Goal: Task Accomplishment & Management: Manage account settings

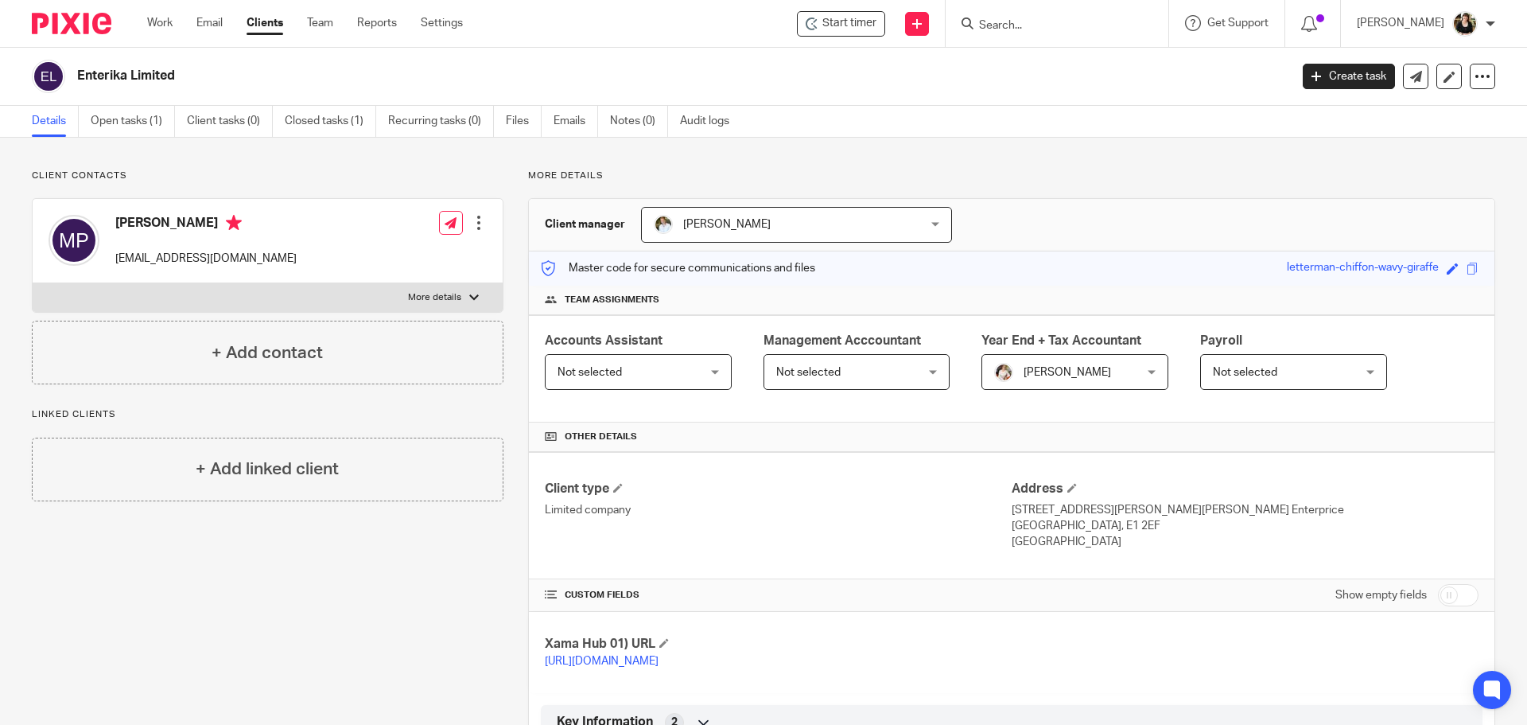
click at [1048, 34] on div at bounding box center [1057, 23] width 223 height 47
click at [1048, 24] on input "Search" at bounding box center [1049, 26] width 143 height 14
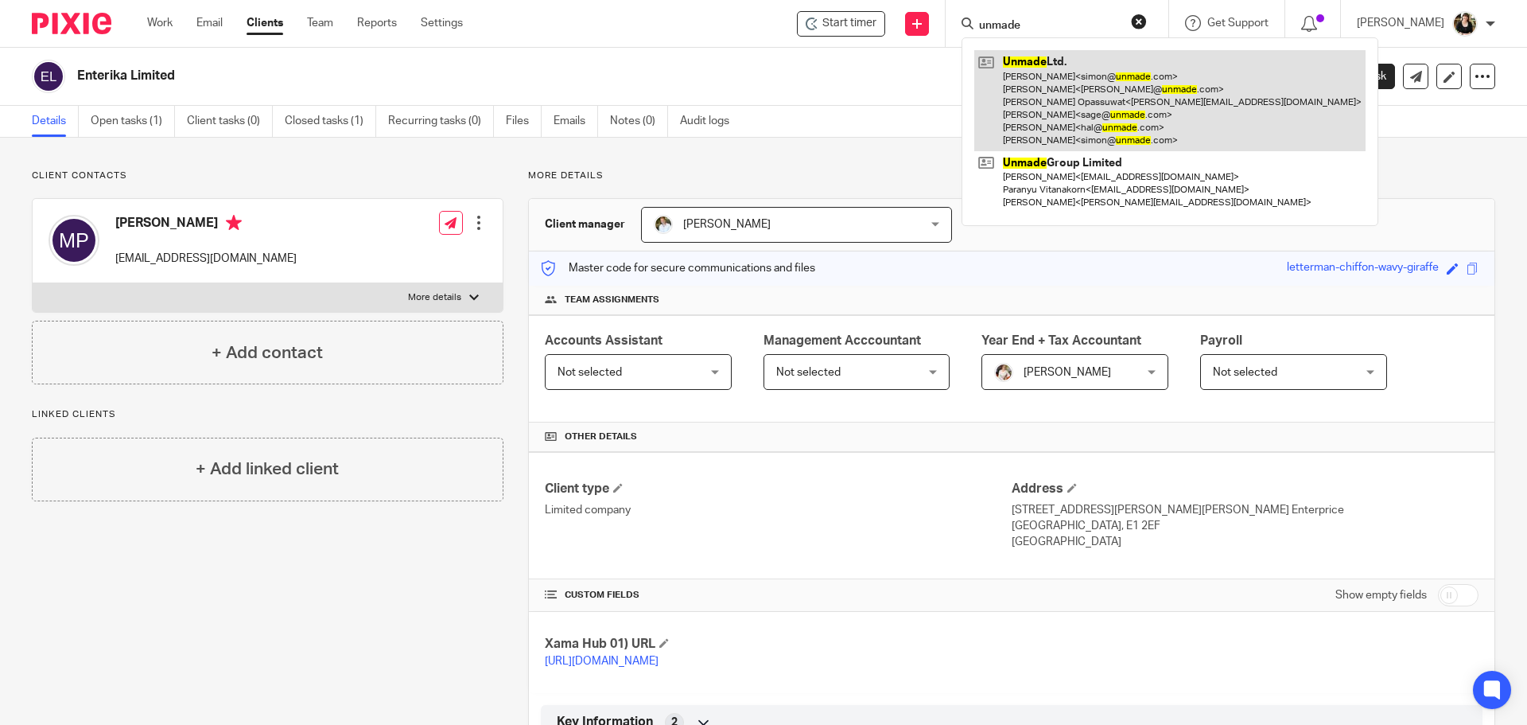
type input "unmade"
click at [1012, 92] on link at bounding box center [1170, 100] width 391 height 101
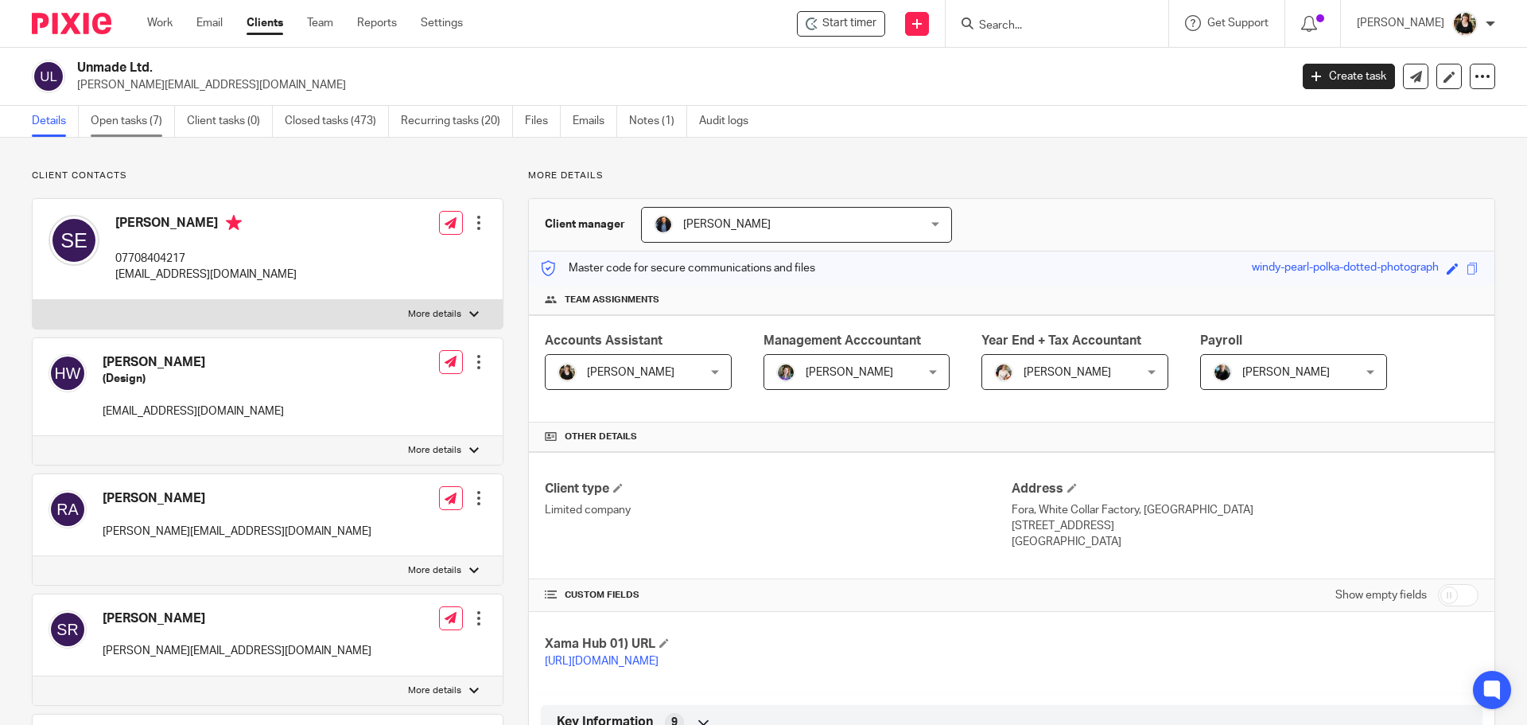
click at [148, 129] on link "Open tasks (7)" at bounding box center [133, 121] width 84 height 31
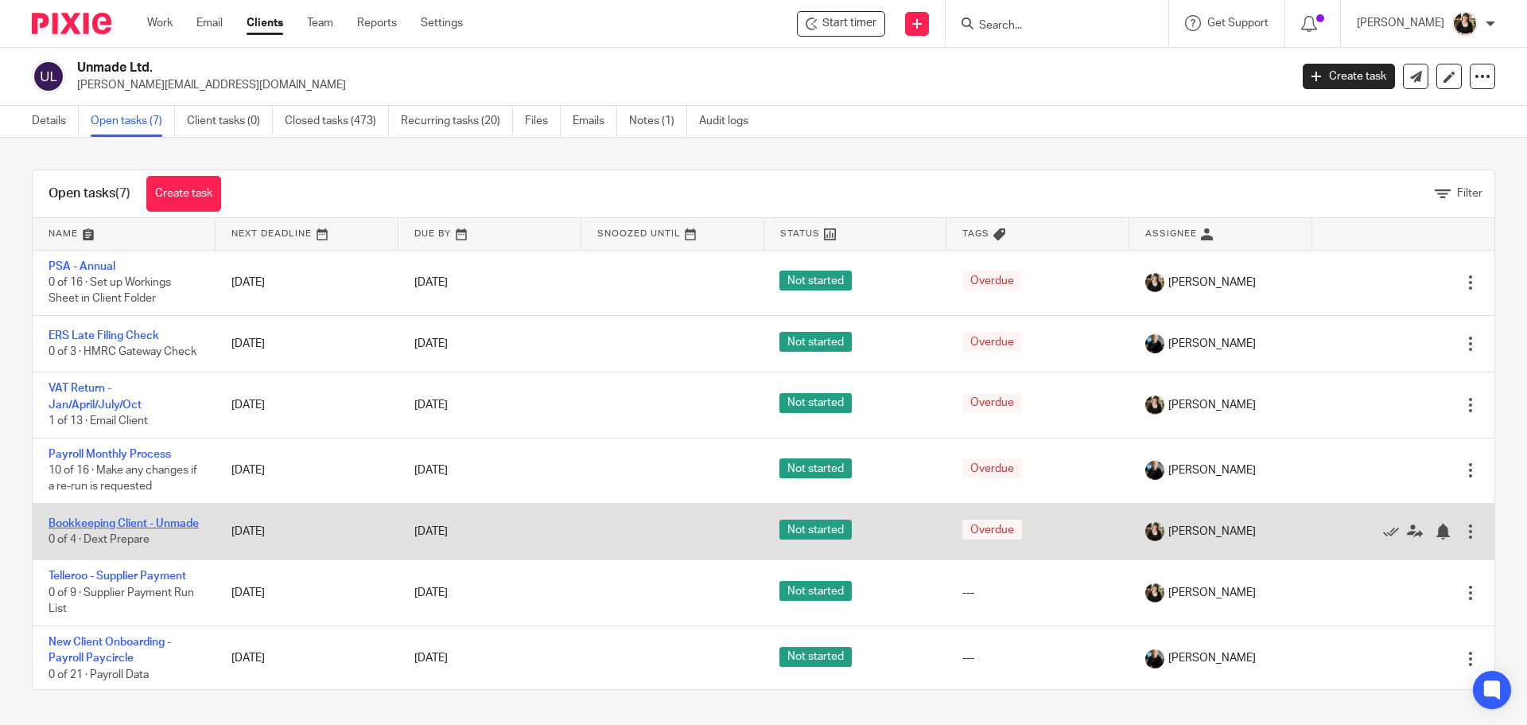
click at [104, 524] on link "Bookkeeping Client - Unmade" at bounding box center [124, 523] width 150 height 11
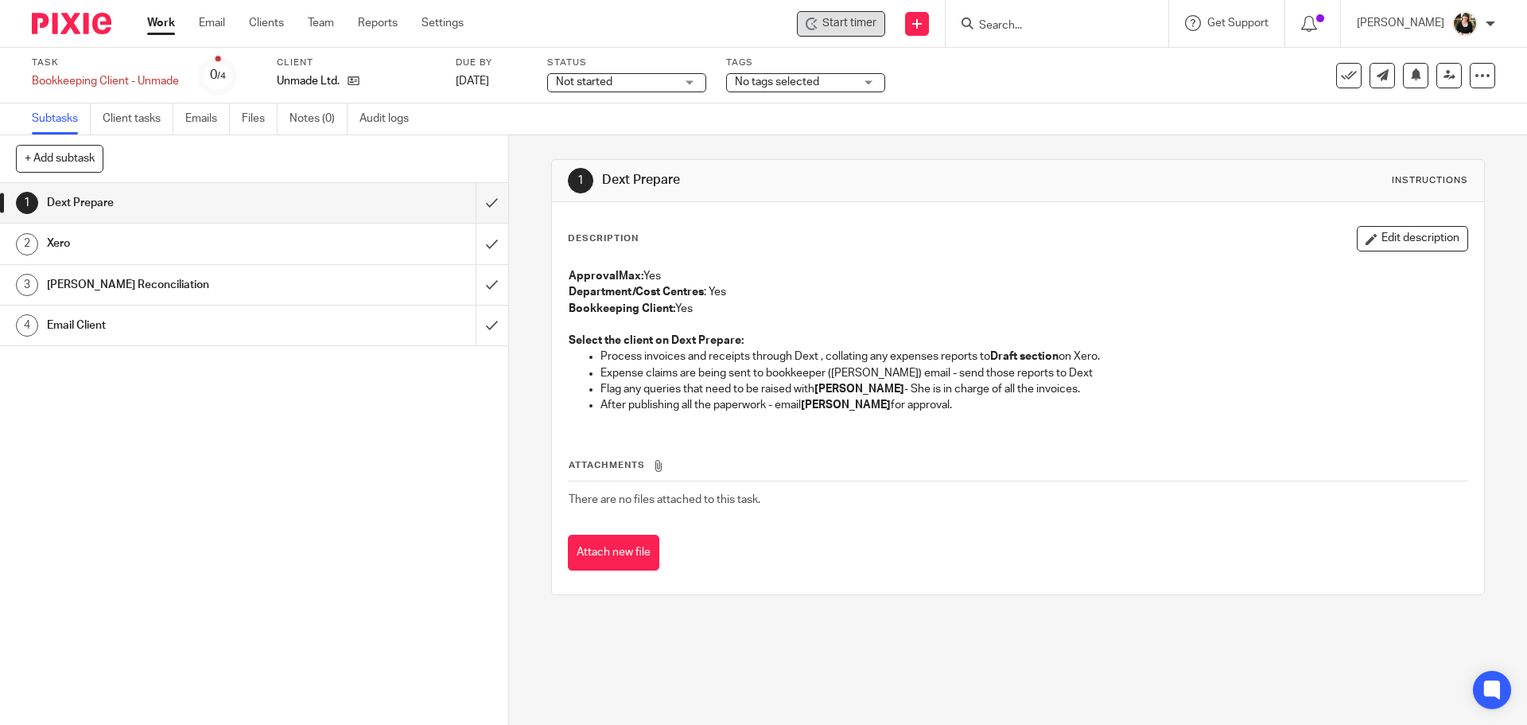
click at [860, 20] on span "Start timer" at bounding box center [850, 23] width 54 height 17
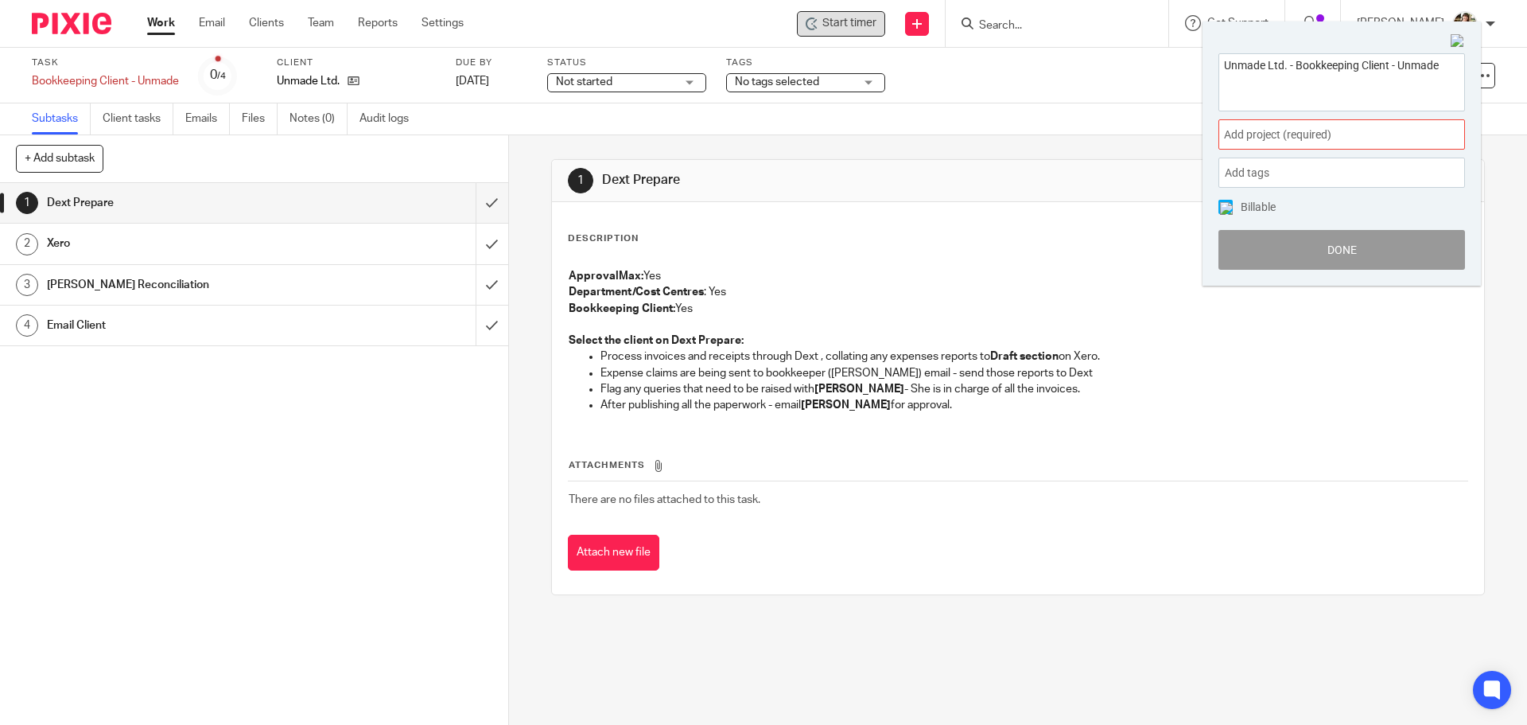
click at [1274, 135] on span "Add project (required) :" at bounding box center [1324, 134] width 200 height 17
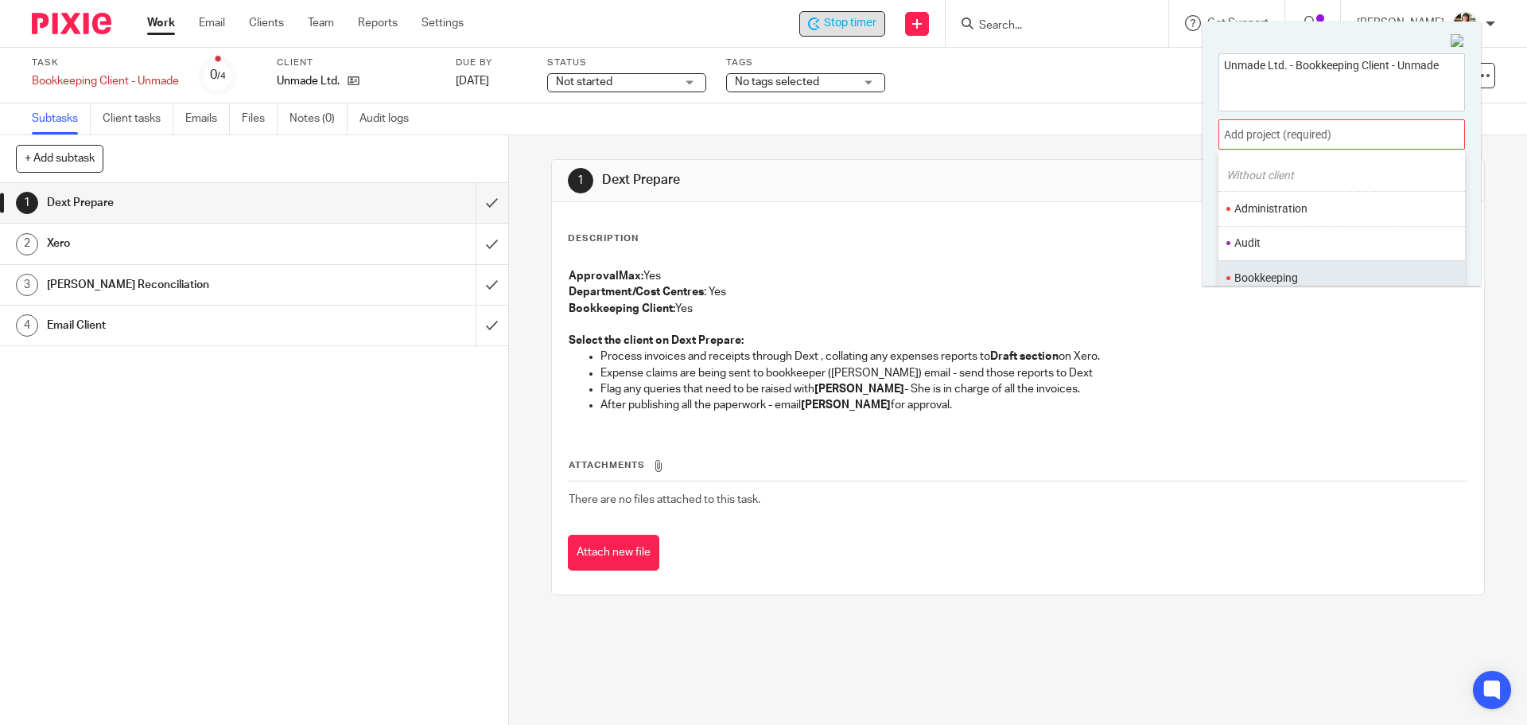
scroll to position [80, 0]
click at [1290, 234] on li "Bookkeeping" at bounding box center [1339, 241] width 208 height 17
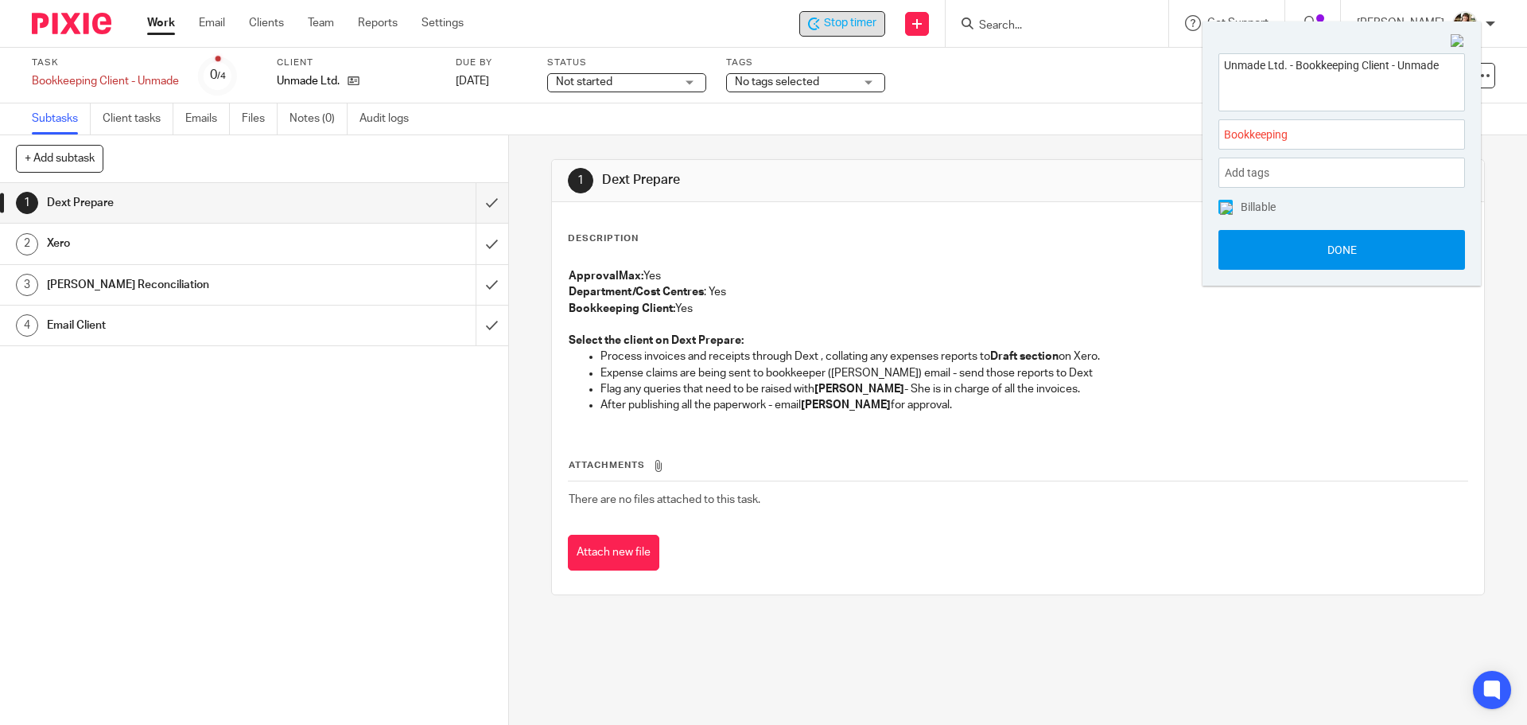
click at [1347, 250] on button "Done" at bounding box center [1342, 250] width 247 height 40
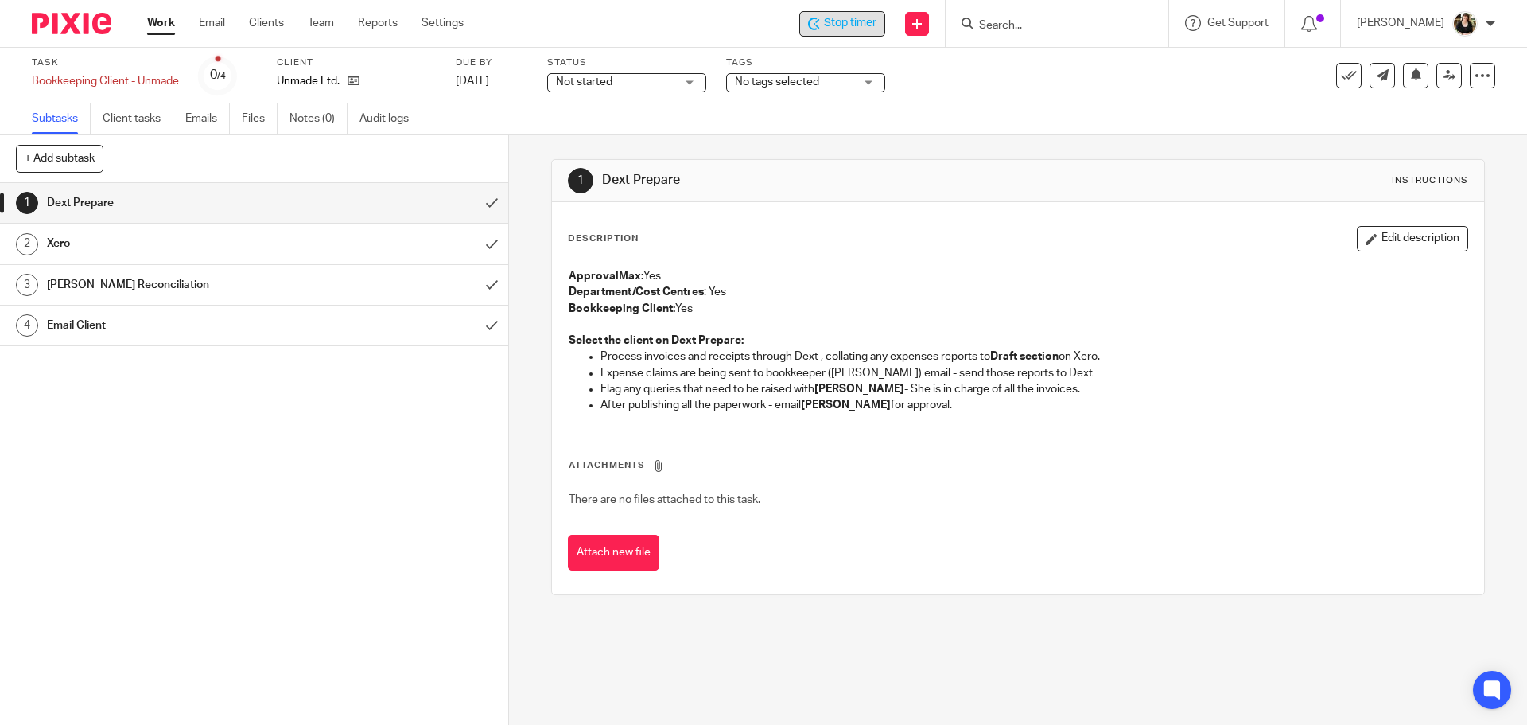
click at [875, 21] on span "Stop timer" at bounding box center [850, 23] width 53 height 17
click at [297, 282] on h1 "[PERSON_NAME] Reconciliation" at bounding box center [184, 285] width 275 height 24
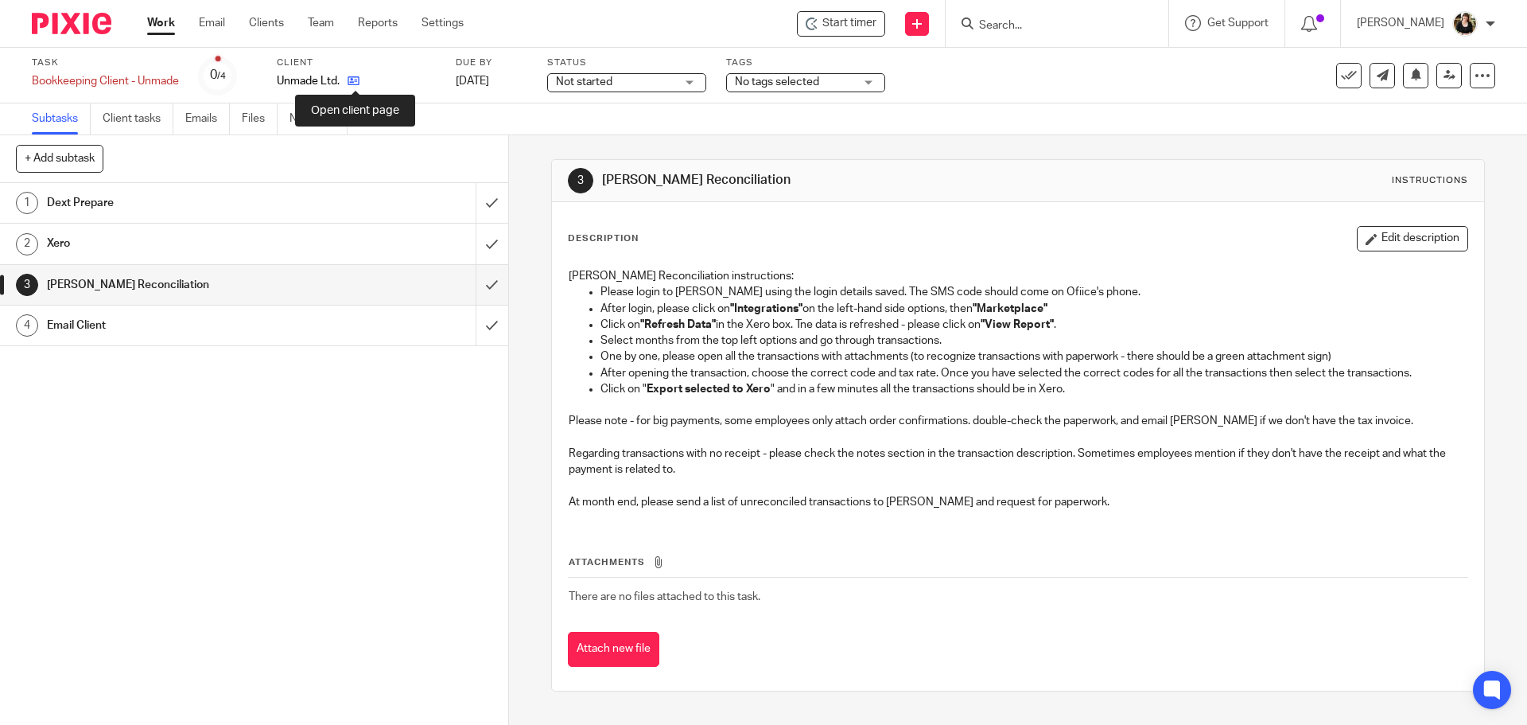
click at [353, 83] on icon at bounding box center [354, 81] width 12 height 12
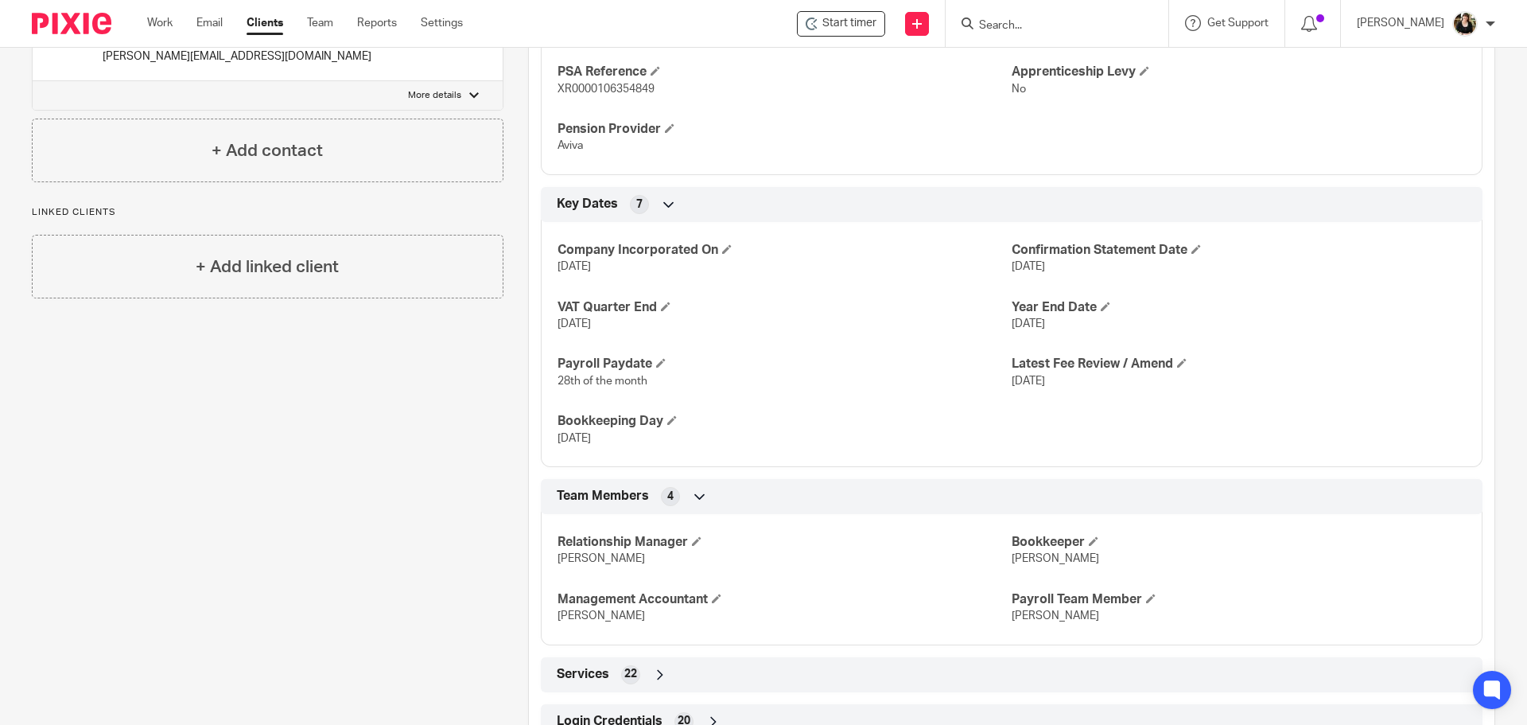
scroll to position [926, 0]
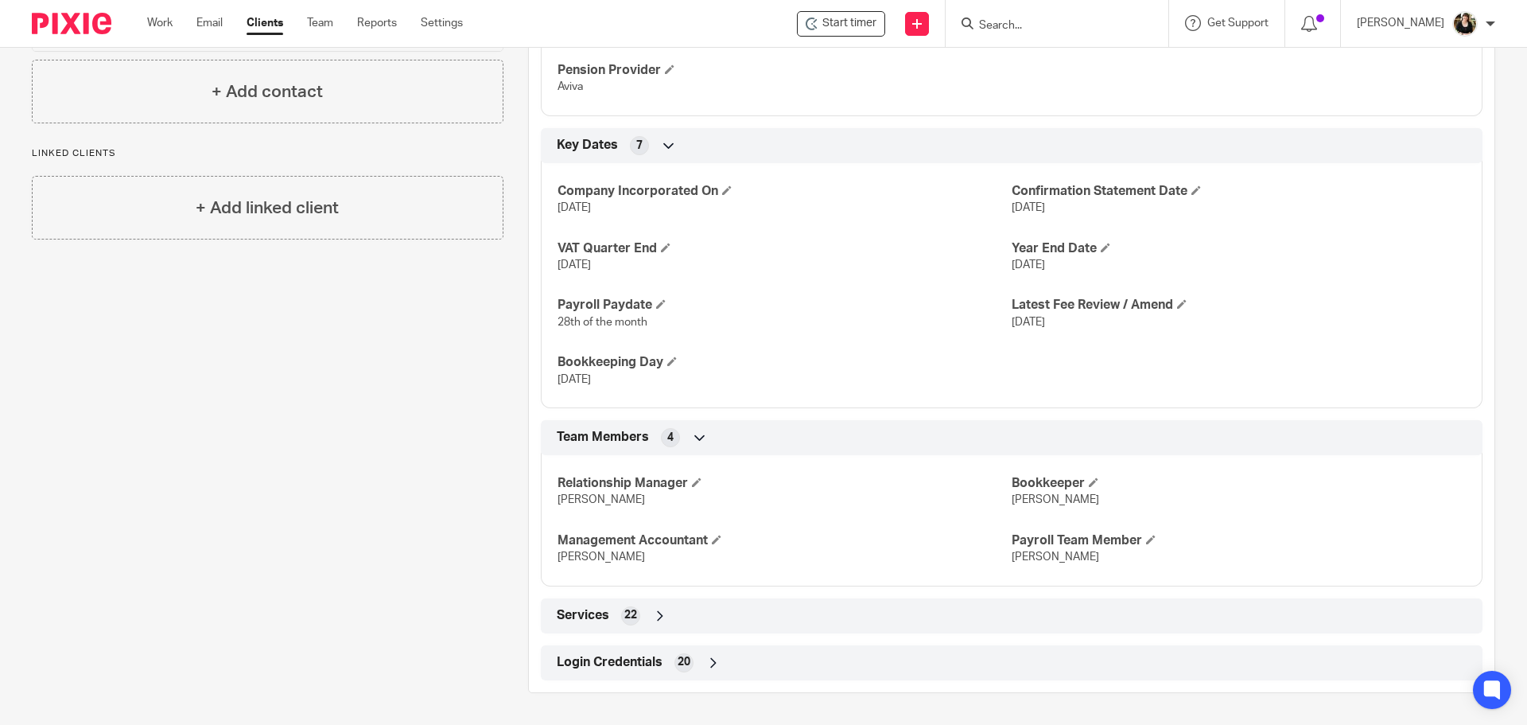
click at [638, 647] on div "Login Credentials 20" at bounding box center [1012, 662] width 942 height 35
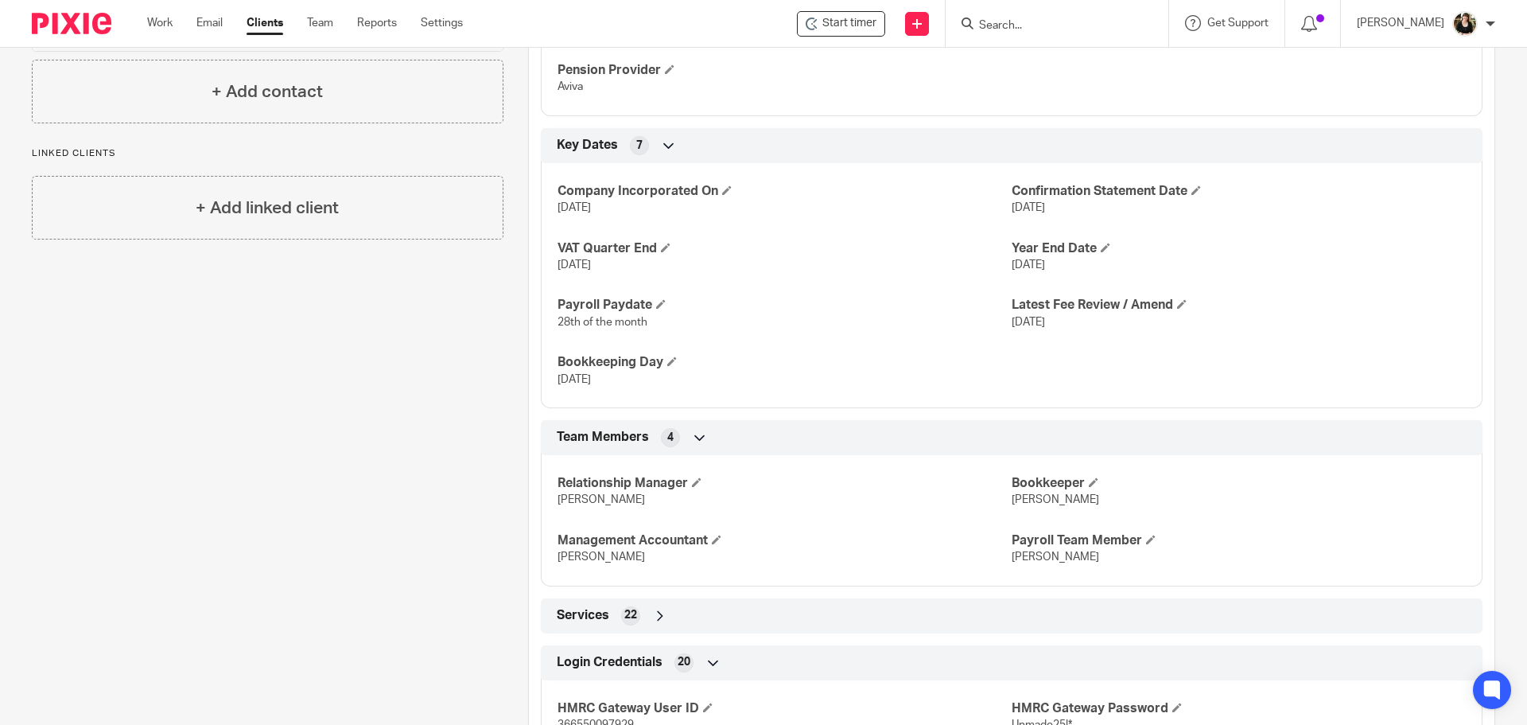
scroll to position [1244, 0]
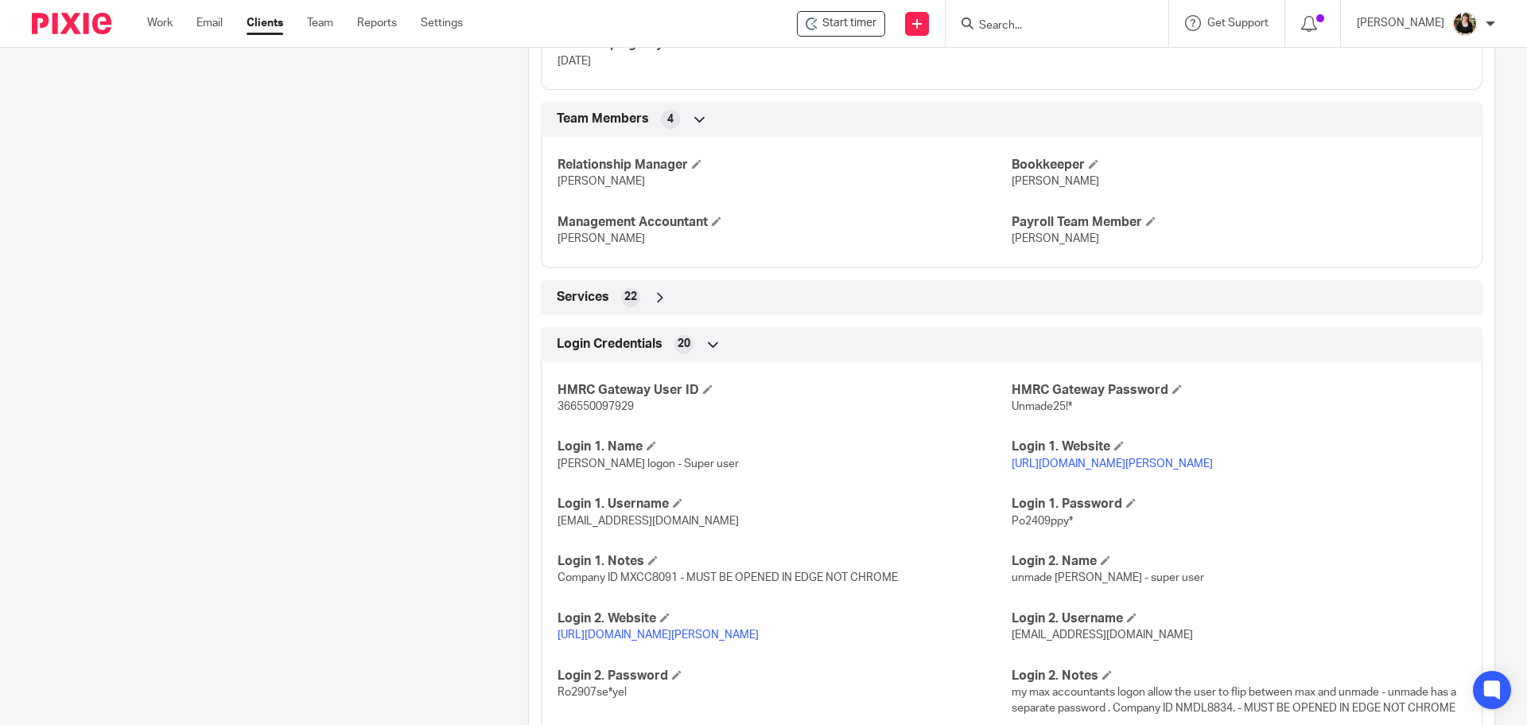
click at [1045, 467] on link "https://manage.soldo.com/business-console/main-app-container/#/authentication-m…" at bounding box center [1112, 463] width 201 height 11
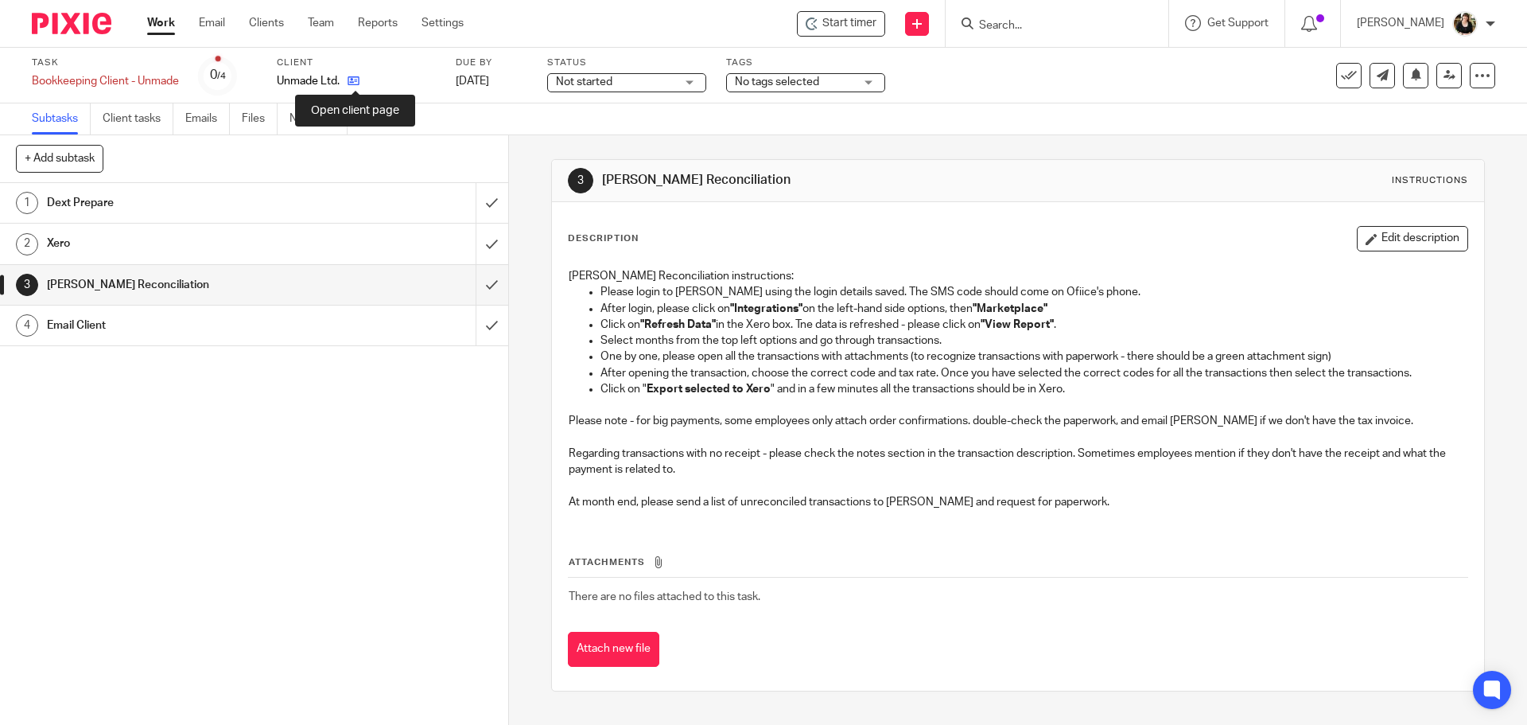
click at [356, 81] on icon at bounding box center [354, 81] width 12 height 12
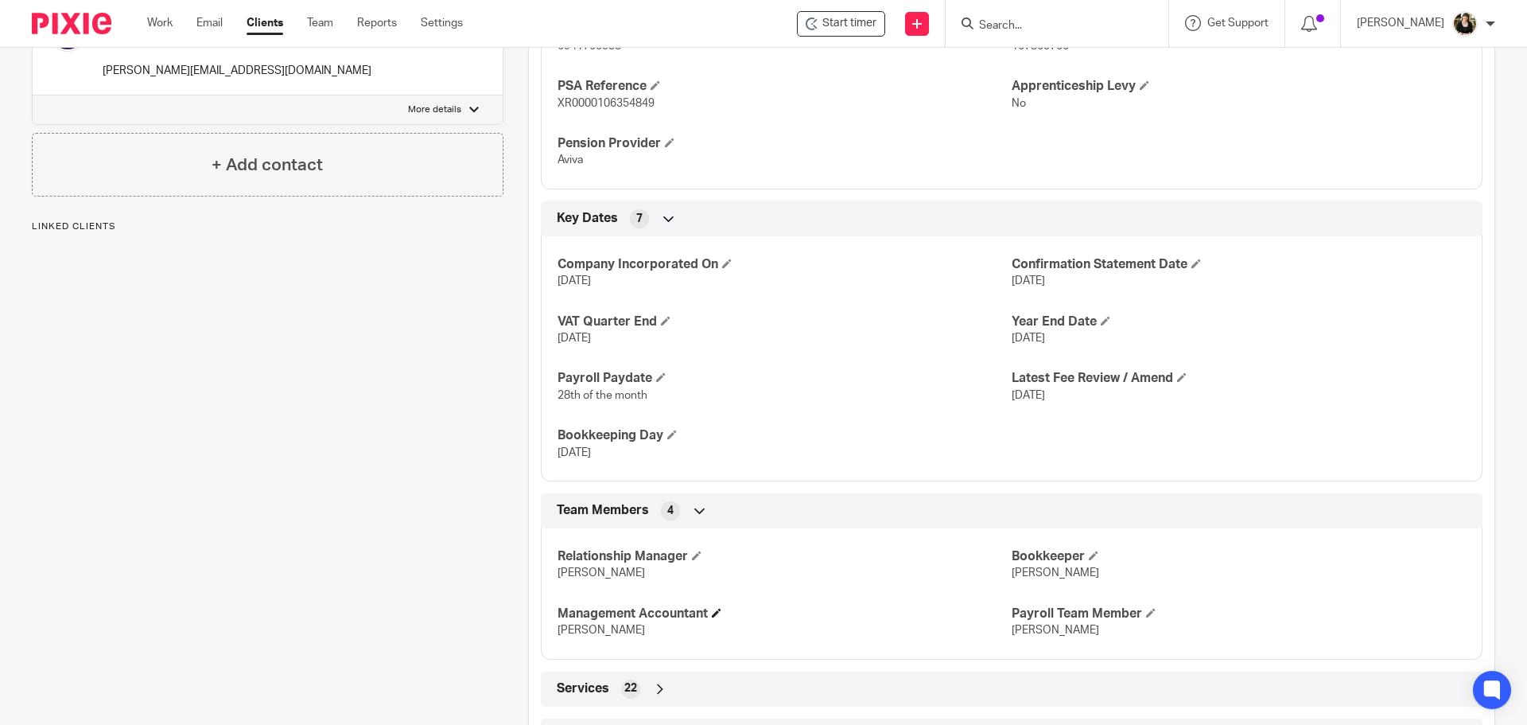
scroll to position [926, 0]
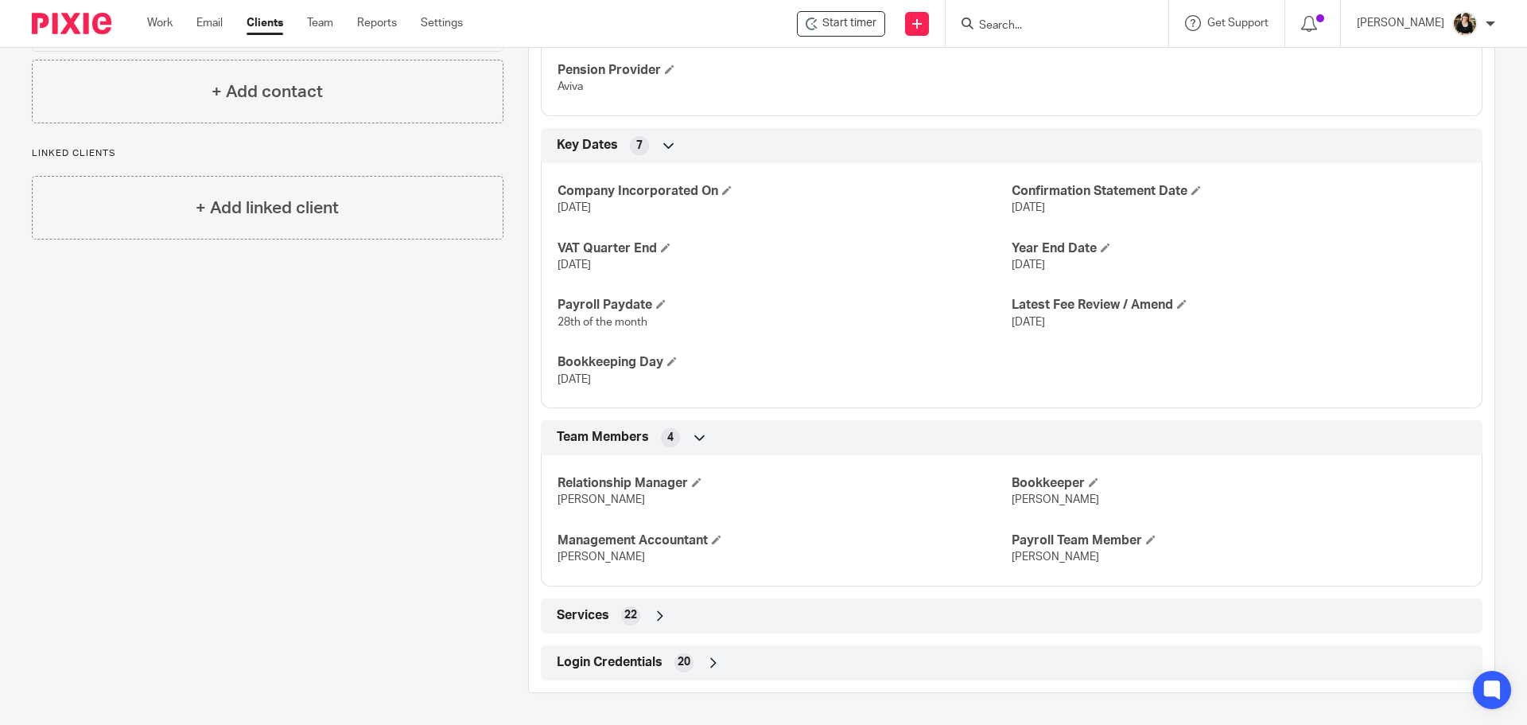
click at [622, 654] on span "Login Credentials" at bounding box center [610, 662] width 106 height 17
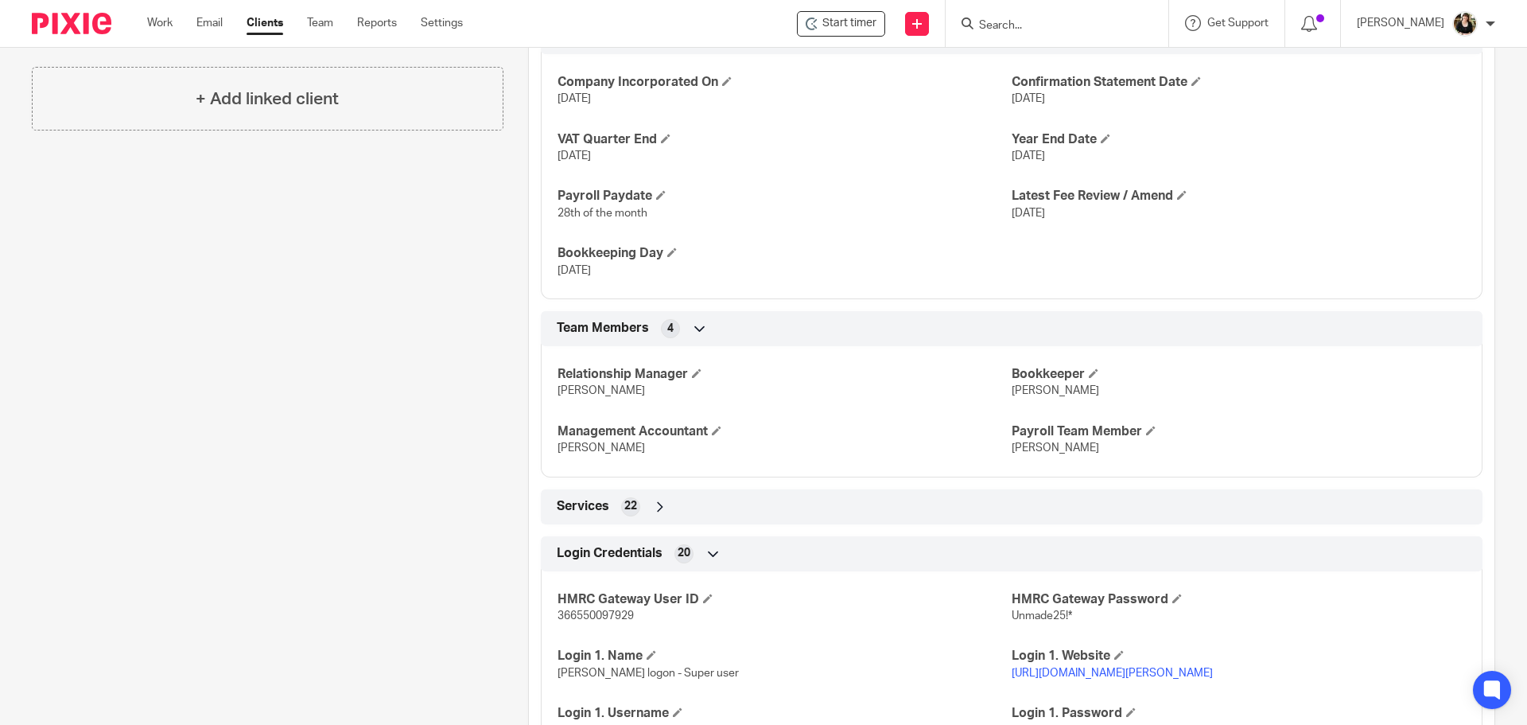
scroll to position [1324, 0]
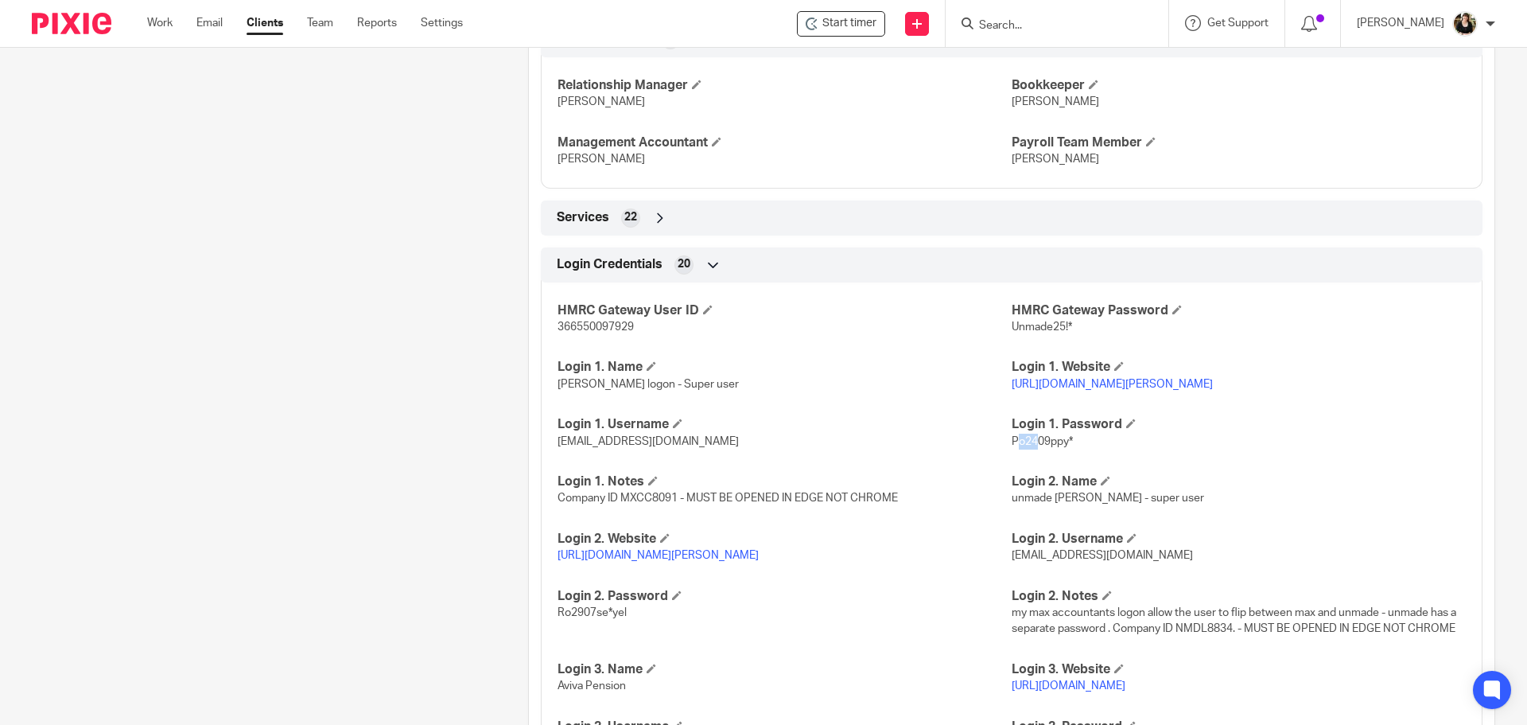
drag, startPoint x: 1007, startPoint y: 456, endPoint x: 1029, endPoint y: 457, distance: 22.3
click at [1029, 447] on span "Po2409ppy*" at bounding box center [1042, 441] width 61 height 11
drag, startPoint x: 1006, startPoint y: 459, endPoint x: 1068, endPoint y: 459, distance: 62.1
click at [1068, 449] on p "Po2409ppy*" at bounding box center [1239, 442] width 454 height 16
copy span "Po2409ppy*"
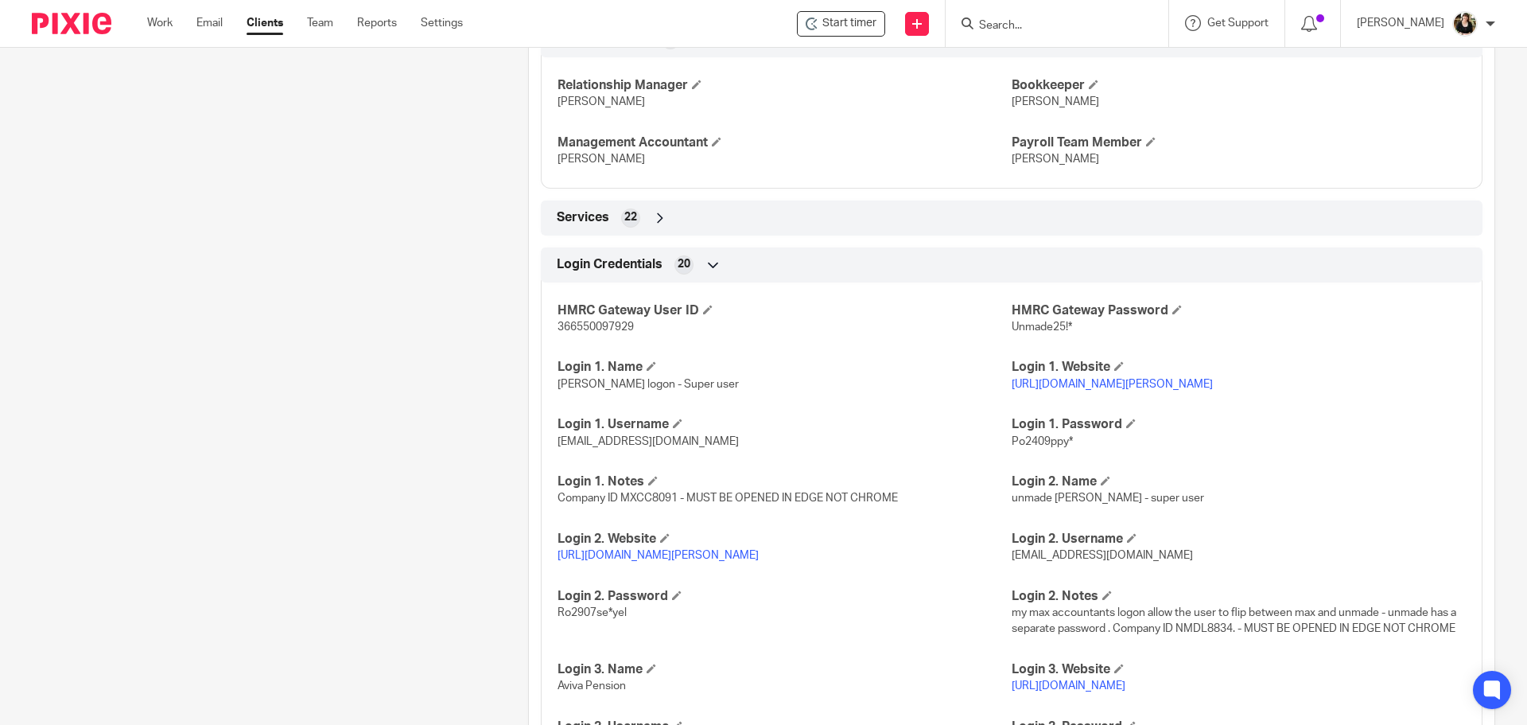
click at [881, 563] on p "https://manage.soldo.com/business-console/main-app-container/#/authentication-m…" at bounding box center [785, 555] width 454 height 16
click at [759, 561] on link "https://manage.soldo.com/business-console/main-app-container/#/authentication-m…" at bounding box center [658, 555] width 201 height 11
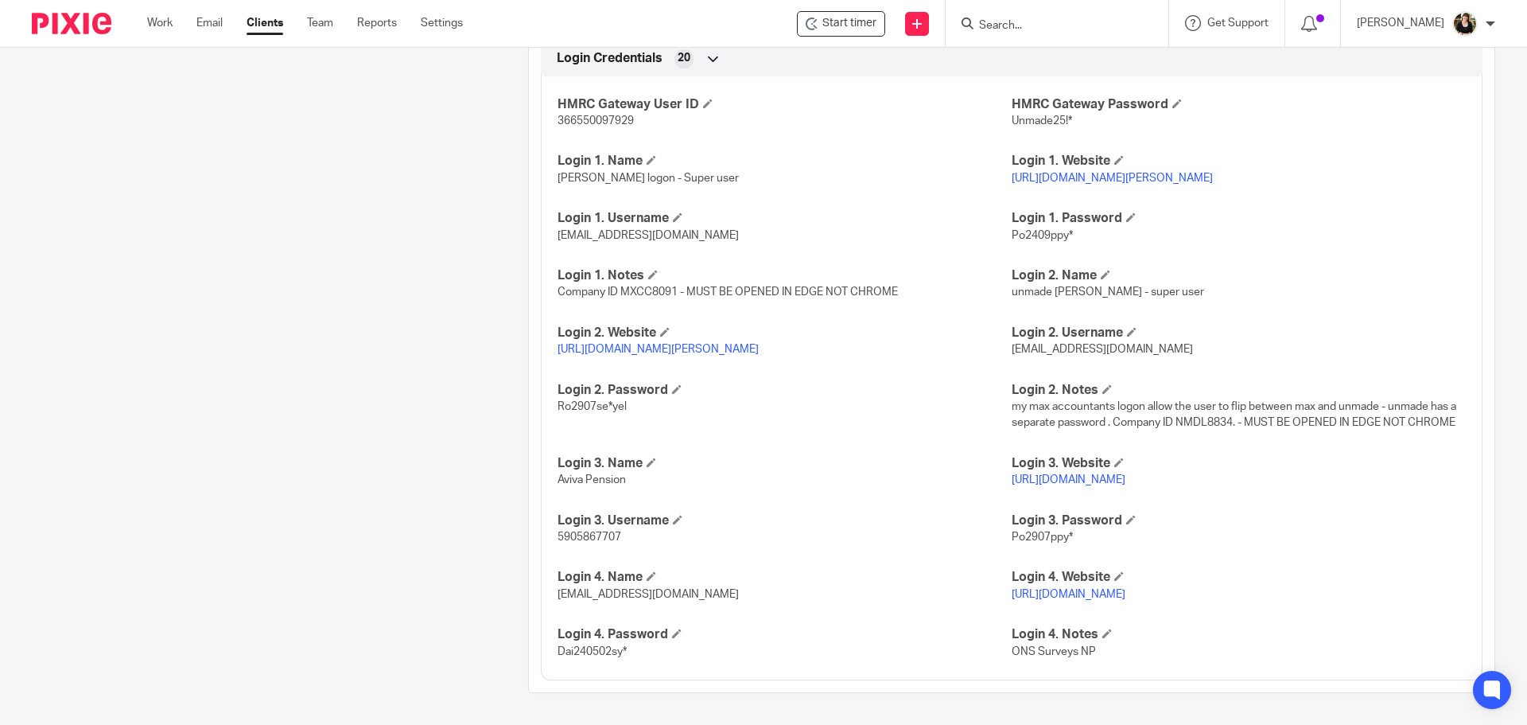
scroll to position [1563, 0]
drag, startPoint x: 552, startPoint y: 405, endPoint x: 624, endPoint y: 407, distance: 71.6
click at [624, 407] on div "HMRC Gateway User ID 366550097929 HMRC Gateway Password Unmade25!* Login 1. Nam…" at bounding box center [1012, 372] width 942 height 616
copy span "Ro2907se*yel"
drag, startPoint x: 549, startPoint y: 335, endPoint x: 607, endPoint y: 348, distance: 59.5
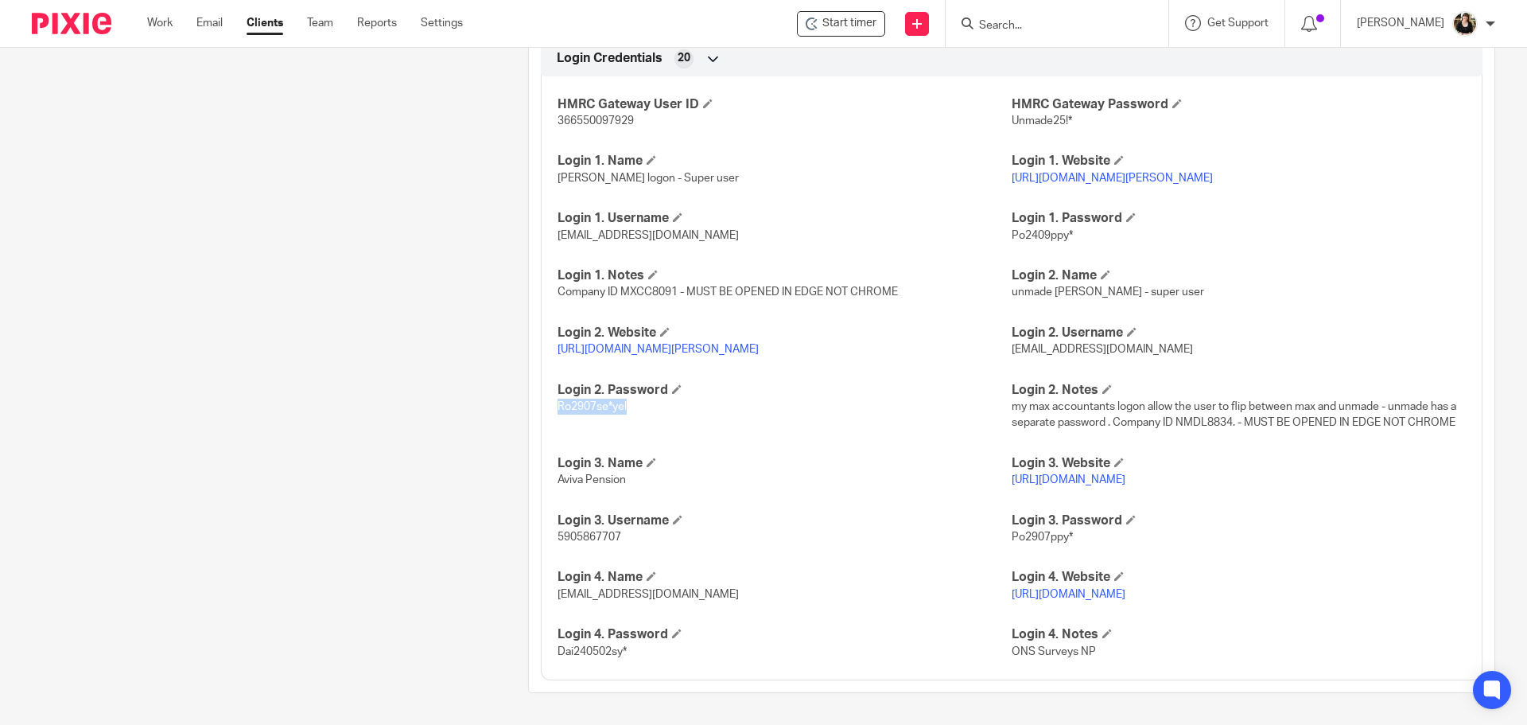
click at [607, 348] on div "HMRC Gateway User ID 366550097929 HMRC Gateway Password Unmade25!* Login 1. Nam…" at bounding box center [1012, 372] width 942 height 616
copy link "https://manage.soldo.com/business-console/main-app-container/#/authentication-m…"
drag, startPoint x: 1160, startPoint y: 340, endPoint x: 1006, endPoint y: 340, distance: 154.3
click at [1012, 341] on p "nickyp@maxaccountants.co.uk" at bounding box center [1239, 349] width 454 height 16
copy span "nickyp@maxaccountants.co.uk"
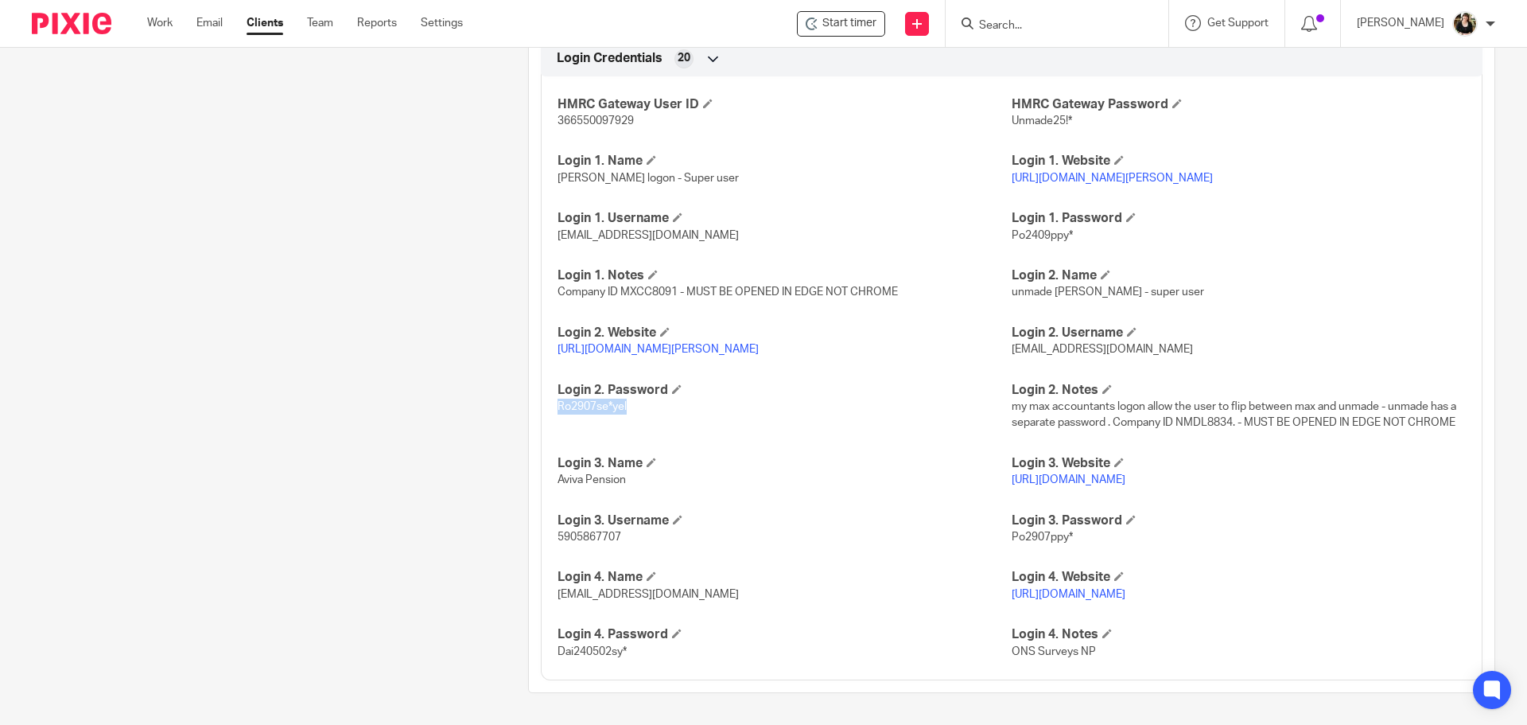
drag, startPoint x: 555, startPoint y: 403, endPoint x: 625, endPoint y: 407, distance: 70.1
click at [625, 407] on p "Ro2907se*yel" at bounding box center [785, 407] width 454 height 16
copy span "Ro2907se*yel"
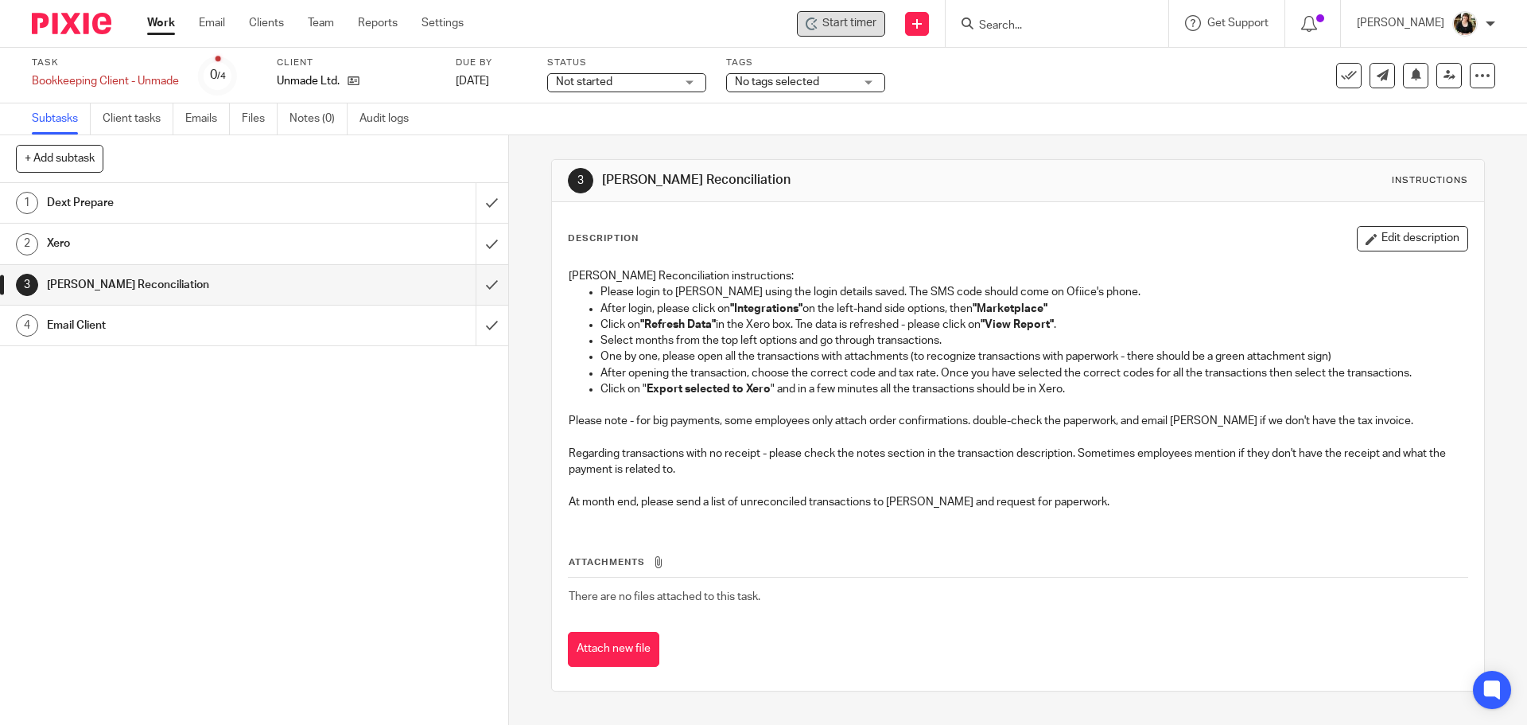
click at [853, 32] on div "Start timer" at bounding box center [841, 23] width 88 height 25
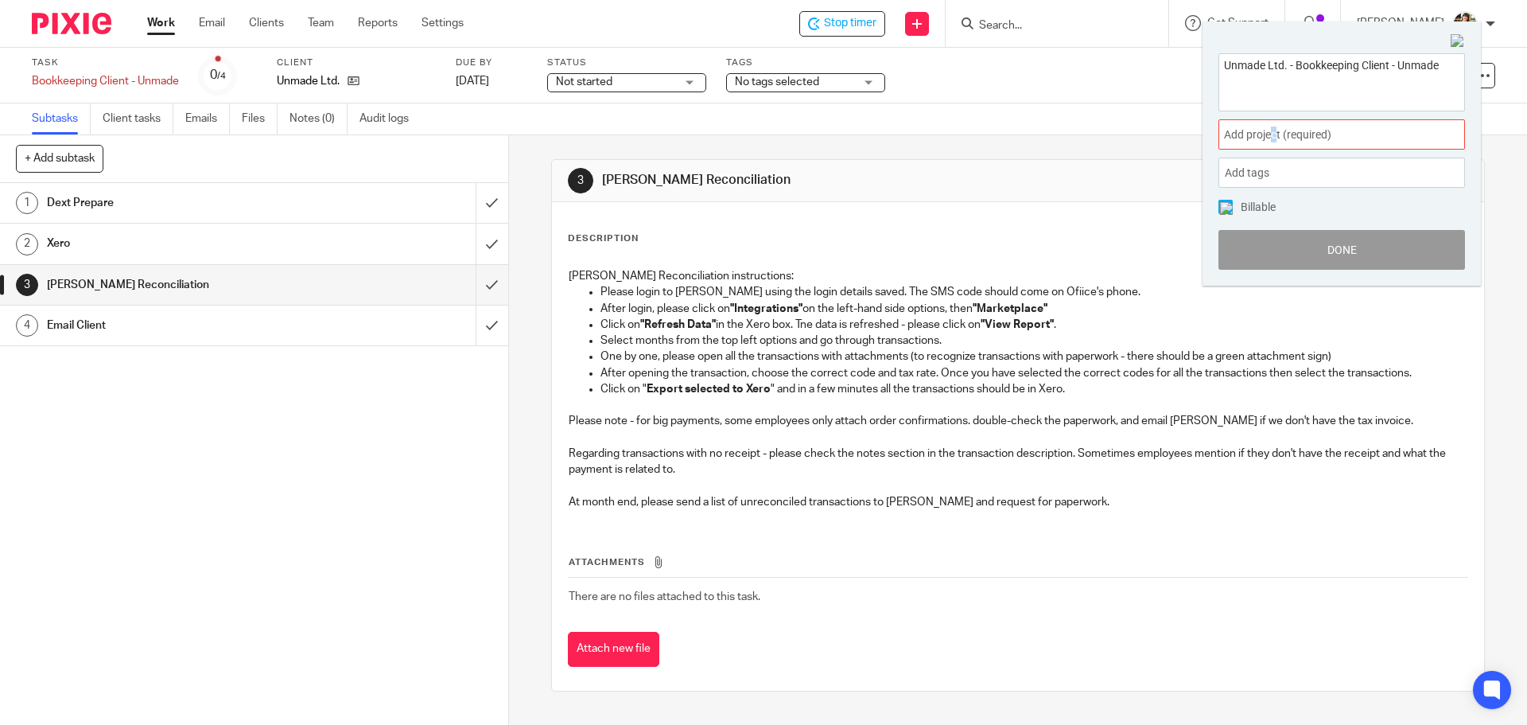
click at [1275, 133] on span "Add project (required) :" at bounding box center [1324, 134] width 200 height 17
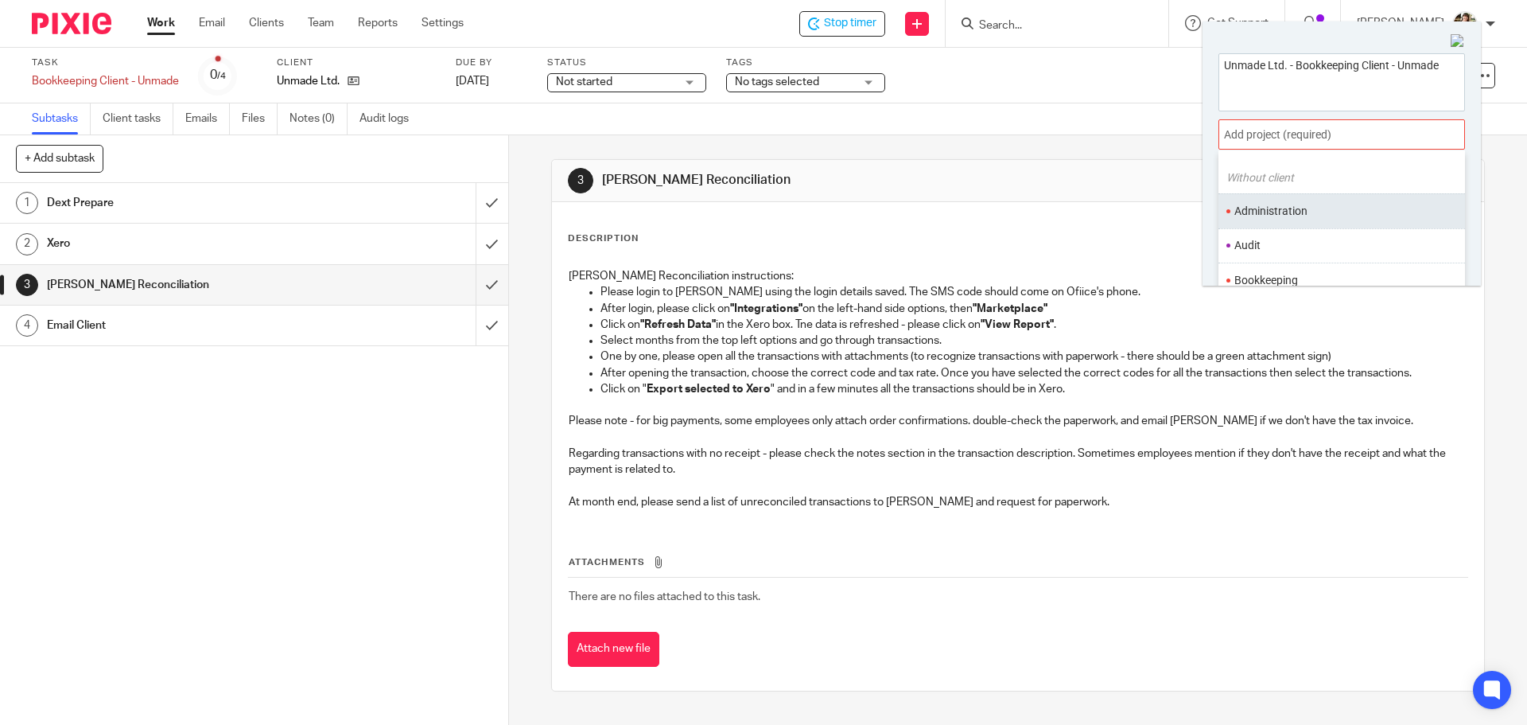
scroll to position [80, 0]
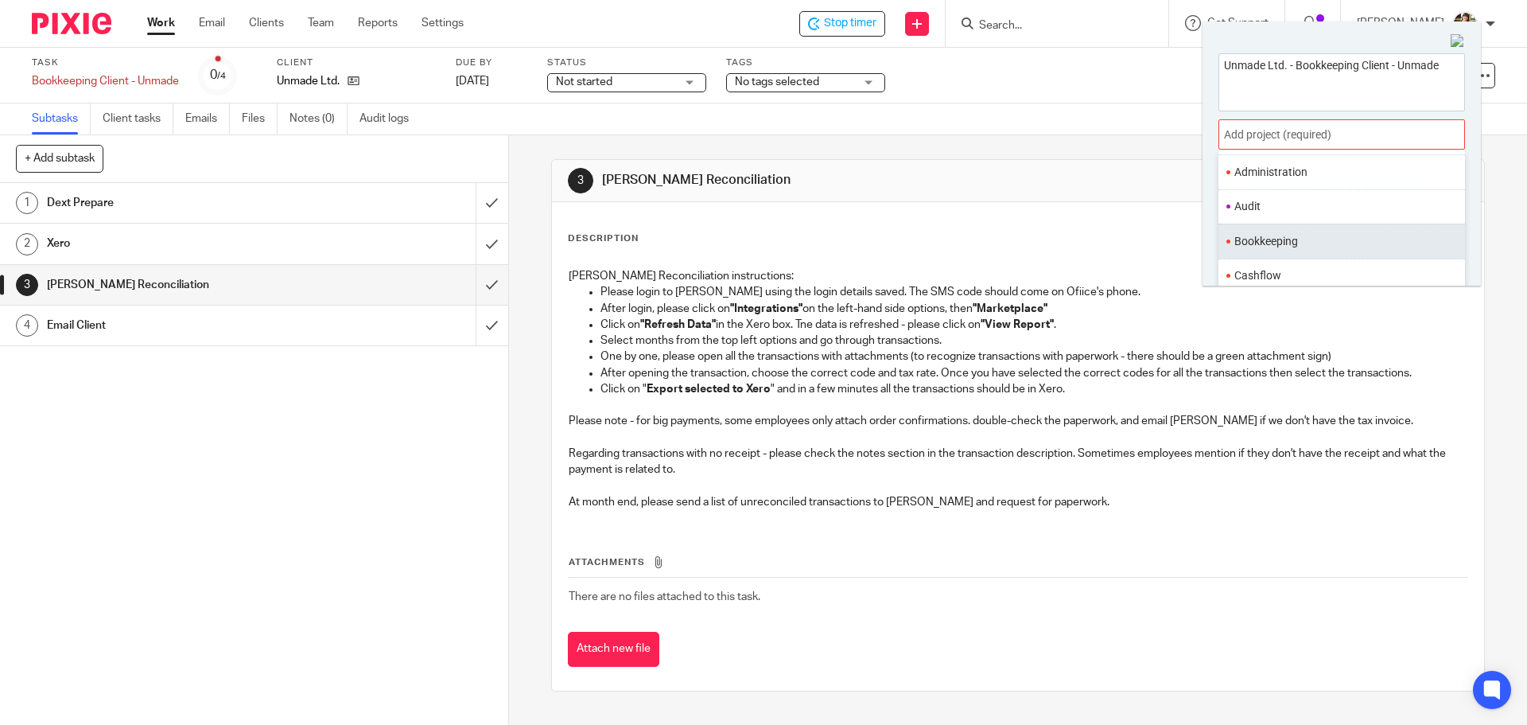
click at [1294, 243] on li "Bookkeeping" at bounding box center [1339, 241] width 208 height 17
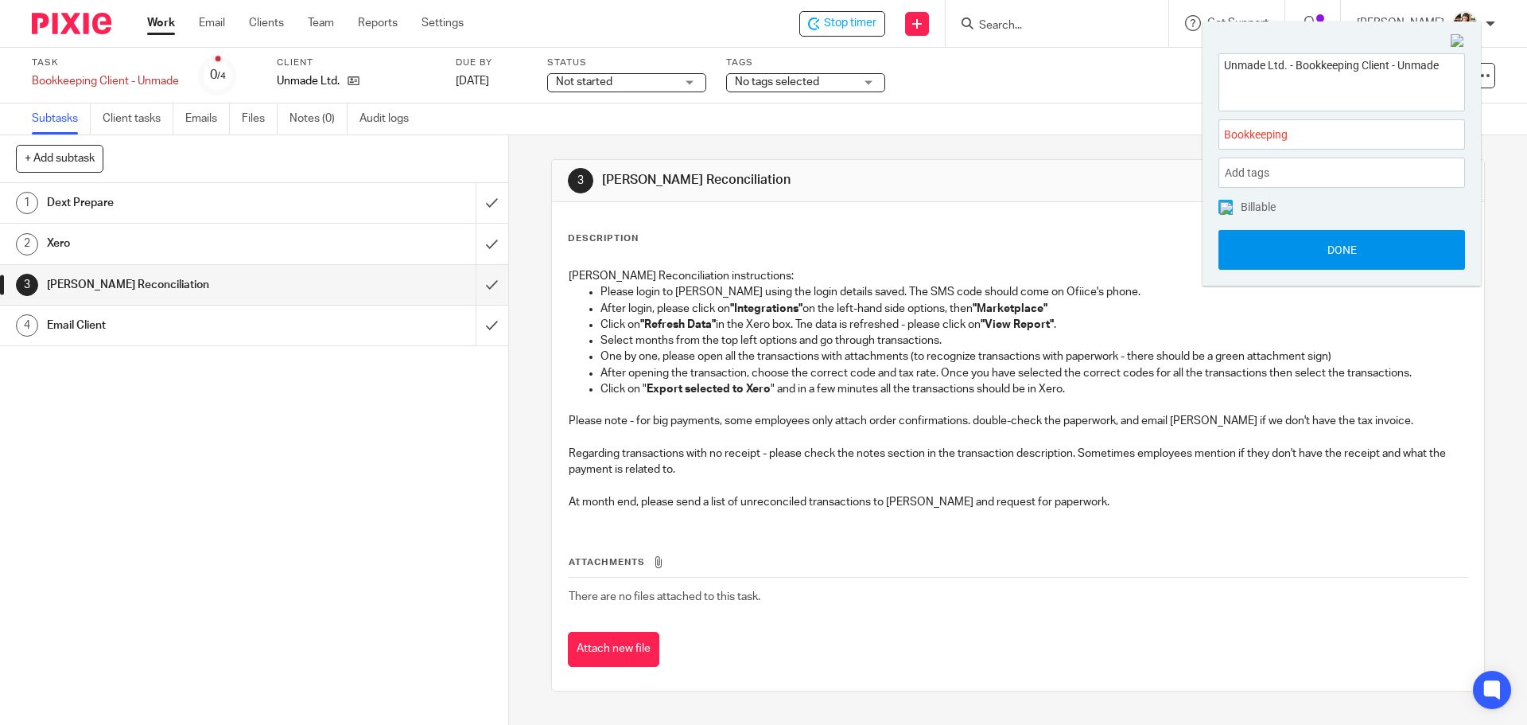
click at [1326, 251] on button "Done" at bounding box center [1342, 250] width 247 height 40
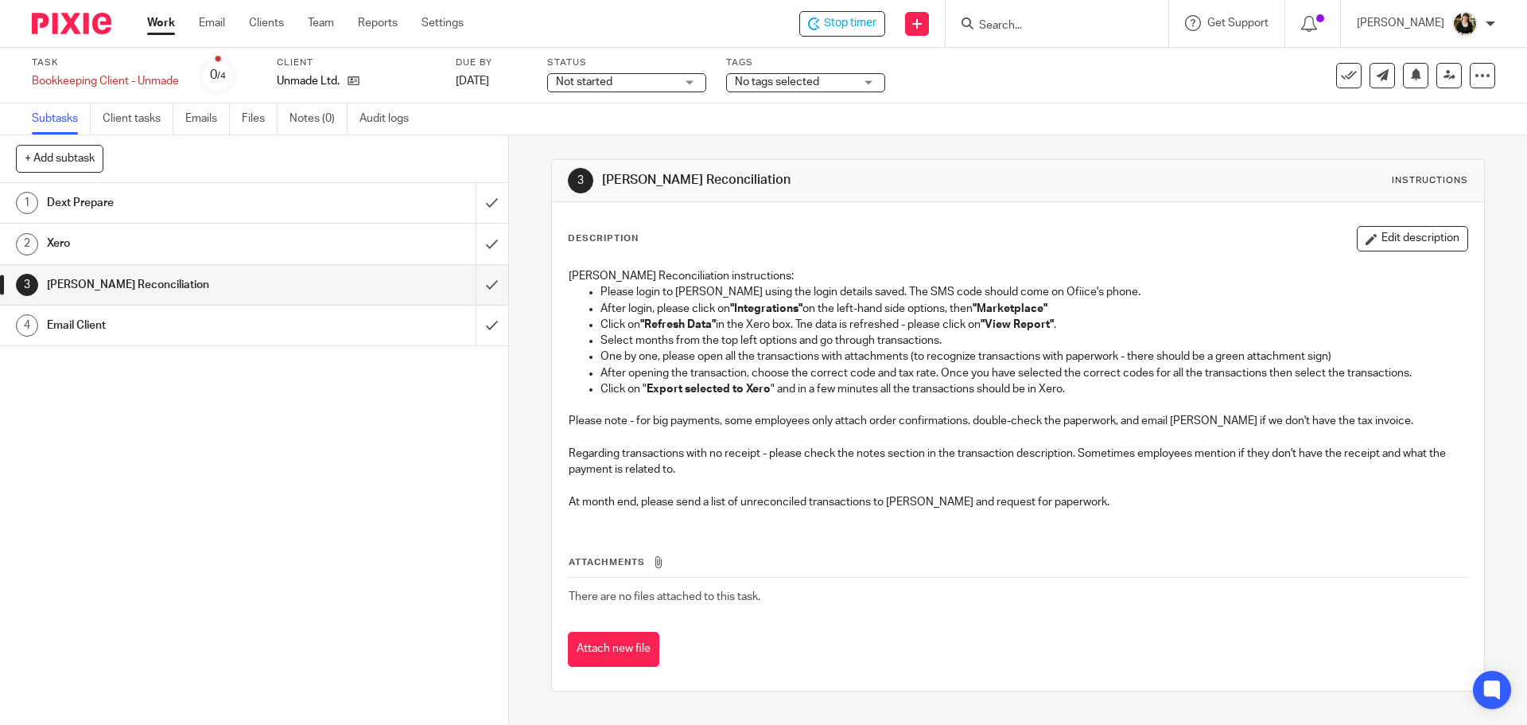
click at [579, 76] on span "Not started" at bounding box center [615, 82] width 119 height 17
click at [627, 134] on li "In progress" at bounding box center [629, 140] width 158 height 33
click at [466, 280] on input "submit" at bounding box center [254, 285] width 508 height 40
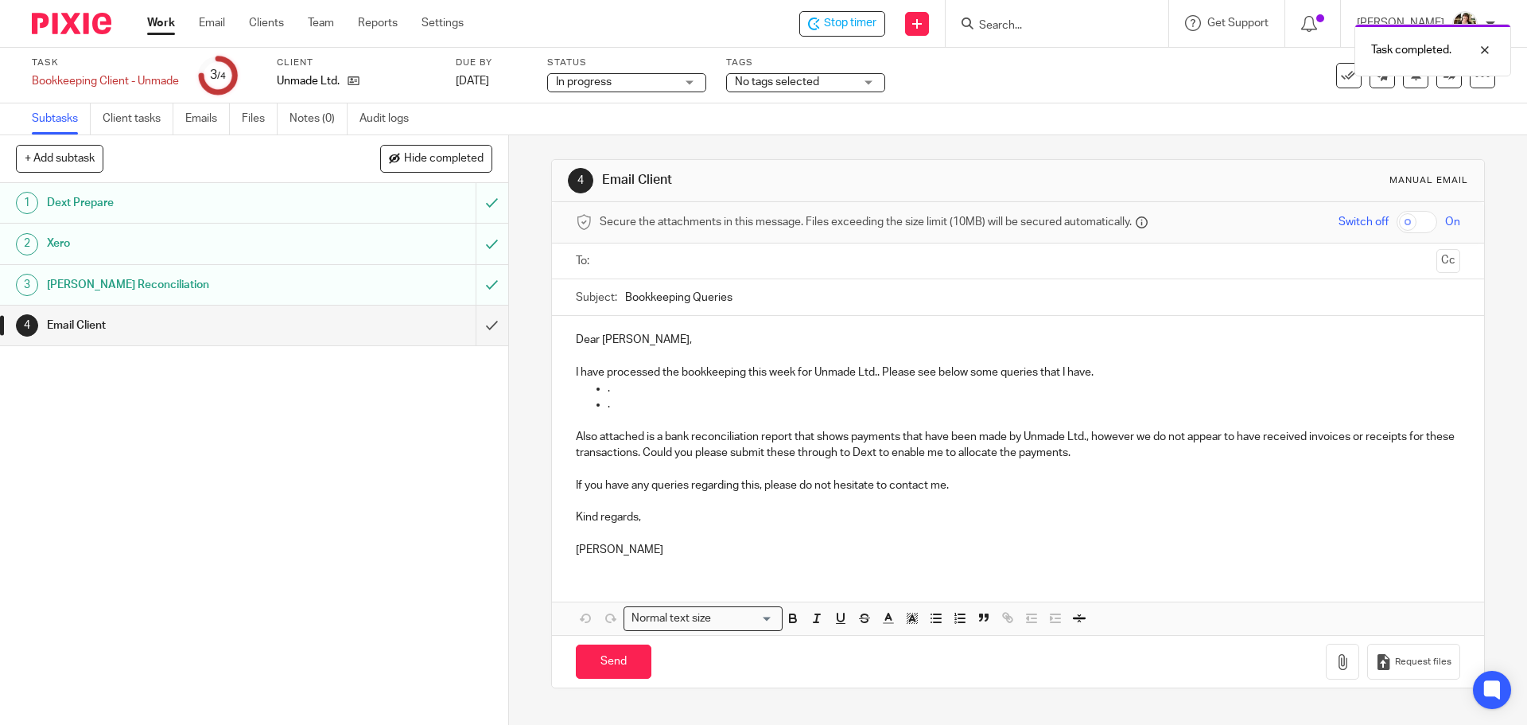
click at [652, 255] on input "text" at bounding box center [1017, 261] width 824 height 18
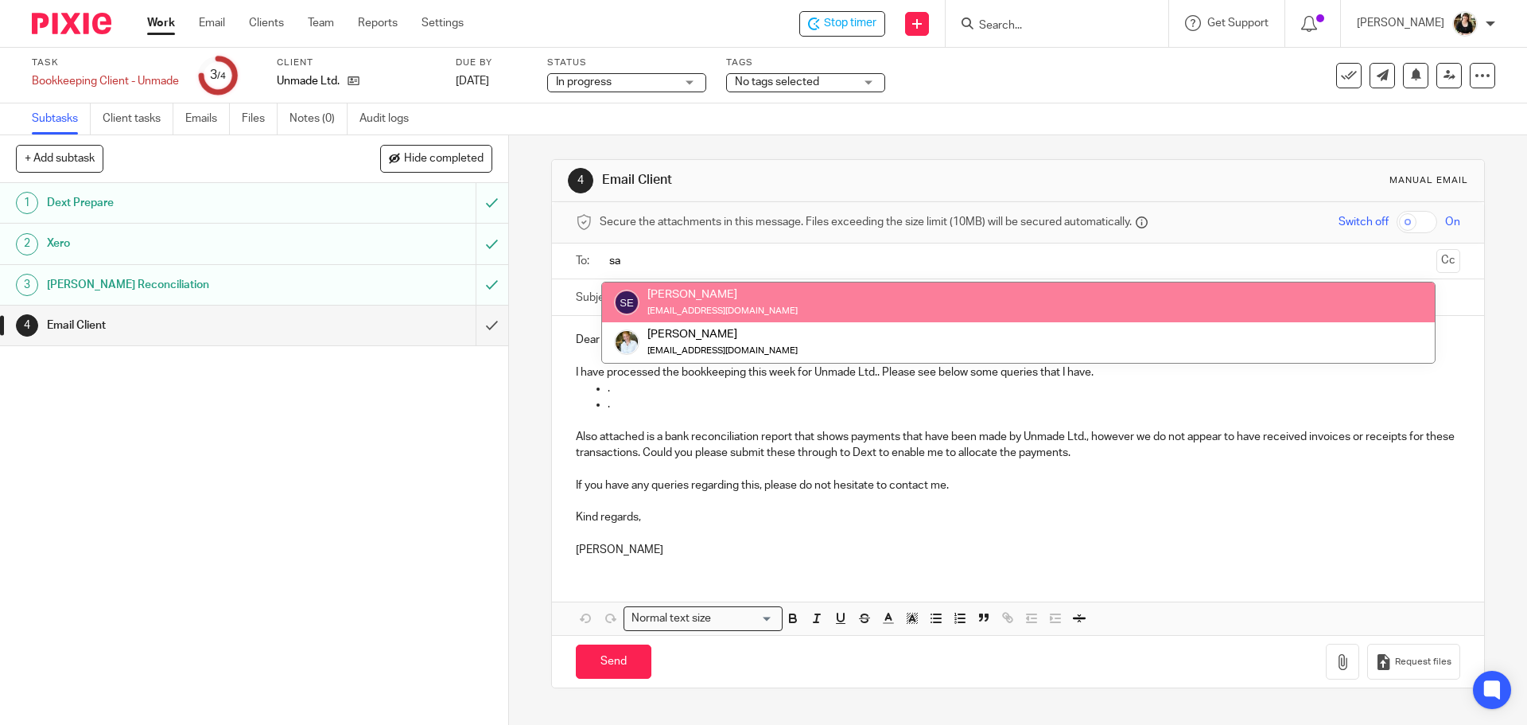
type input "sa"
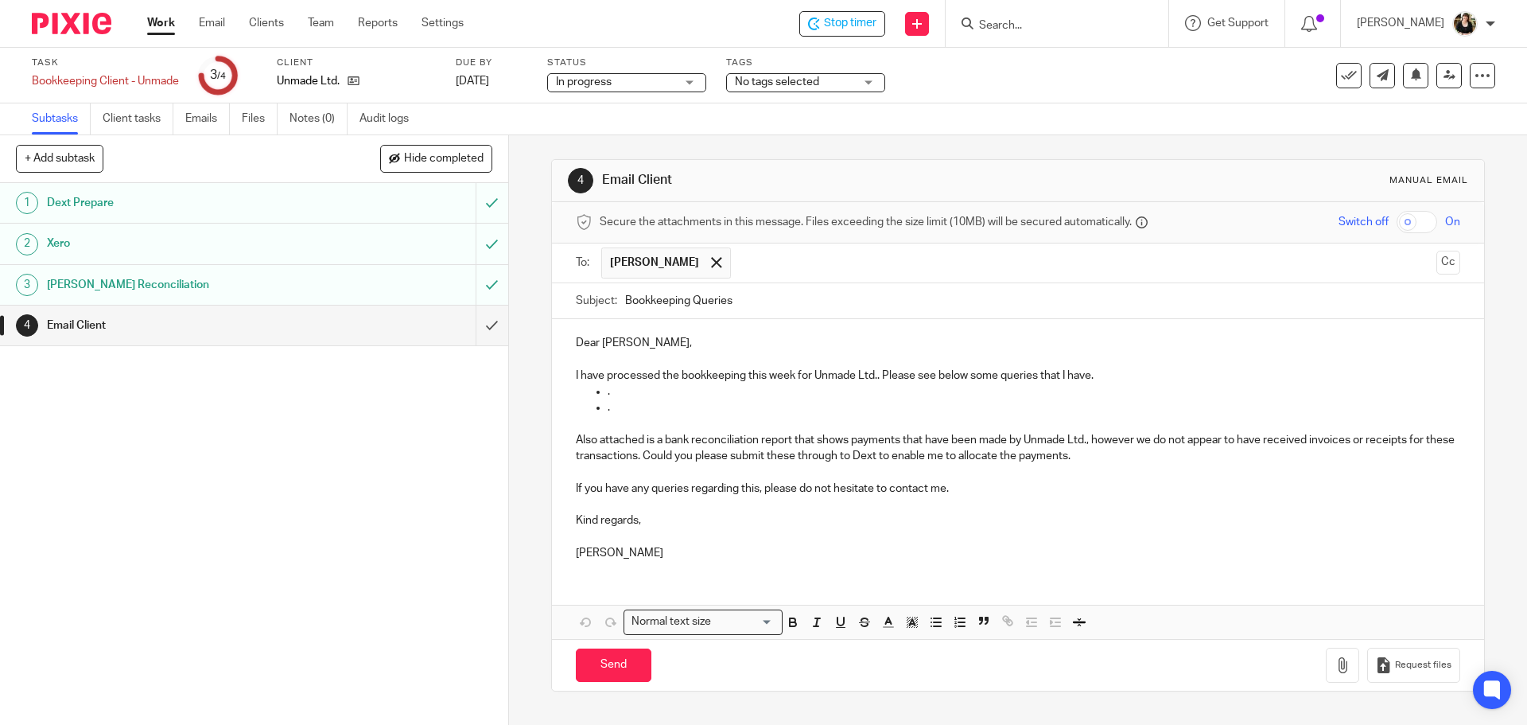
click at [755, 305] on input "Bookkeeping Queries" at bounding box center [1042, 301] width 835 height 36
type input "Bookkeeping Queries - 20.08.25"
drag, startPoint x: 879, startPoint y: 372, endPoint x: 928, endPoint y: 403, distance: 58.3
click at [928, 403] on div "Dear Sage, I have processed the bookkeeping this week for Unmade Ltd.. Please s…" at bounding box center [1018, 446] width 932 height 254
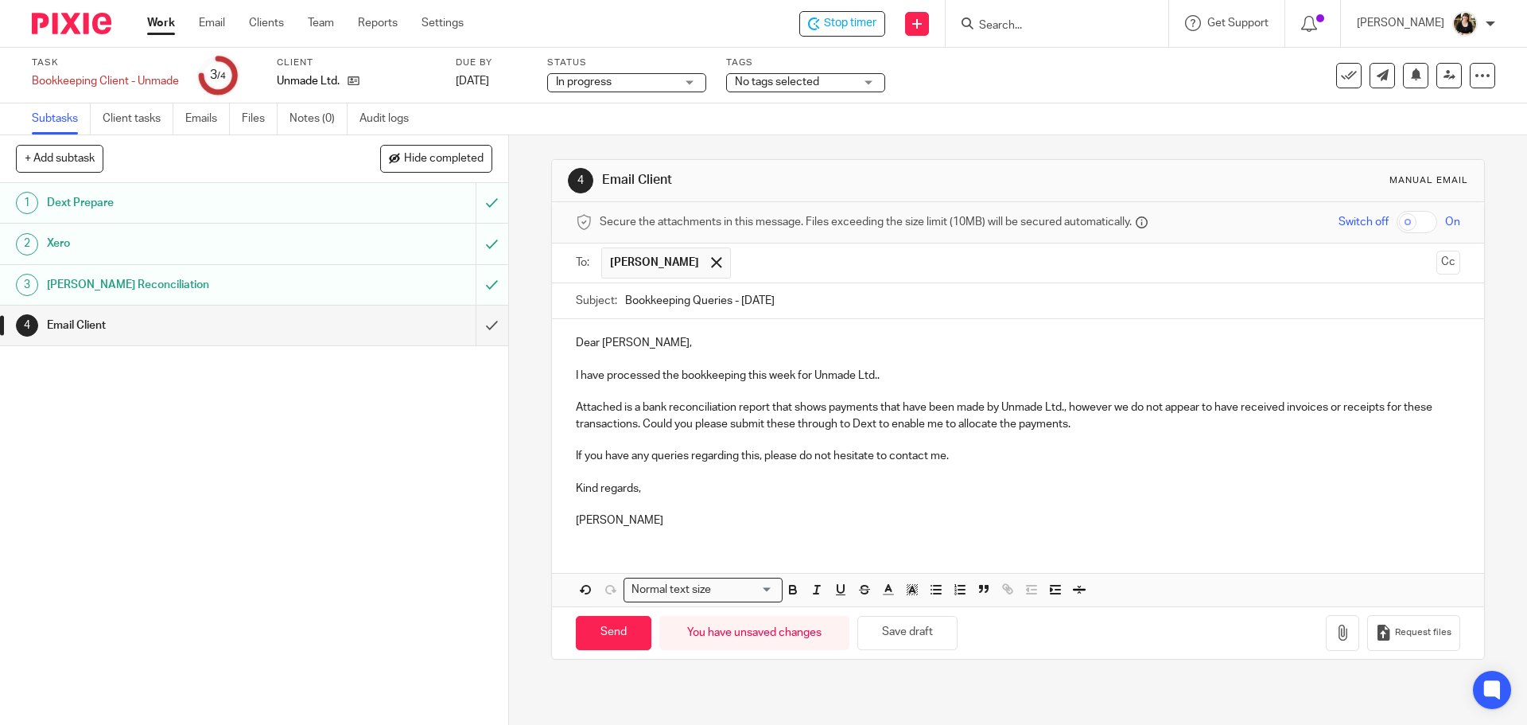
click at [634, 426] on p "Attached is a bank reconciliation report that shows payments that have been mad…" at bounding box center [1018, 415] width 884 height 33
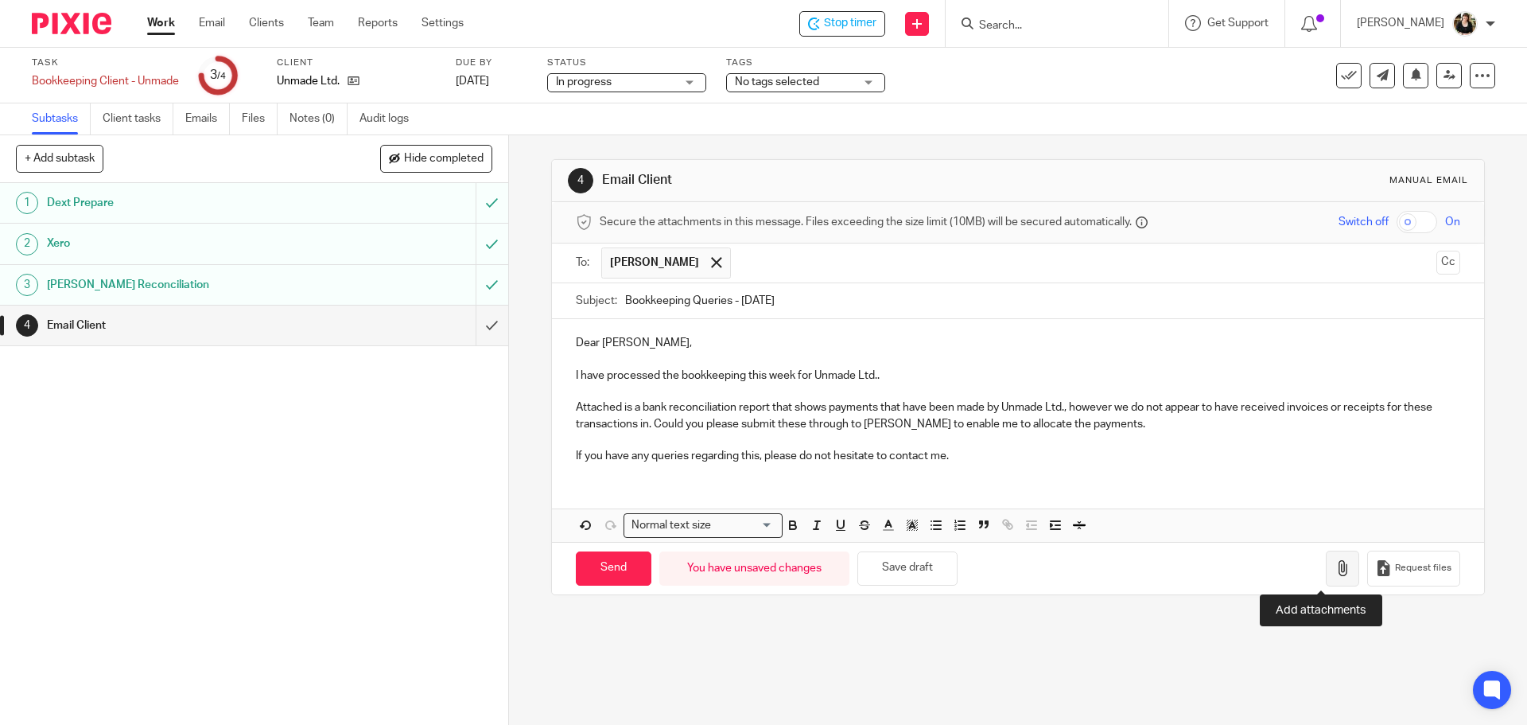
click at [1335, 567] on icon "button" at bounding box center [1343, 568] width 16 height 16
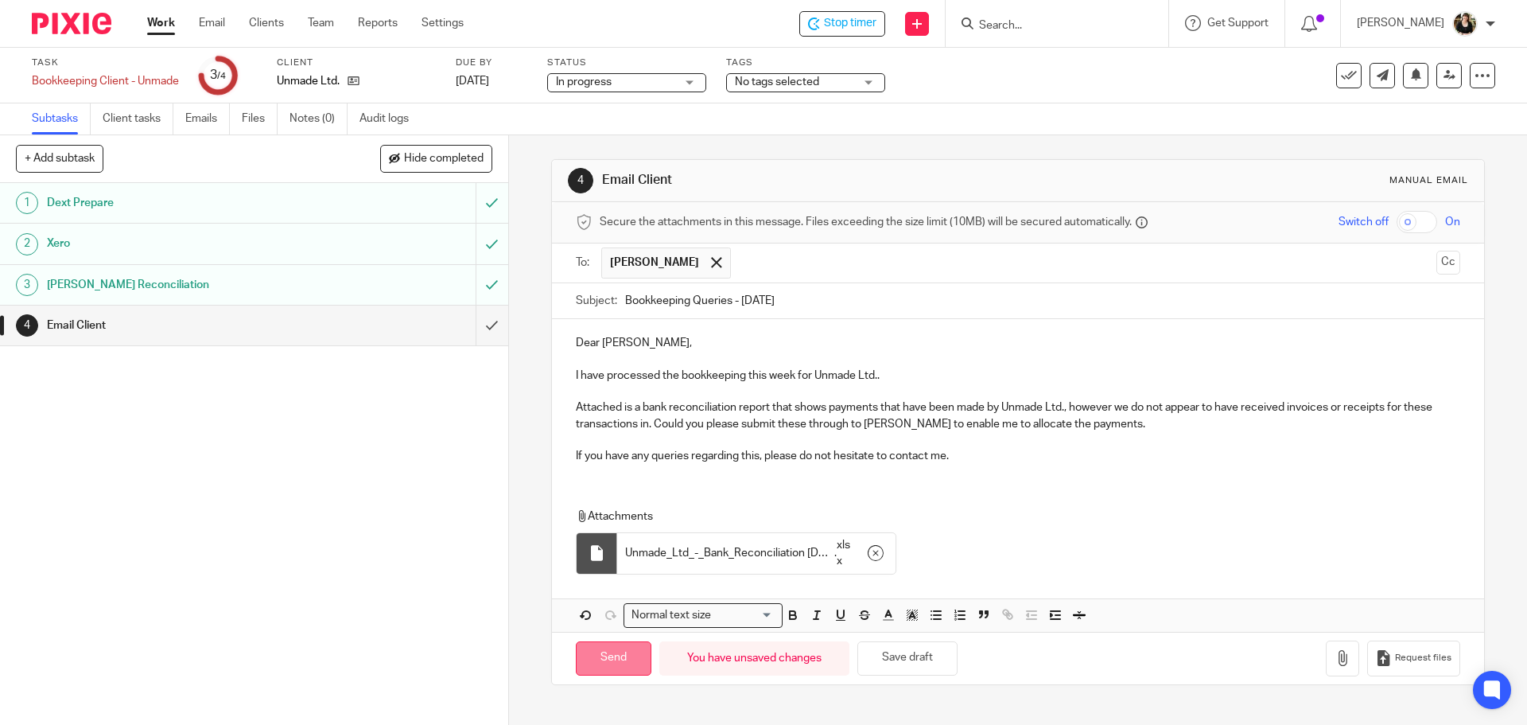
click at [632, 643] on input "Send" at bounding box center [614, 658] width 76 height 34
type input "Sent"
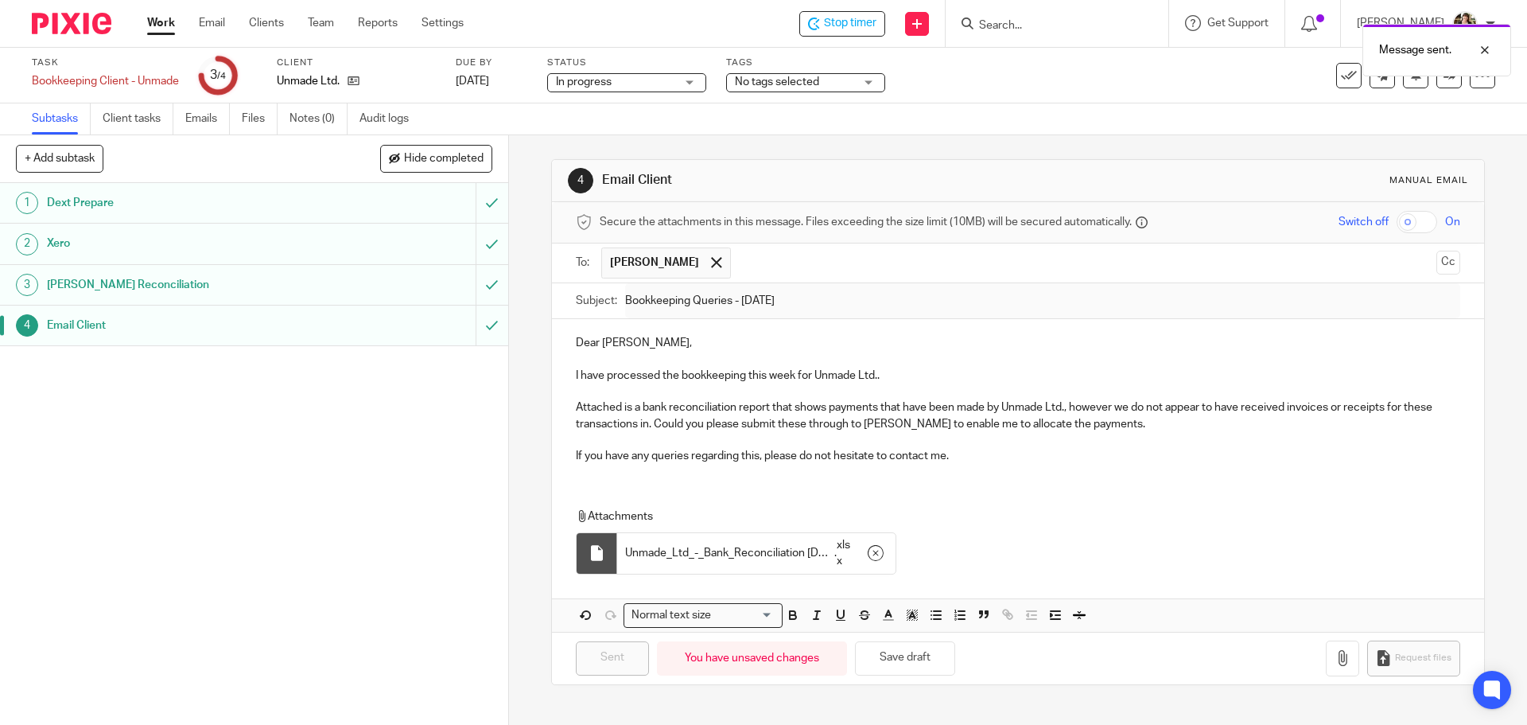
click at [864, 27] on div "Message sent." at bounding box center [1138, 46] width 748 height 60
drag, startPoint x: 842, startPoint y: 30, endPoint x: 840, endPoint y: 41, distance: 10.5
click at [840, 41] on div "Stop timer Send new email Create task Add client Get Support Contact via email …" at bounding box center [1008, 23] width 1040 height 47
click at [840, 21] on span "Stop timer" at bounding box center [850, 23] width 53 height 17
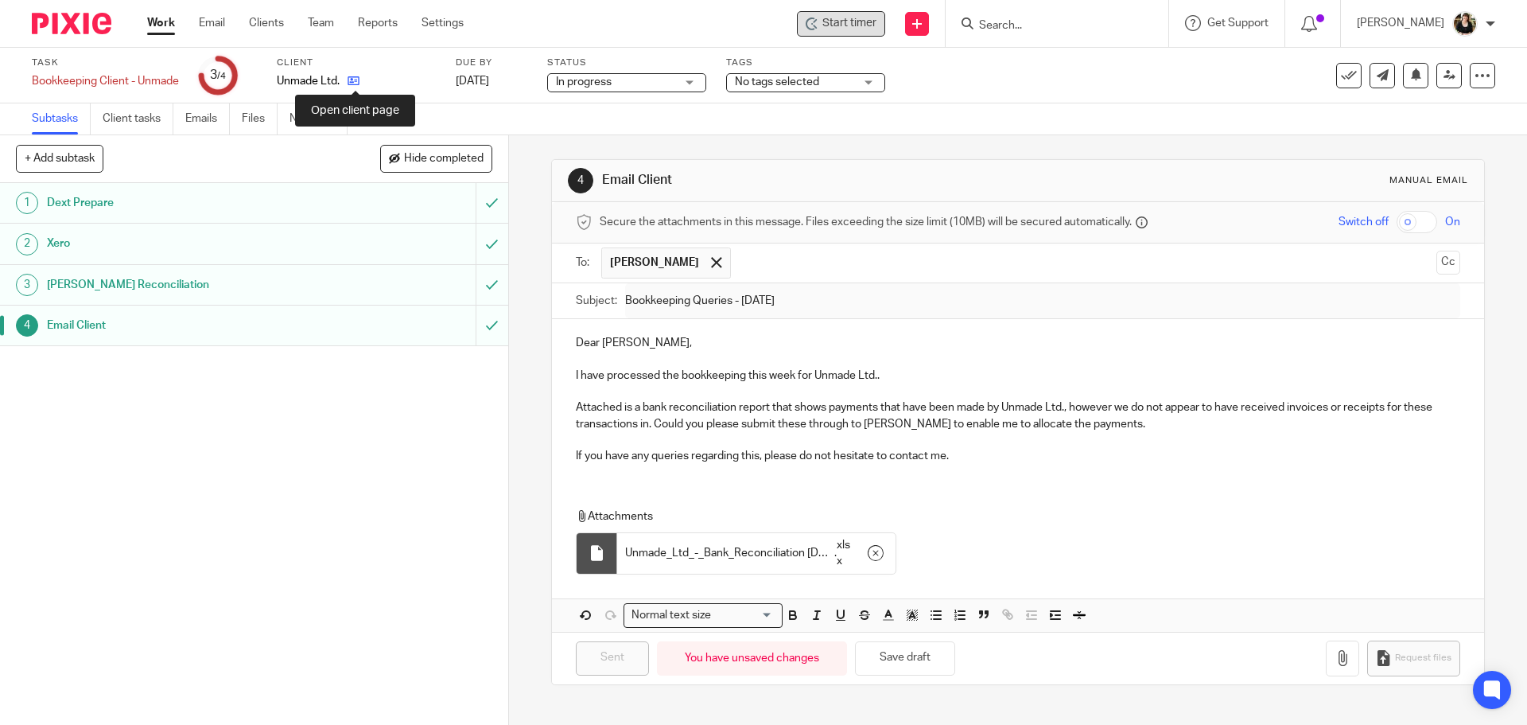
click at [353, 84] on icon at bounding box center [354, 81] width 12 height 12
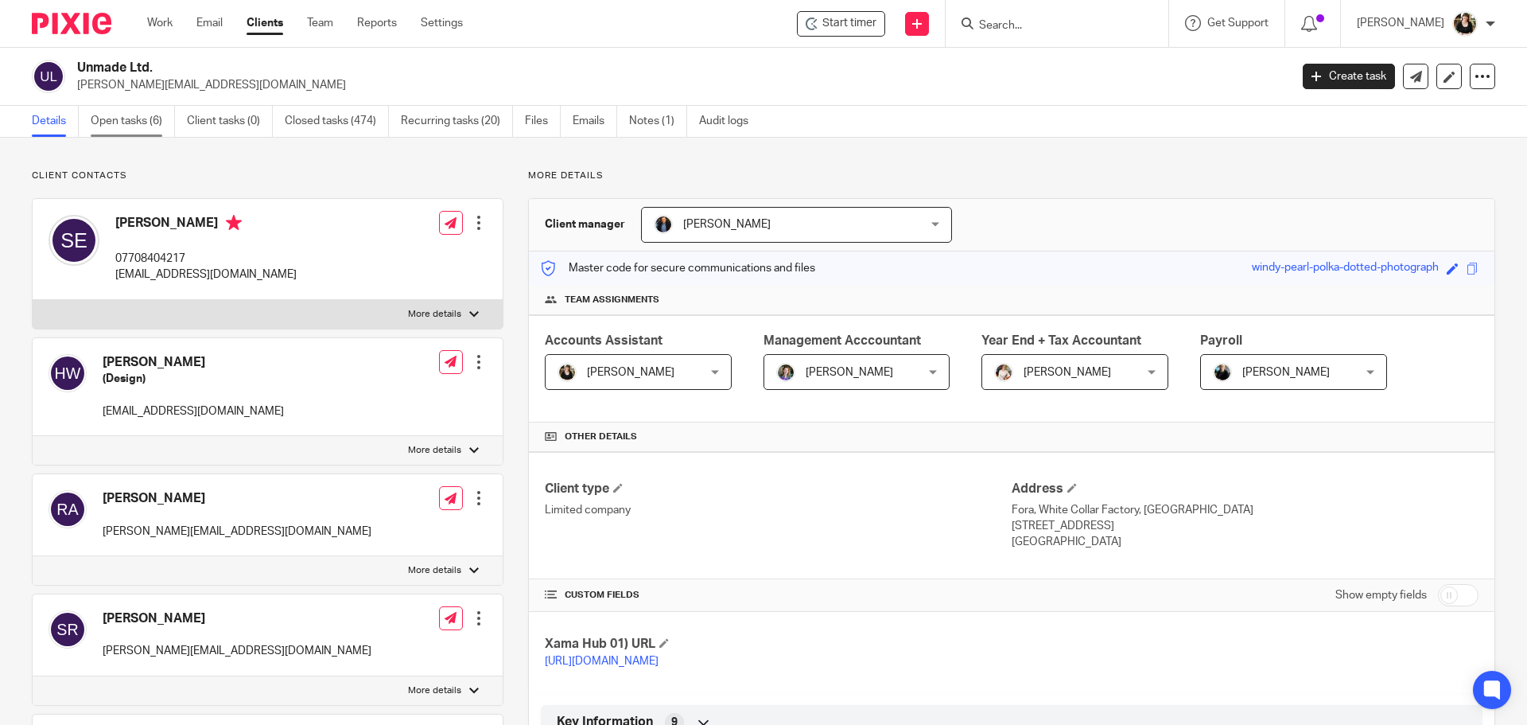
click at [129, 120] on link "Open tasks (6)" at bounding box center [133, 121] width 84 height 31
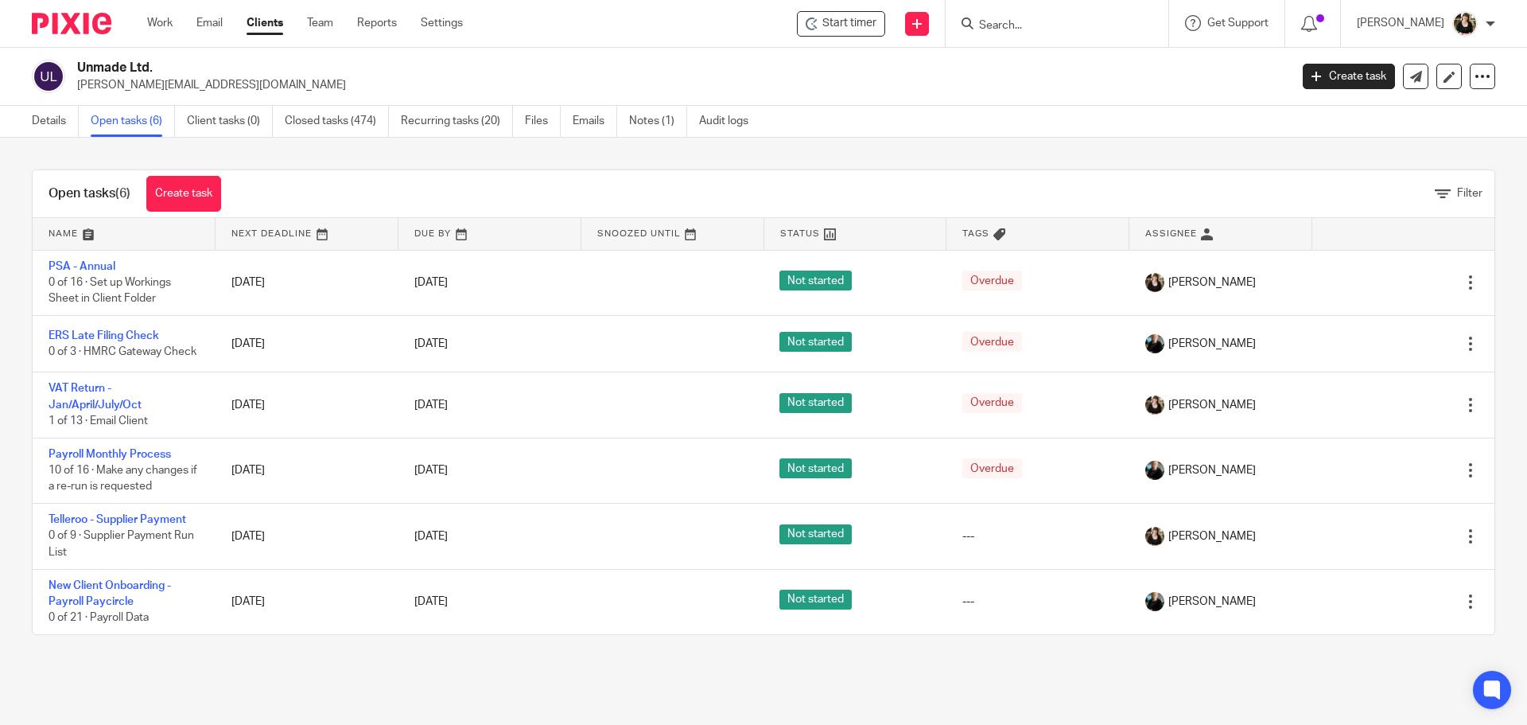
click at [1002, 26] on input "Search" at bounding box center [1049, 26] width 143 height 14
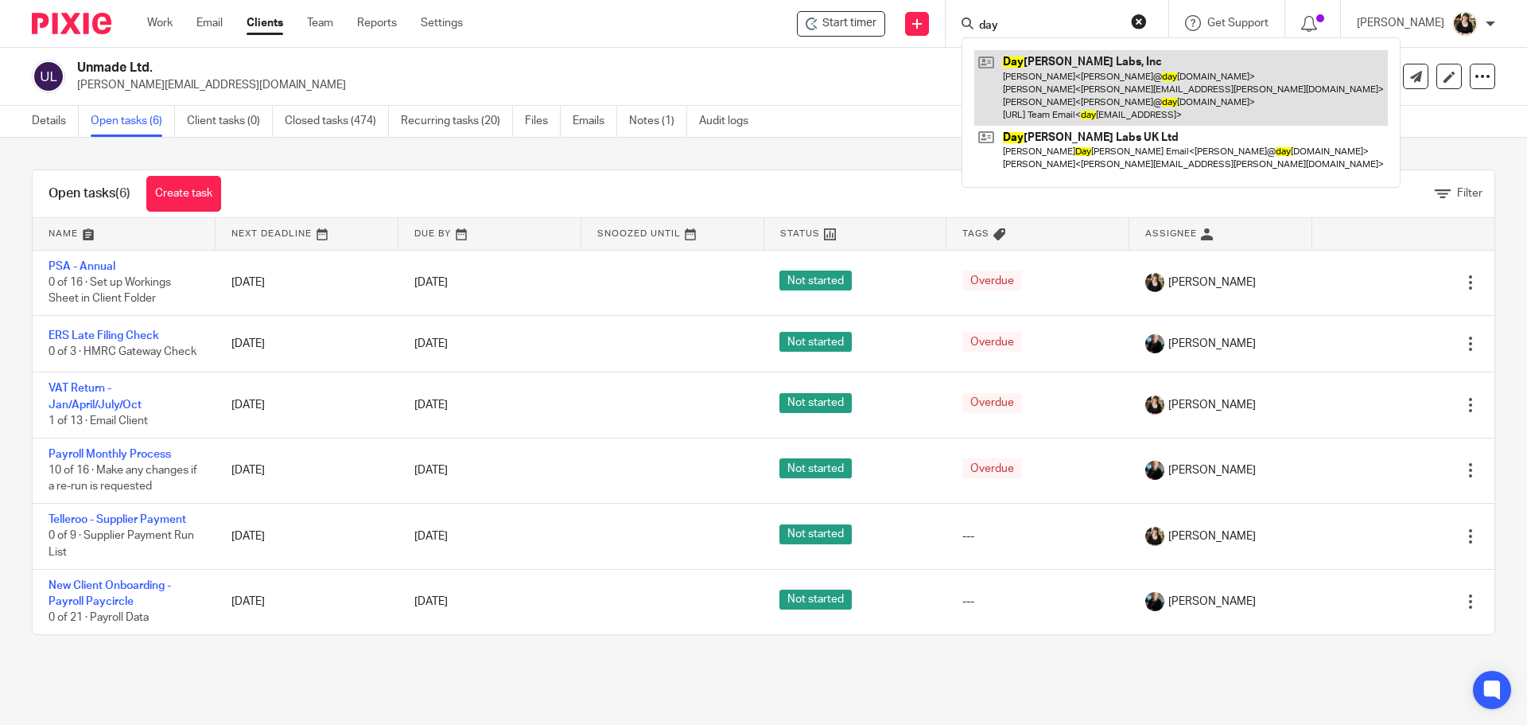
type input "day"
click at [1097, 101] on link at bounding box center [1182, 88] width 414 height 76
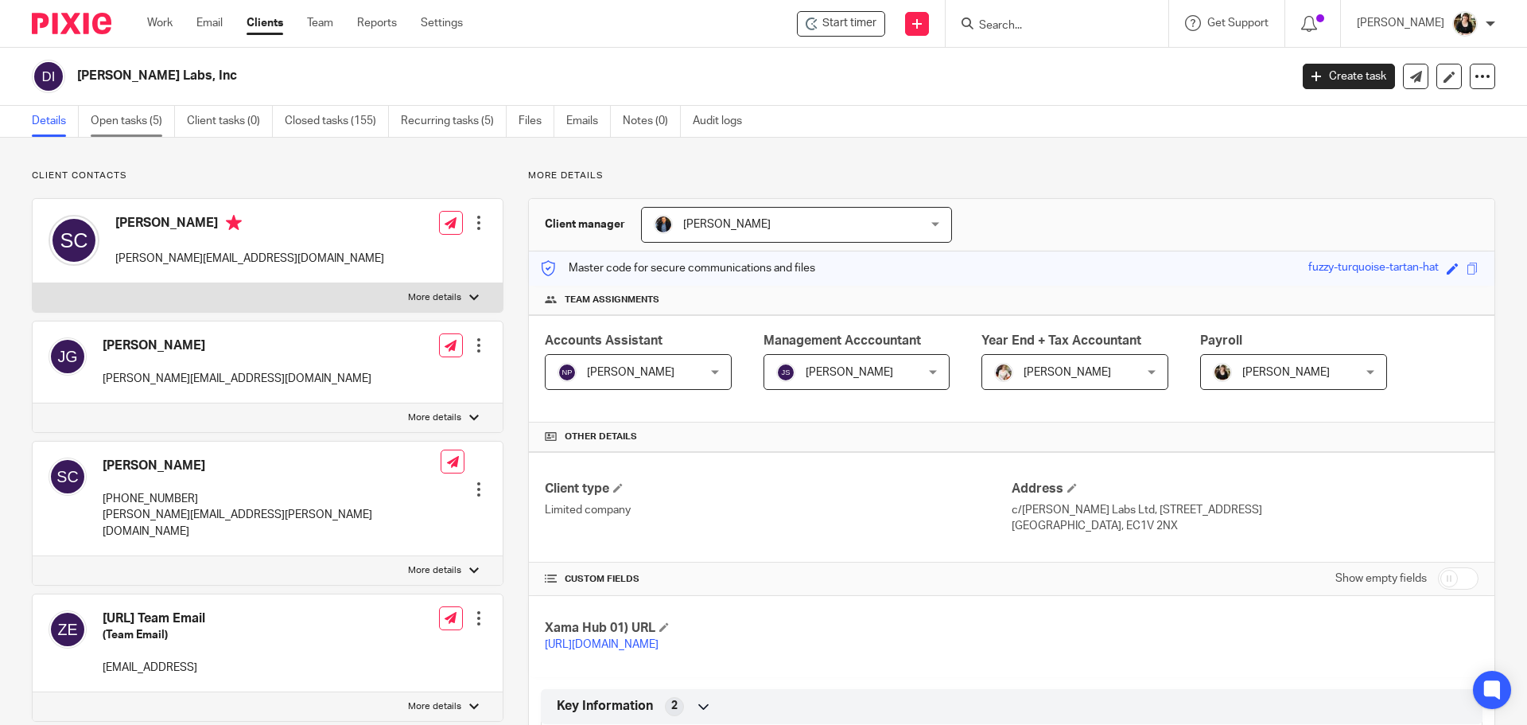
click at [113, 121] on link "Open tasks (5)" at bounding box center [133, 121] width 84 height 31
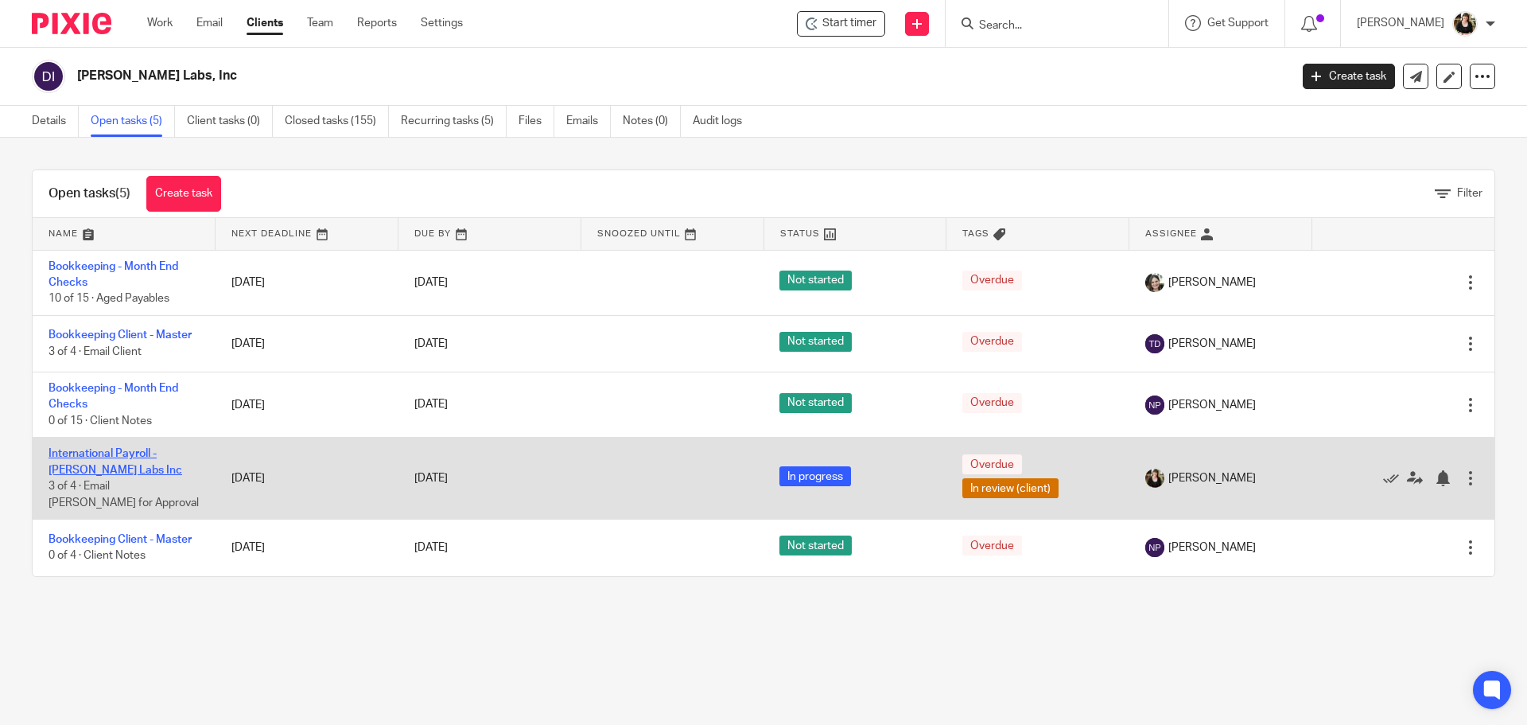
click at [103, 455] on link "International Payroll - [PERSON_NAME] Labs Inc" at bounding box center [116, 461] width 134 height 27
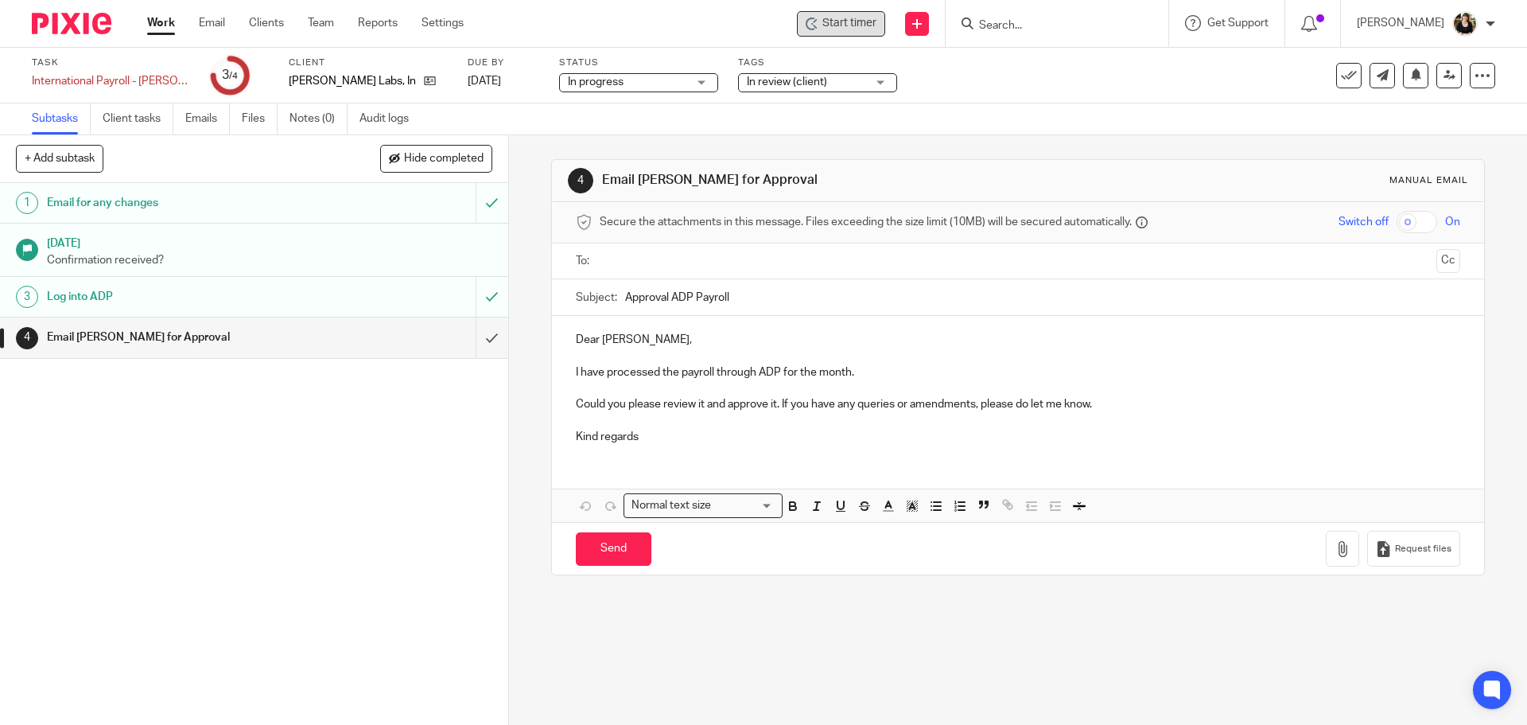
click at [847, 17] on span "Start timer" at bounding box center [850, 23] width 54 height 17
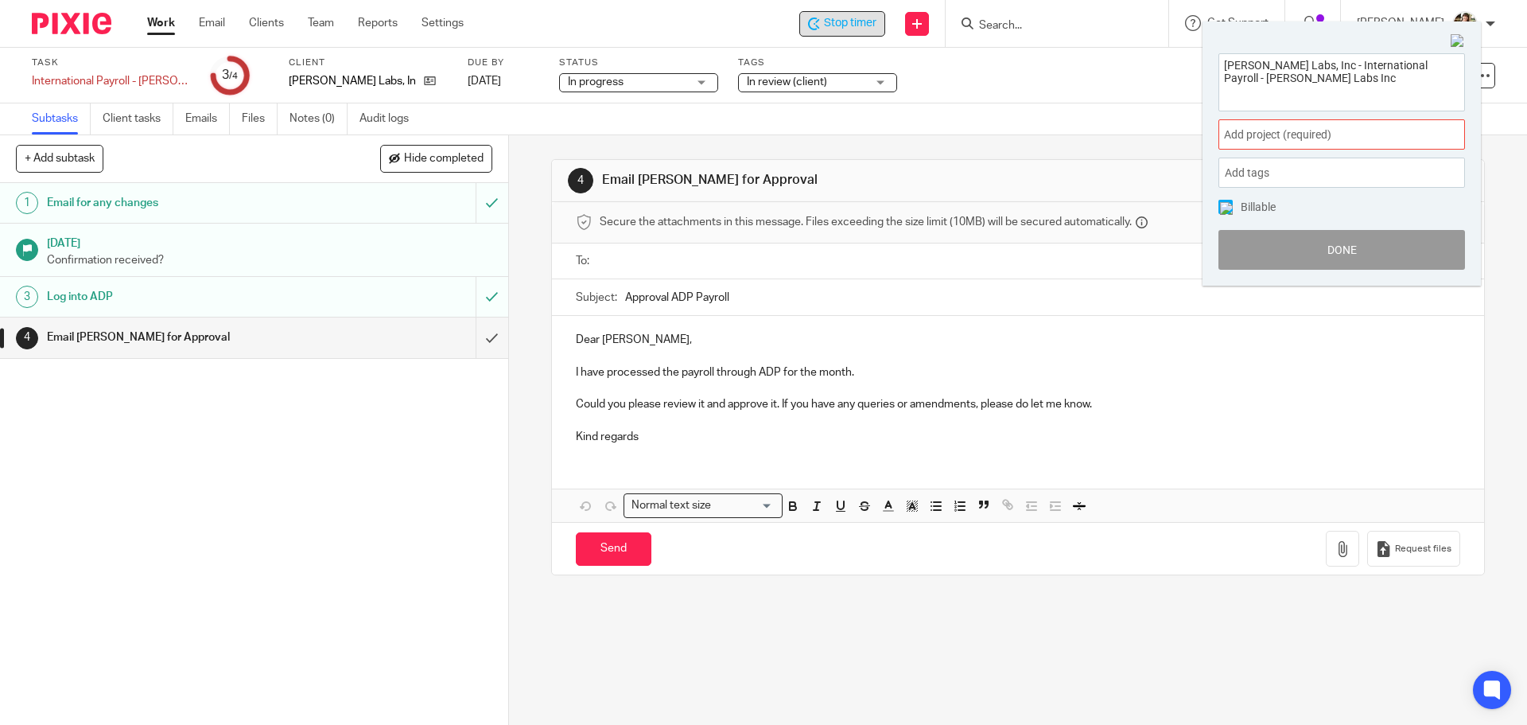
click at [1302, 127] on span "Add project (required) :" at bounding box center [1324, 134] width 200 height 17
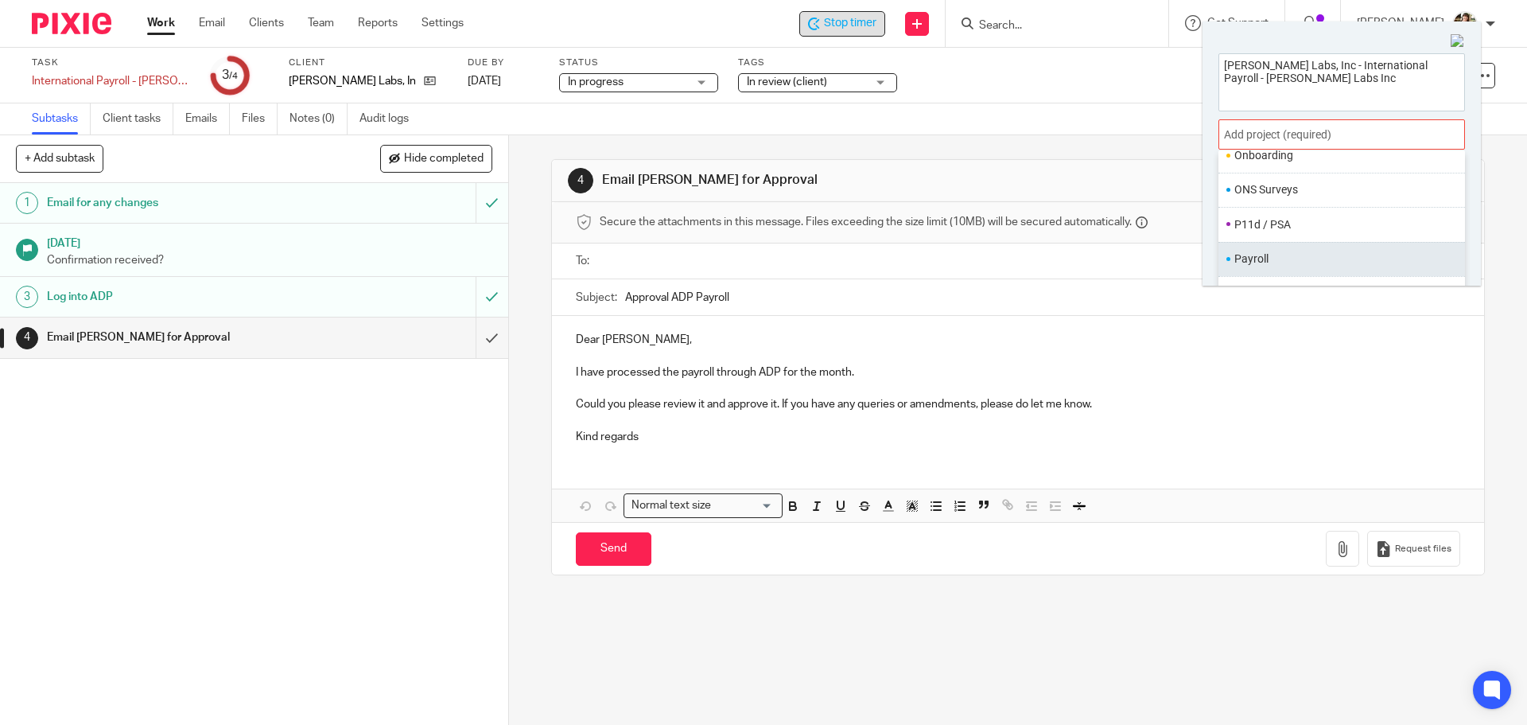
scroll to position [596, 0]
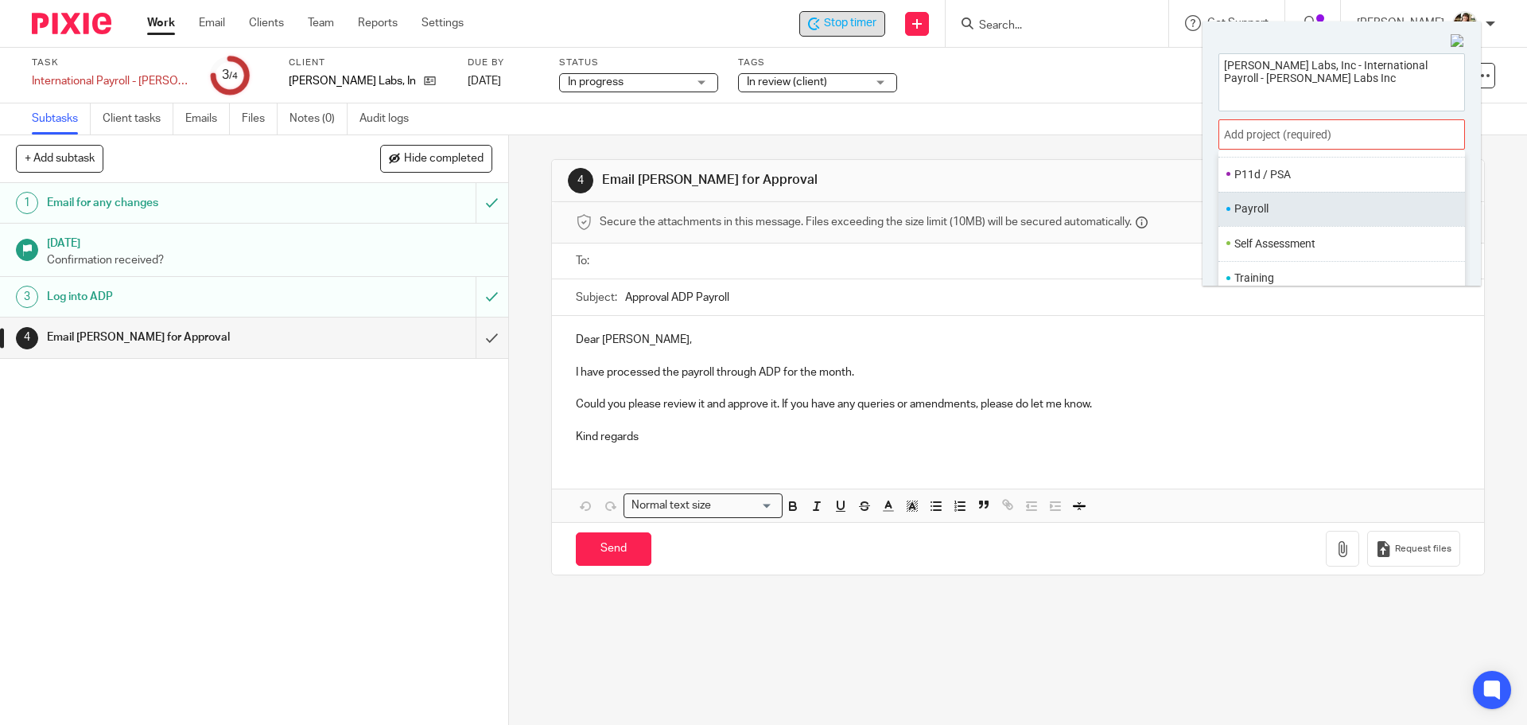
click at [1290, 202] on li "Payroll" at bounding box center [1339, 208] width 208 height 17
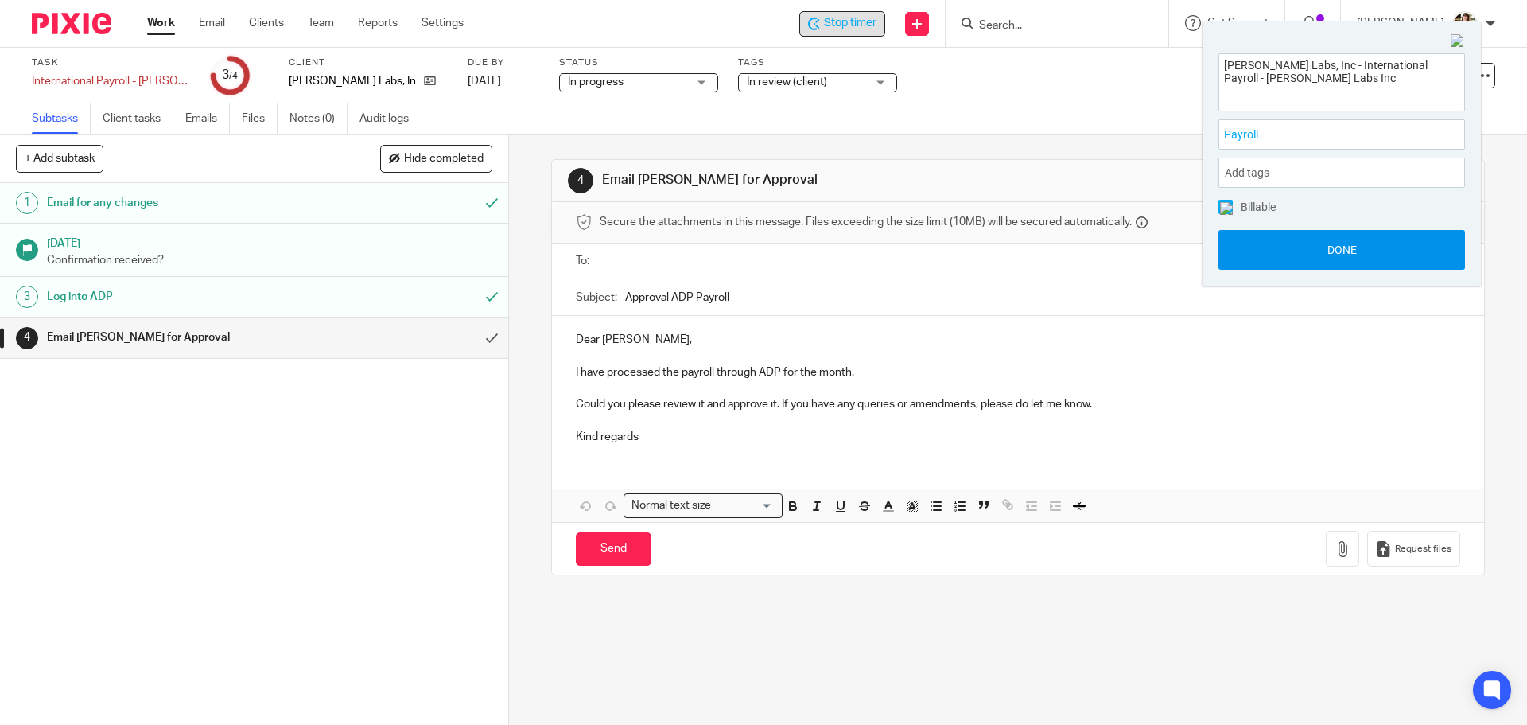
click at [1345, 246] on button "Done" at bounding box center [1342, 250] width 247 height 40
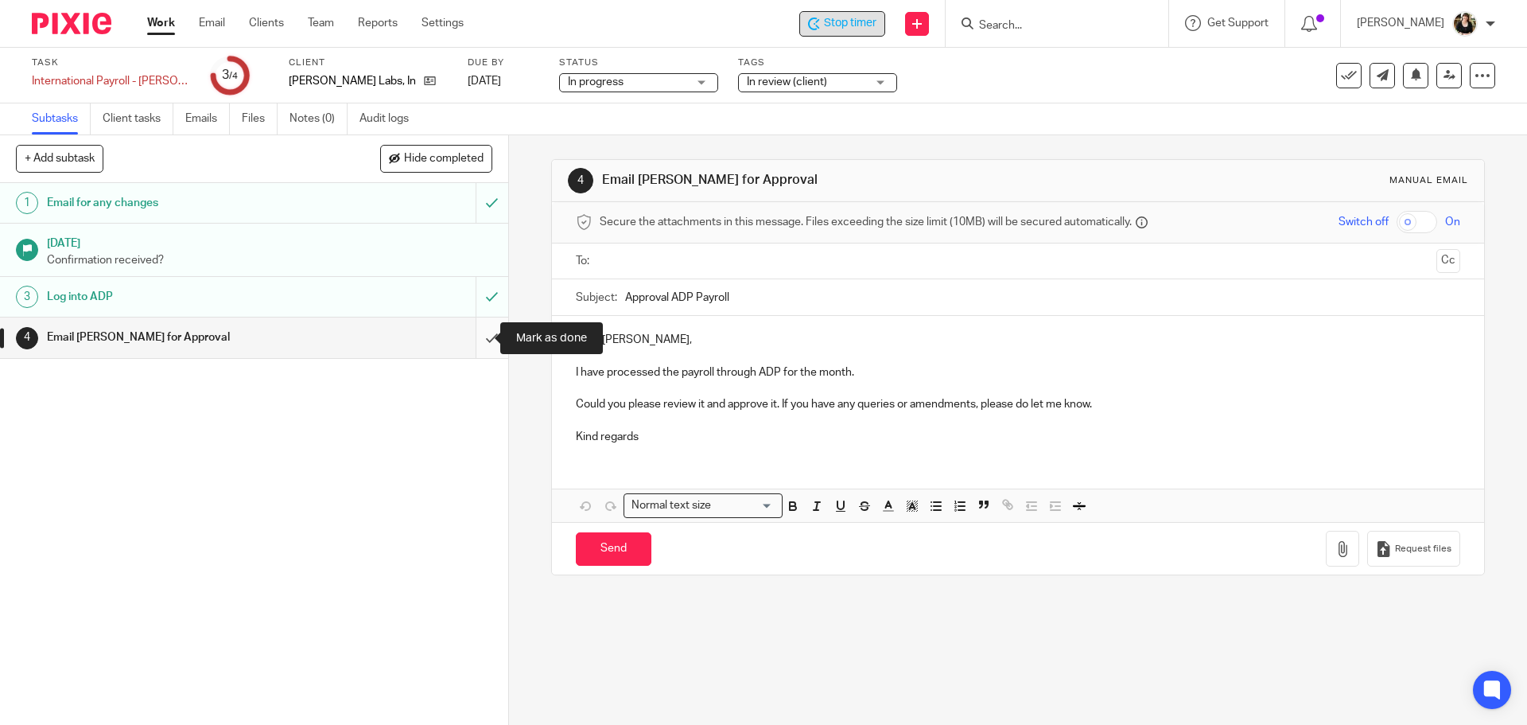
click at [476, 334] on input "submit" at bounding box center [254, 337] width 508 height 40
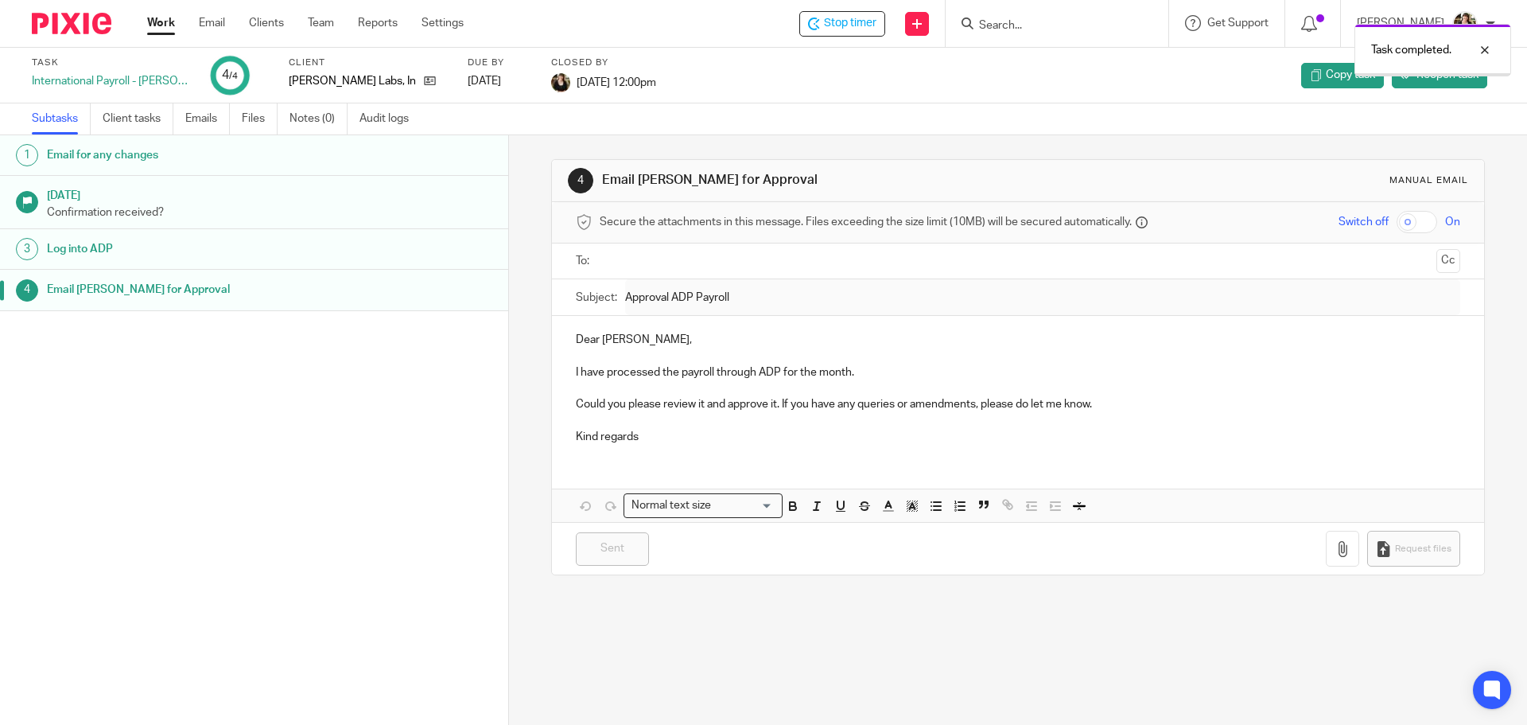
click at [853, 30] on div "Task completed." at bounding box center [1138, 46] width 748 height 60
click at [1487, 47] on div at bounding box center [1473, 50] width 43 height 19
click at [869, 25] on span "Stop timer" at bounding box center [850, 23] width 53 height 17
click at [995, 28] on input "Search" at bounding box center [1049, 26] width 143 height 14
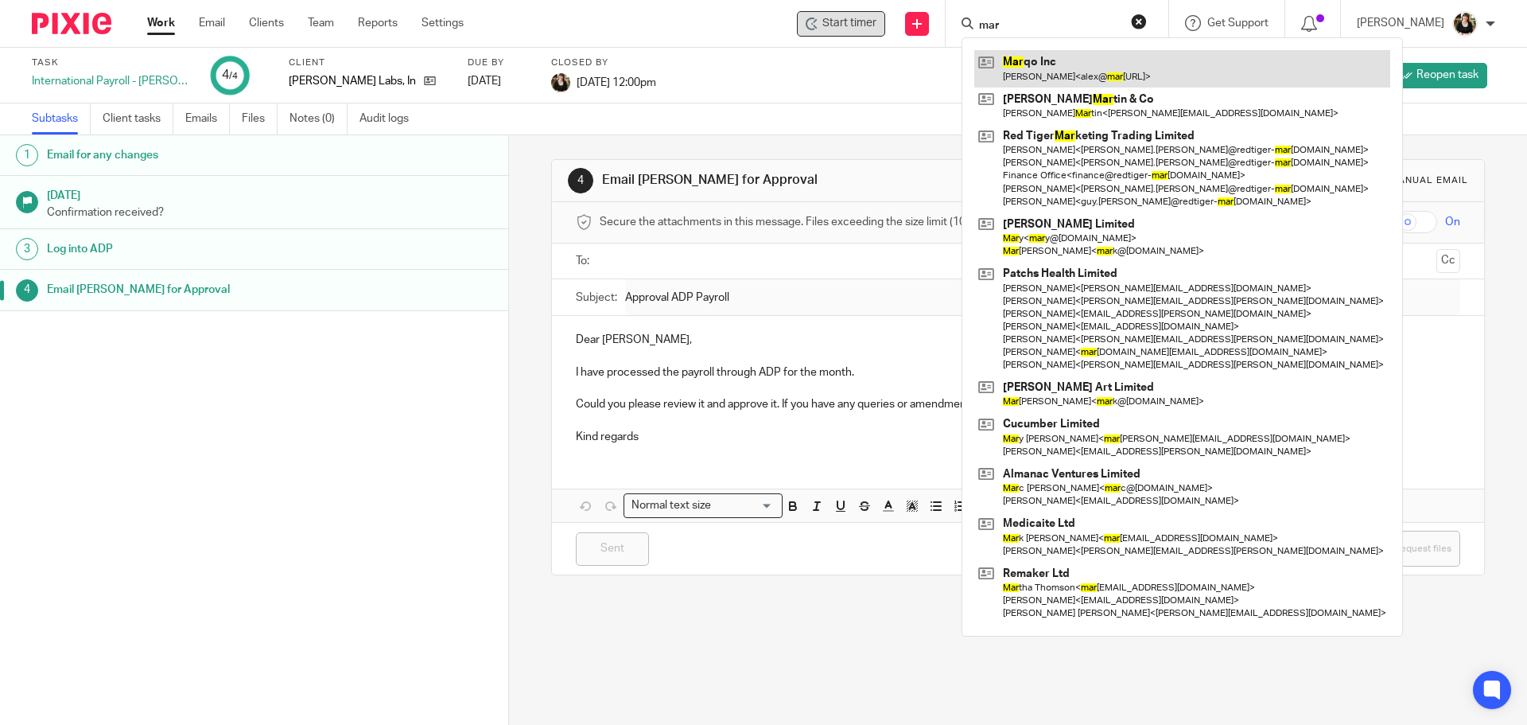
type input "mar"
click at [1039, 82] on link at bounding box center [1183, 68] width 416 height 37
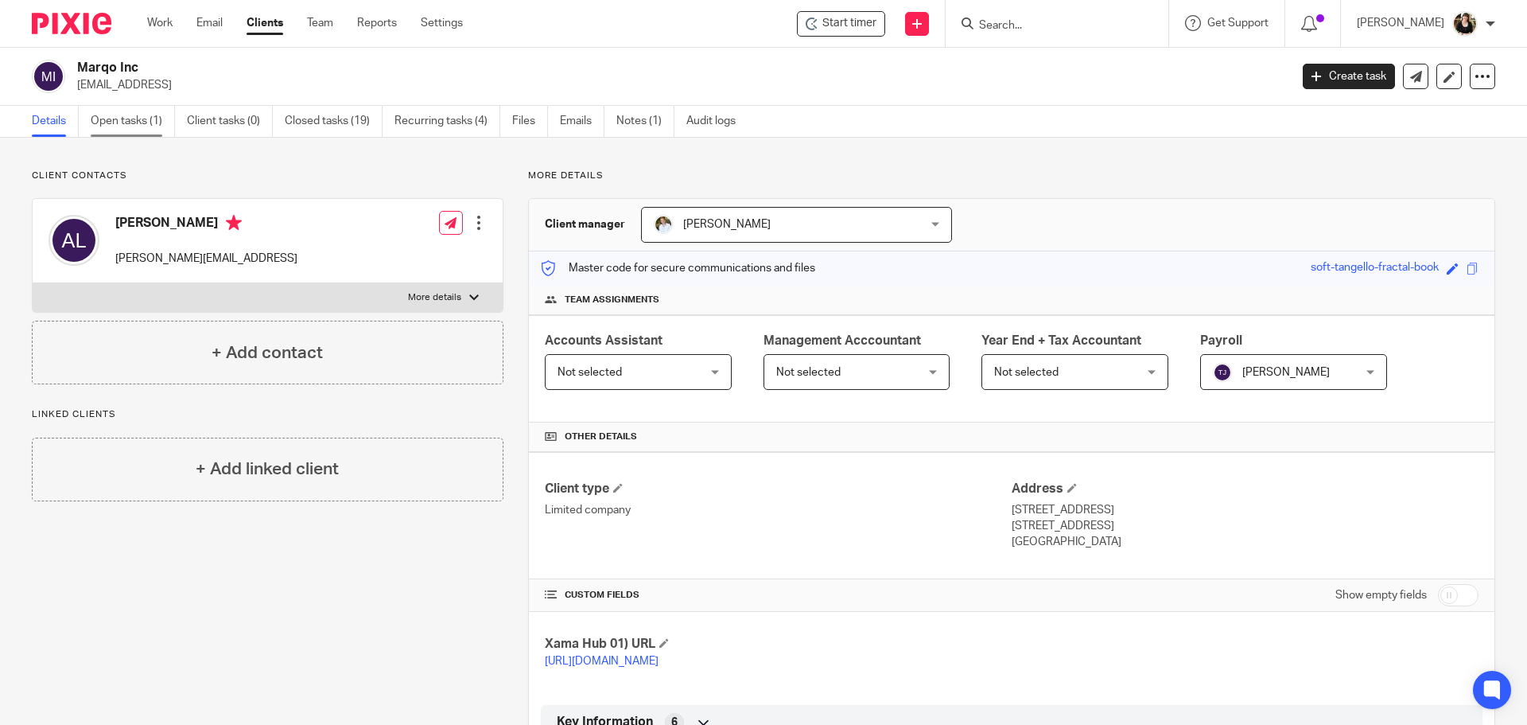
click at [123, 130] on link "Open tasks (1)" at bounding box center [133, 121] width 84 height 31
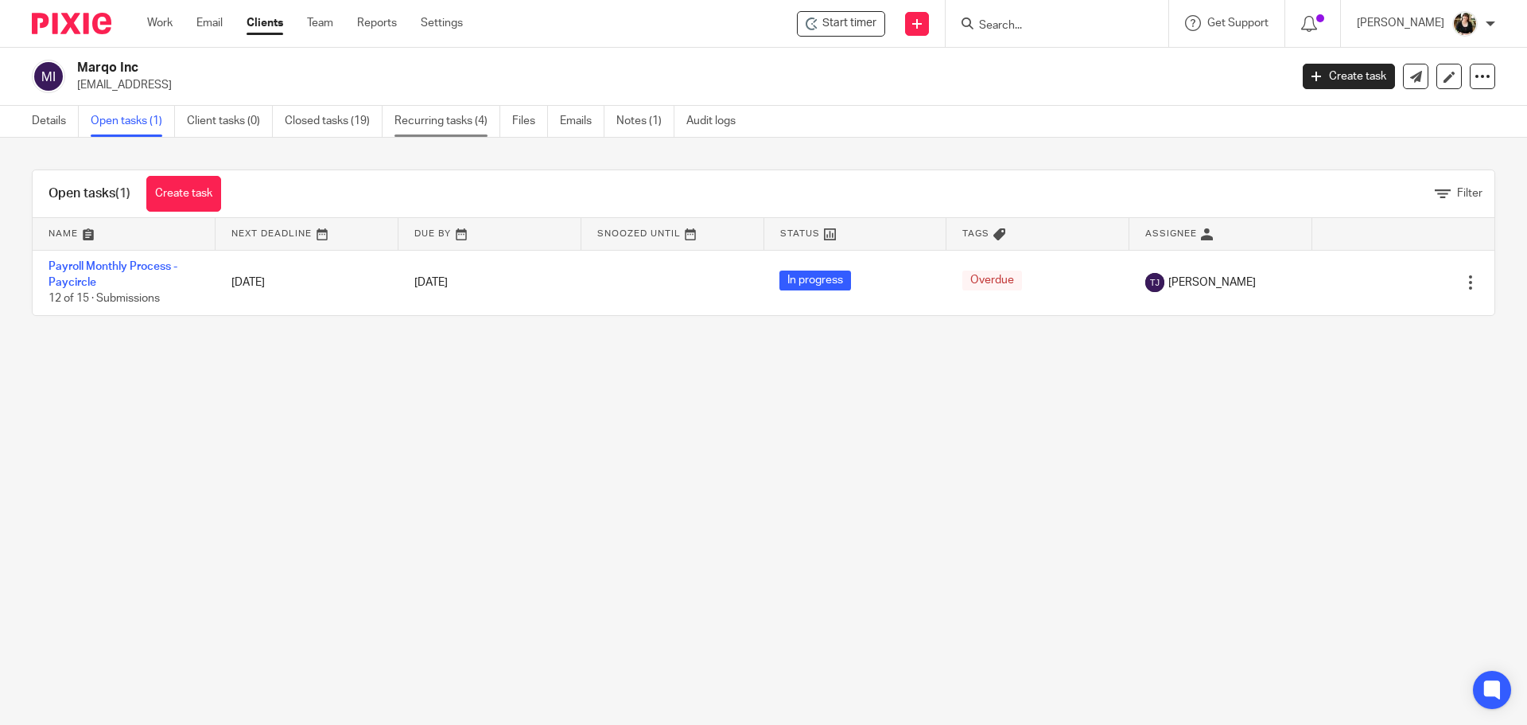
click at [459, 123] on link "Recurring tasks (4)" at bounding box center [448, 121] width 106 height 31
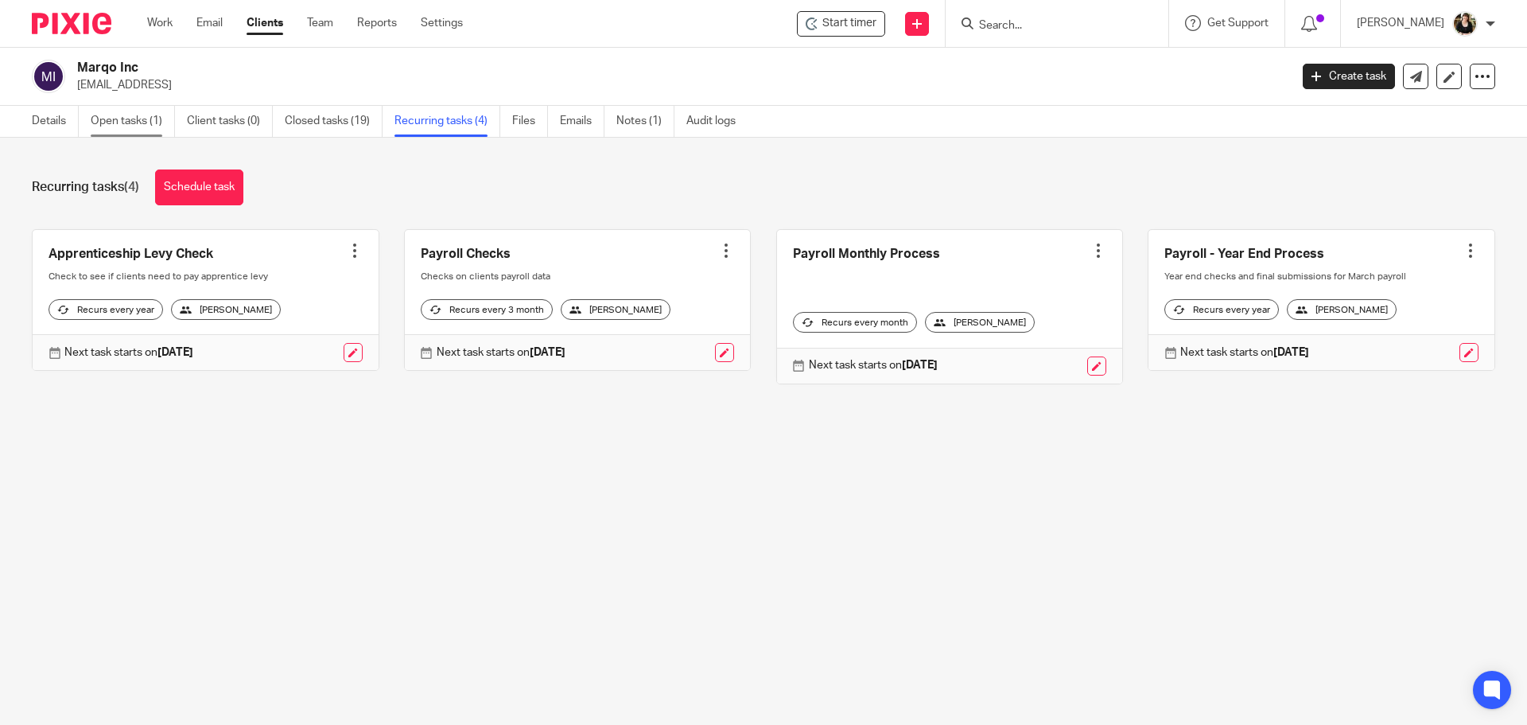
click at [141, 118] on link "Open tasks (1)" at bounding box center [133, 121] width 84 height 31
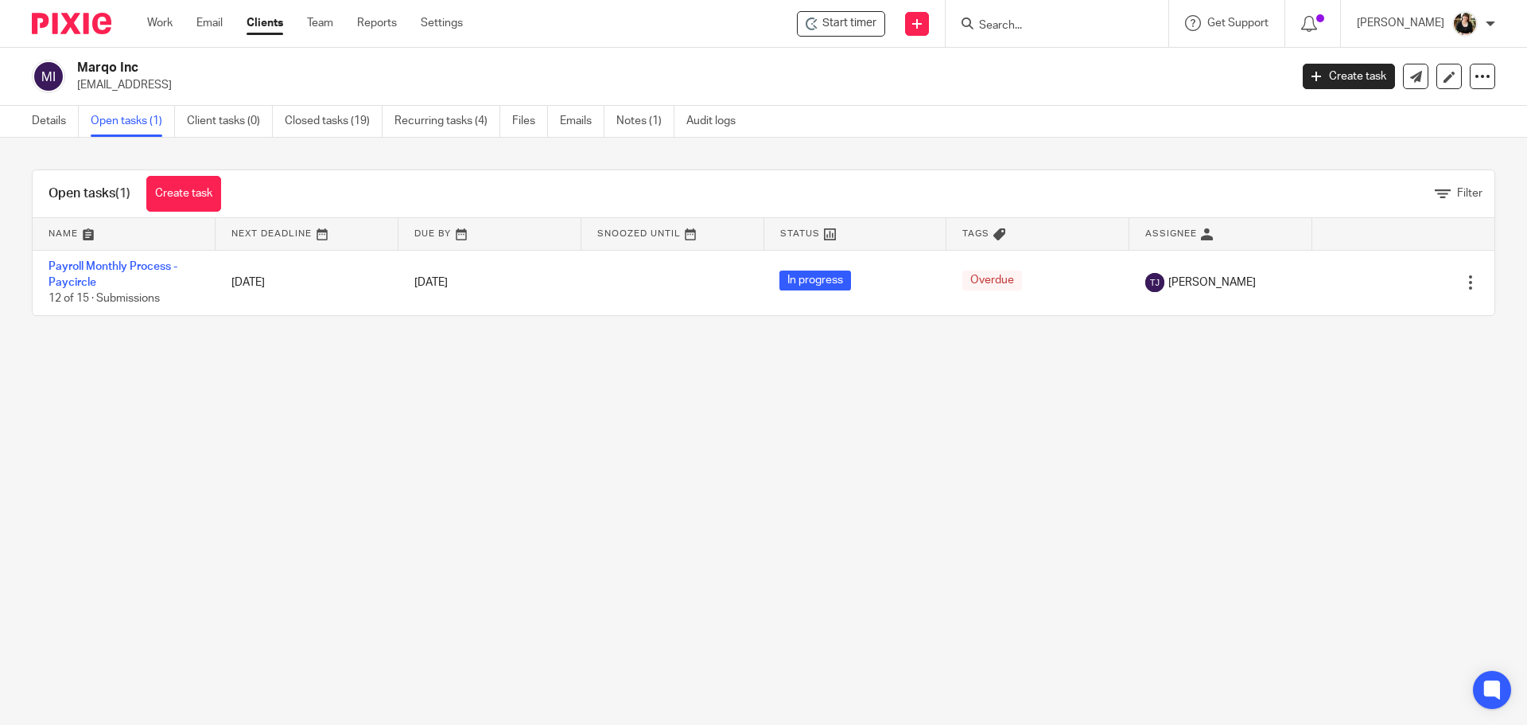
click at [663, 50] on div "Marqo Inc ilonna@marqo.ai Create task Update from Companies House Export data M…" at bounding box center [763, 77] width 1527 height 58
click at [803, 9] on div "Start timer Send new email Create task Add client Get Support Contact via email…" at bounding box center [1007, 23] width 1041 height 47
drag, startPoint x: 858, startPoint y: 23, endPoint x: 853, endPoint y: 30, distance: 9.1
click at [853, 30] on span "Start timer" at bounding box center [850, 23] width 54 height 17
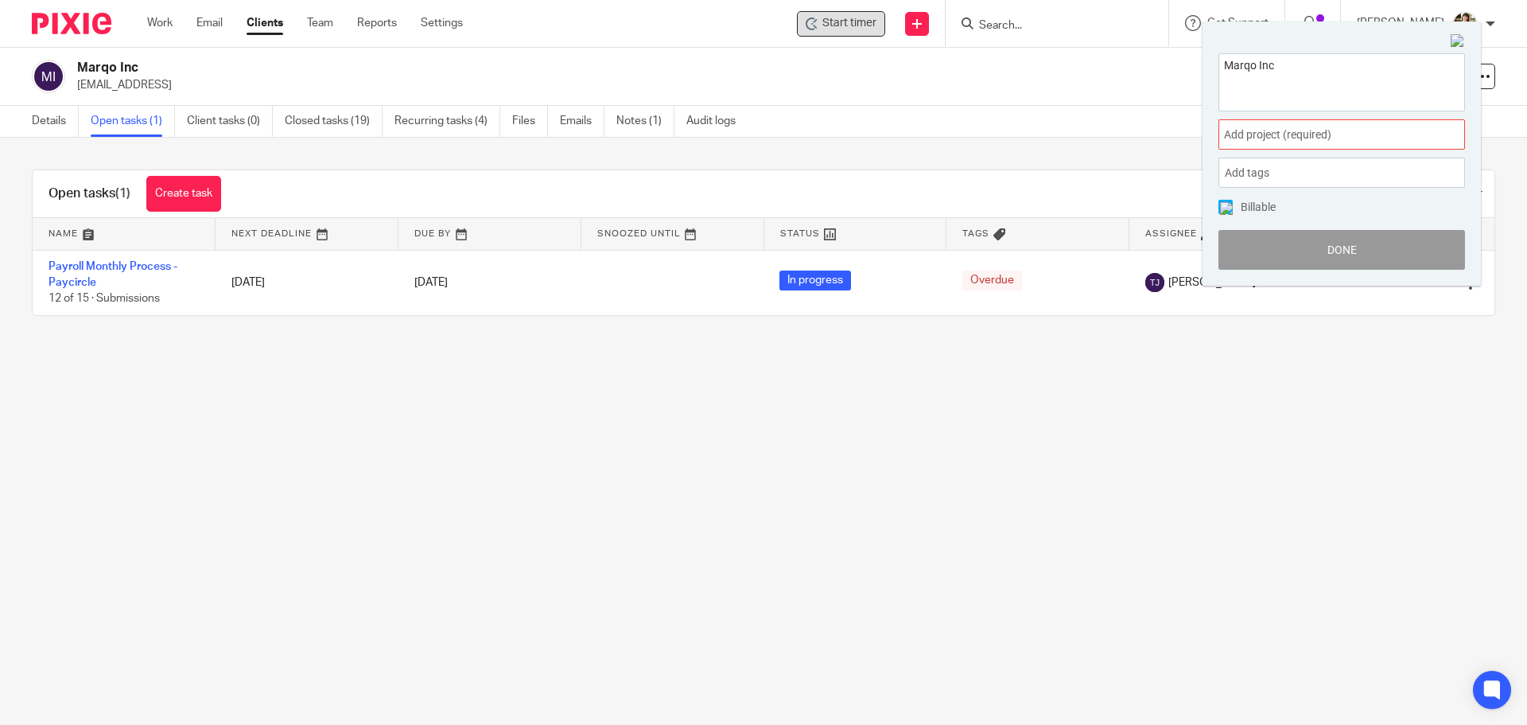
click at [865, 28] on span "Start timer" at bounding box center [850, 23] width 54 height 17
click at [1325, 68] on textarea "Marqo Inc" at bounding box center [1342, 80] width 245 height 52
type textarea "Marqo Inc - payroll payments"
click at [1374, 255] on button "Done" at bounding box center [1342, 250] width 247 height 40
click at [1290, 132] on span "Add project (required) :" at bounding box center [1324, 134] width 200 height 17
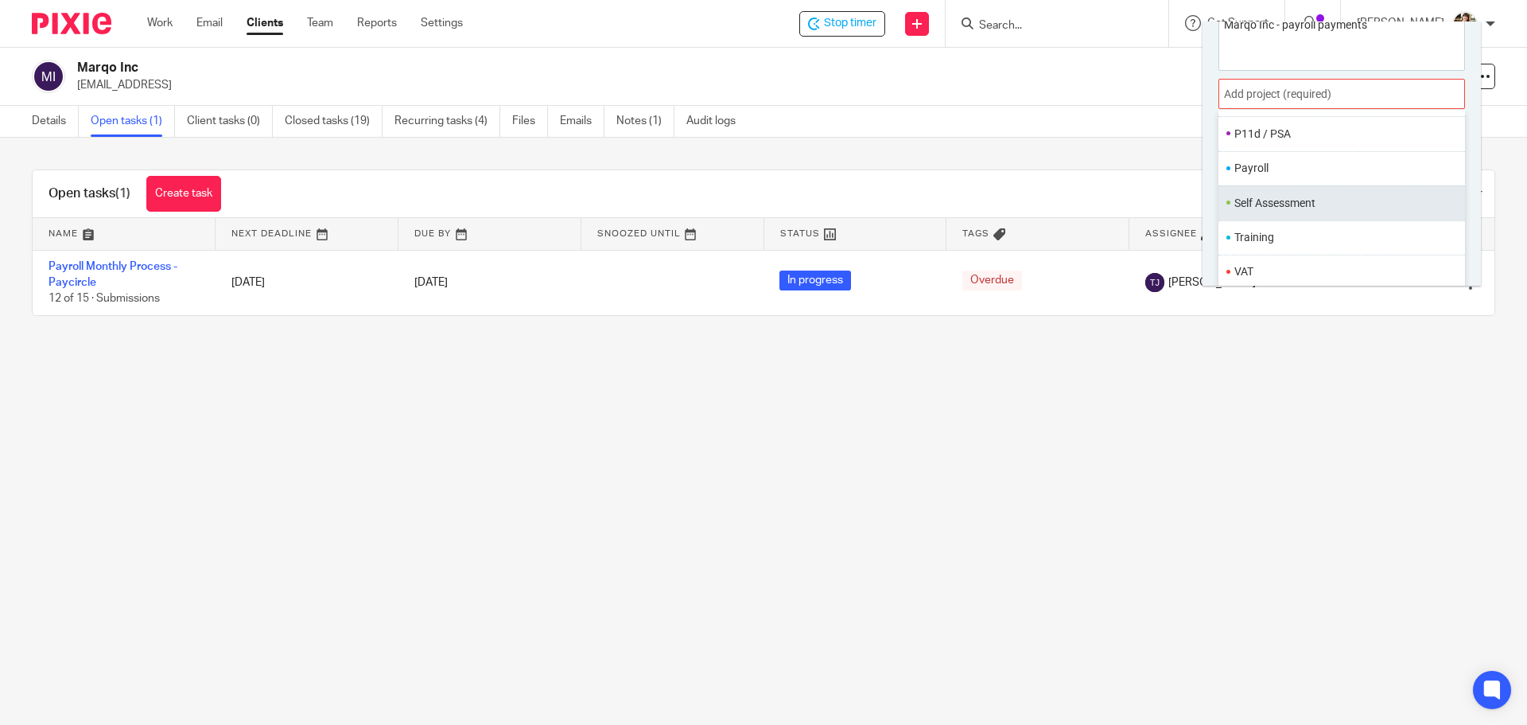
scroll to position [79, 0]
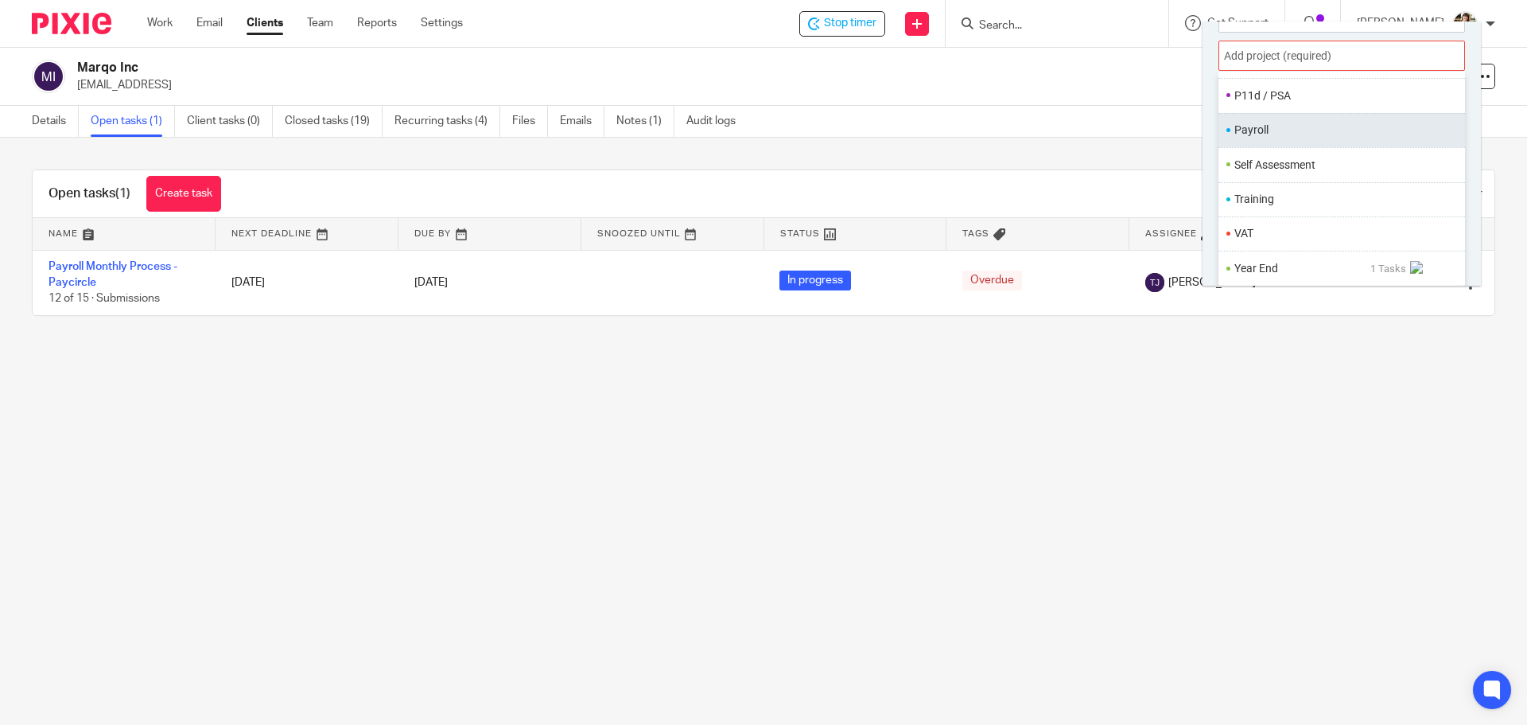
click at [1254, 126] on li "Payroll" at bounding box center [1339, 130] width 208 height 17
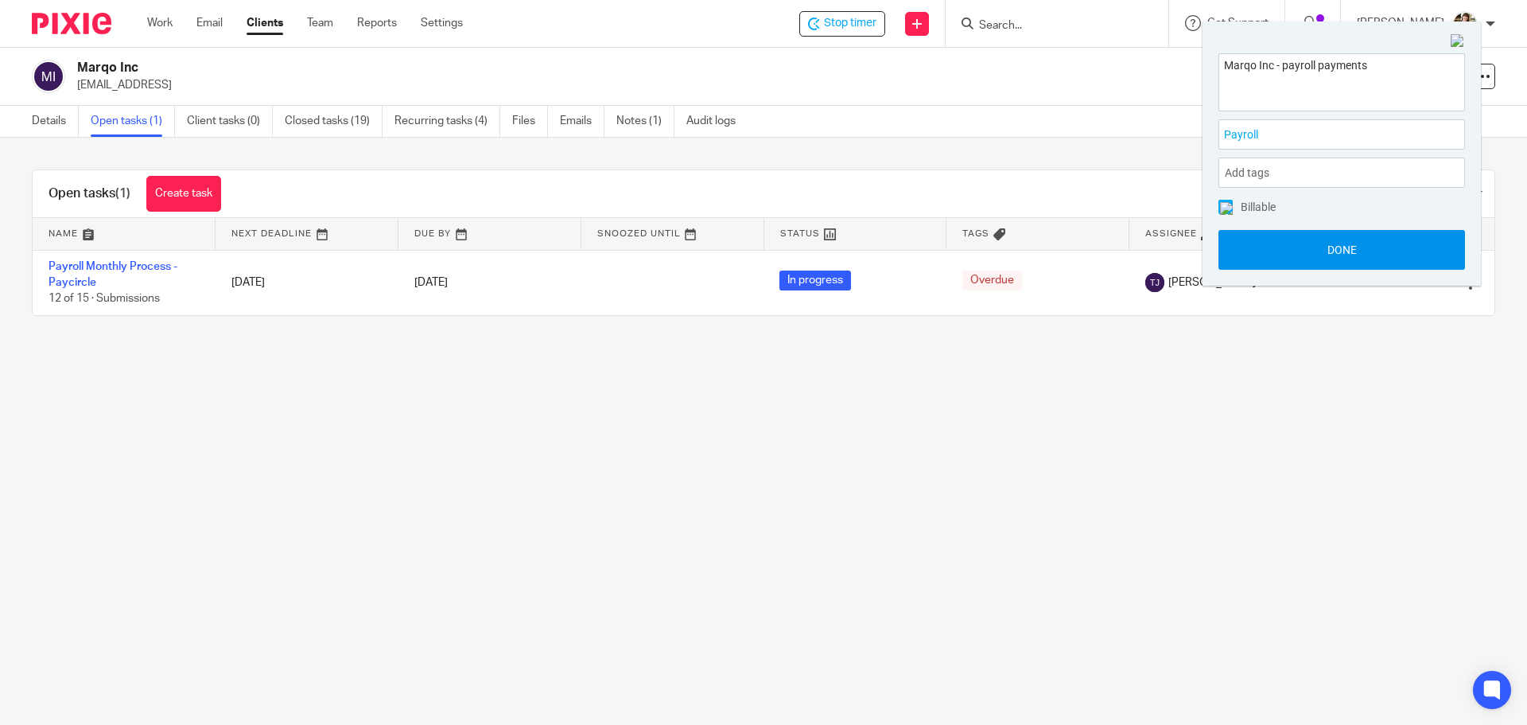
click at [1343, 247] on button "Done" at bounding box center [1342, 250] width 247 height 40
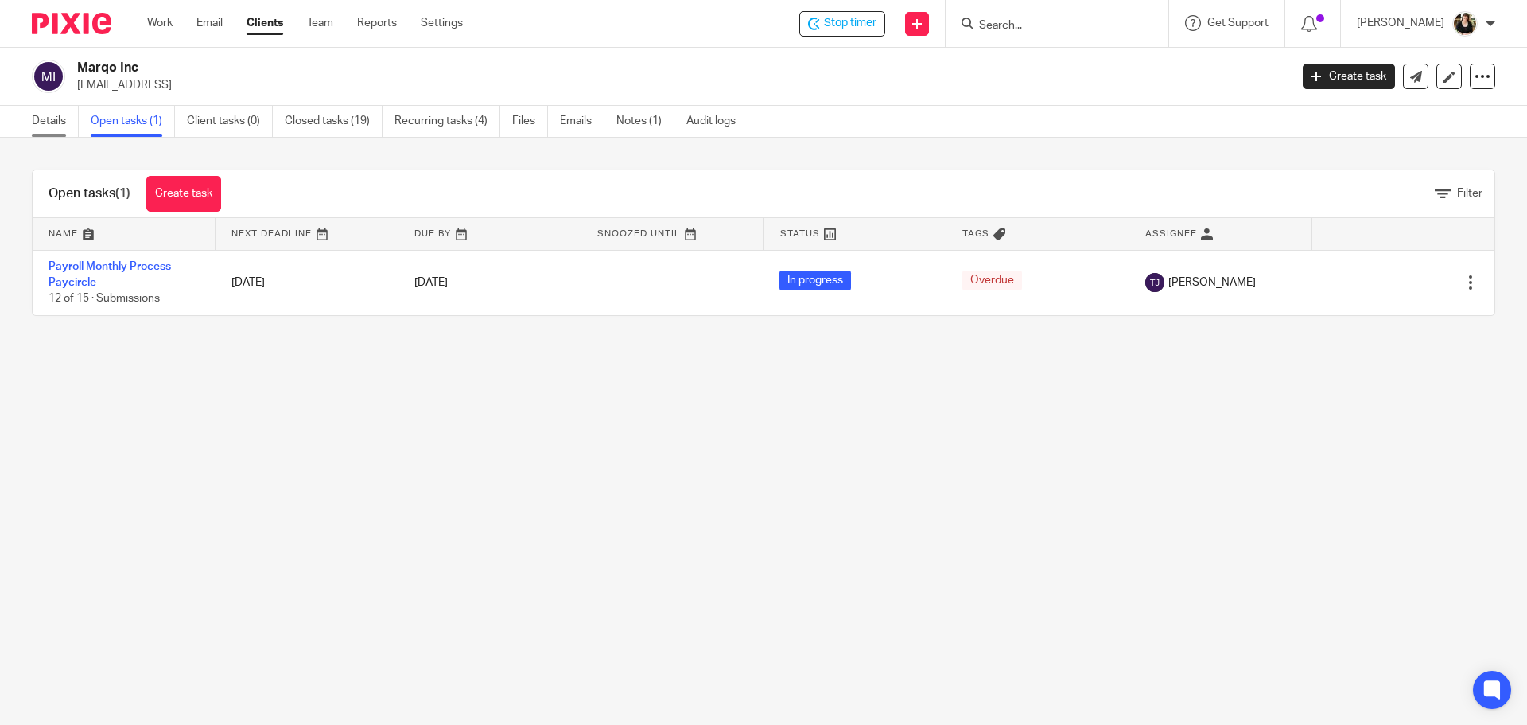
click at [56, 118] on link "Details" at bounding box center [55, 121] width 47 height 31
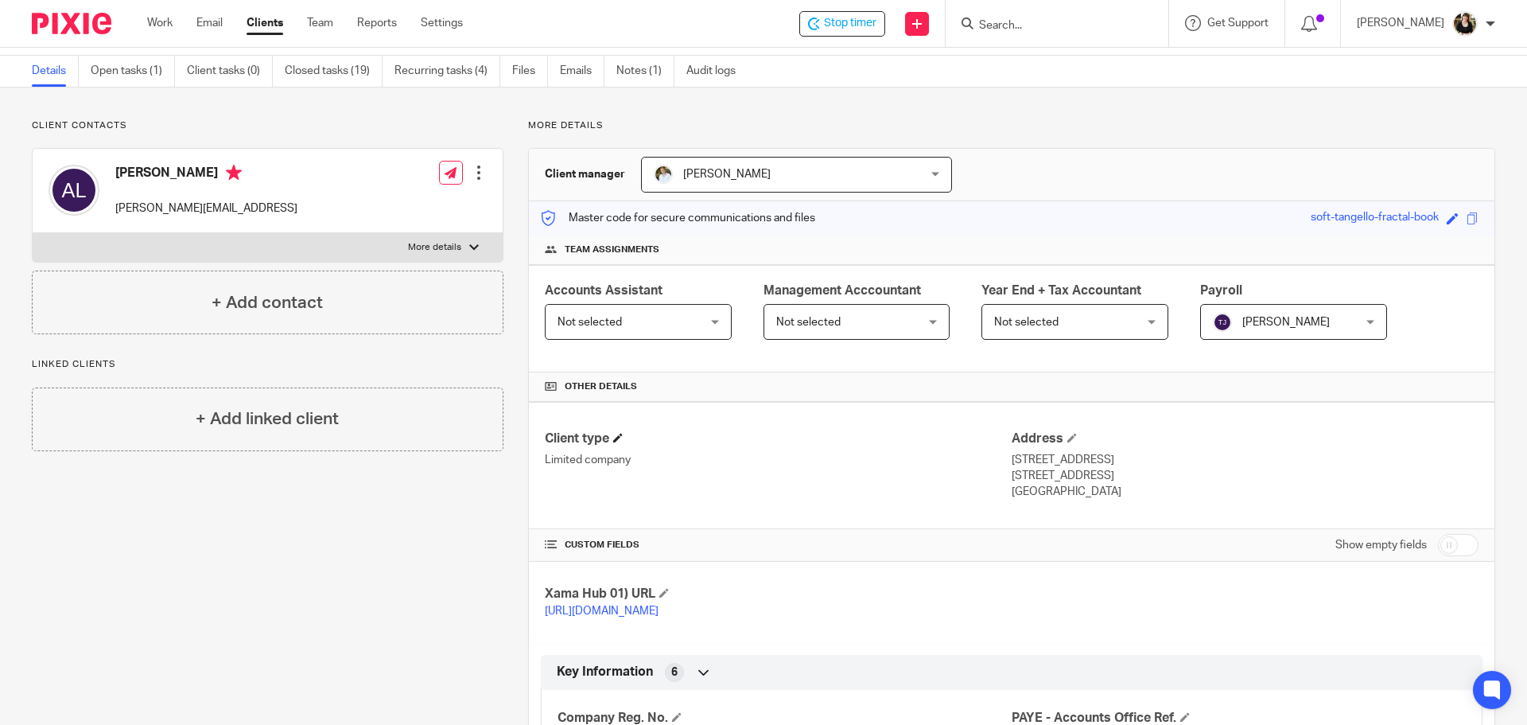
scroll to position [159, 0]
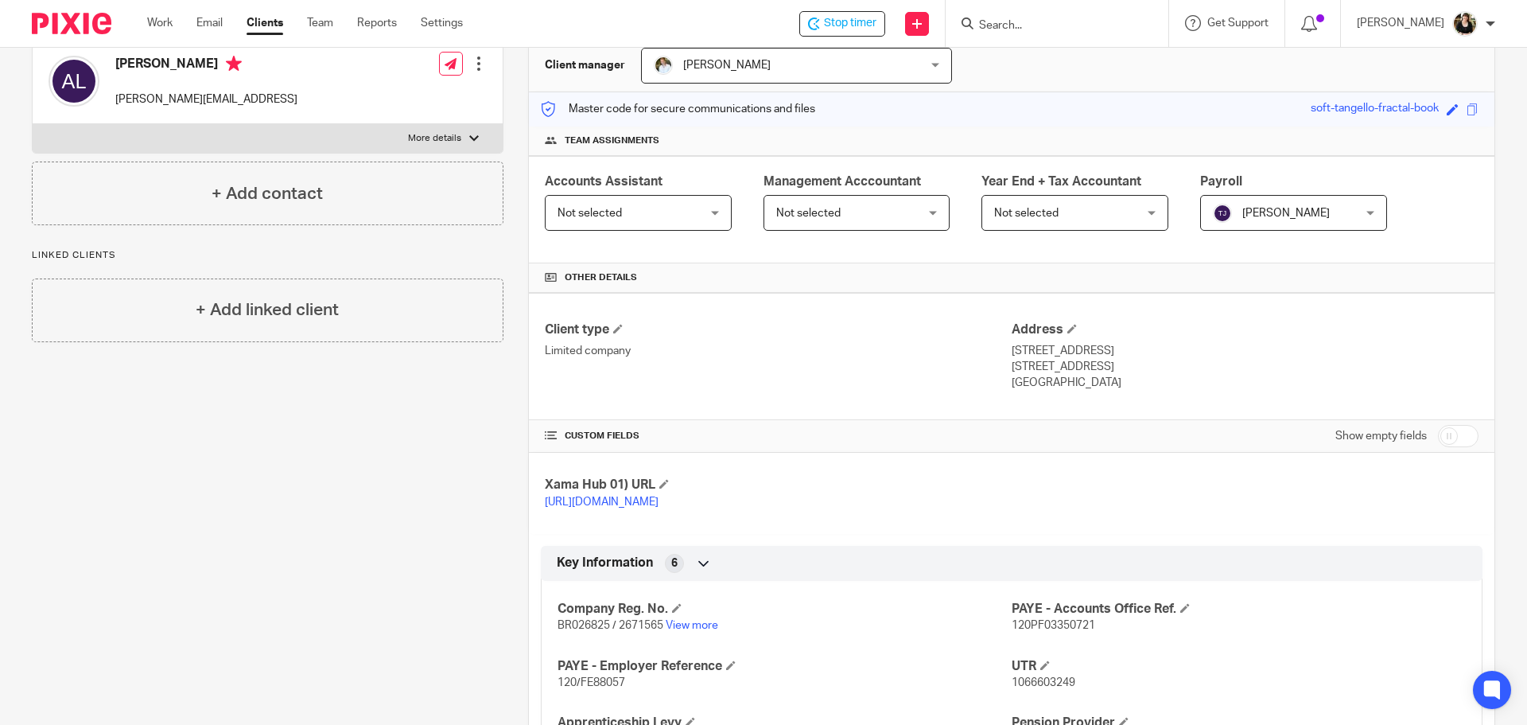
click at [620, 212] on span "Not selected" at bounding box center [627, 212] width 138 height 33
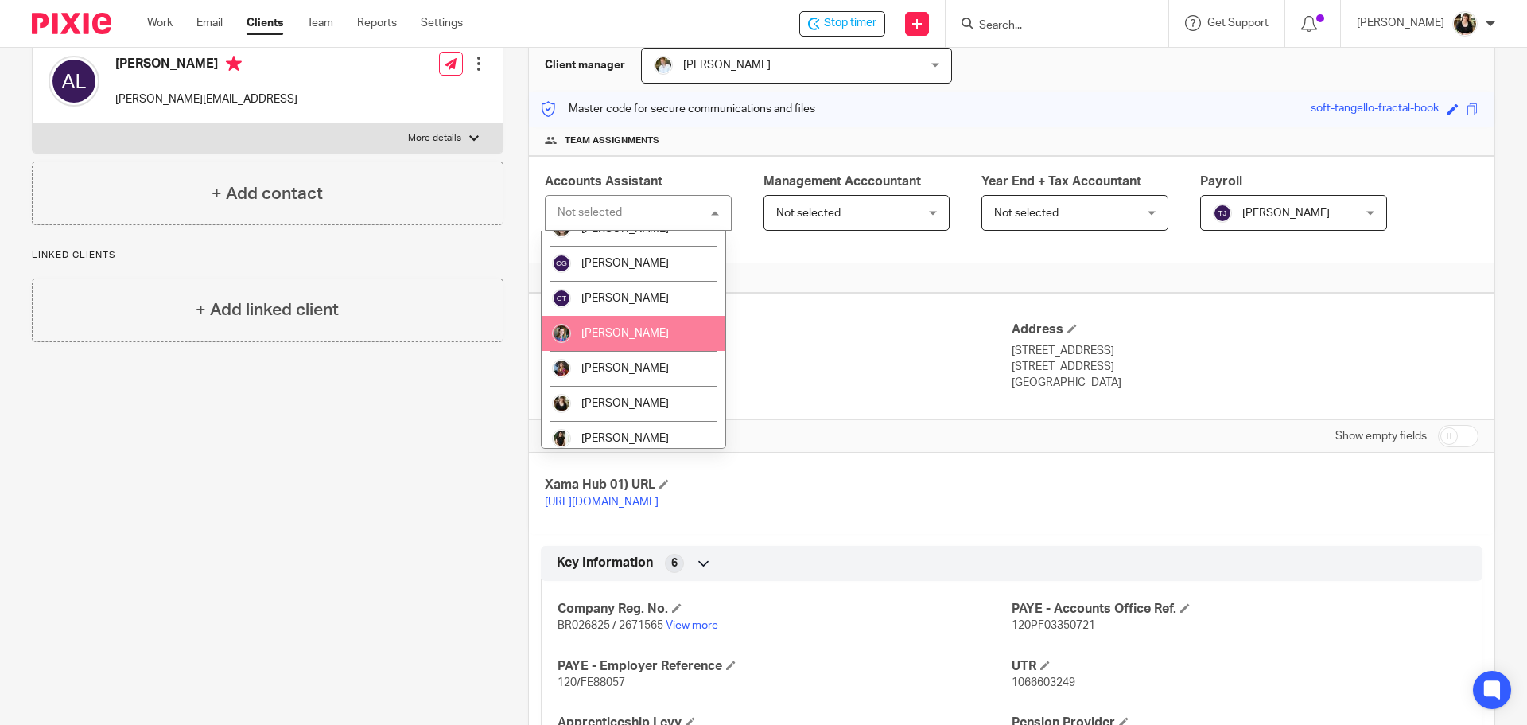
scroll to position [80, 0]
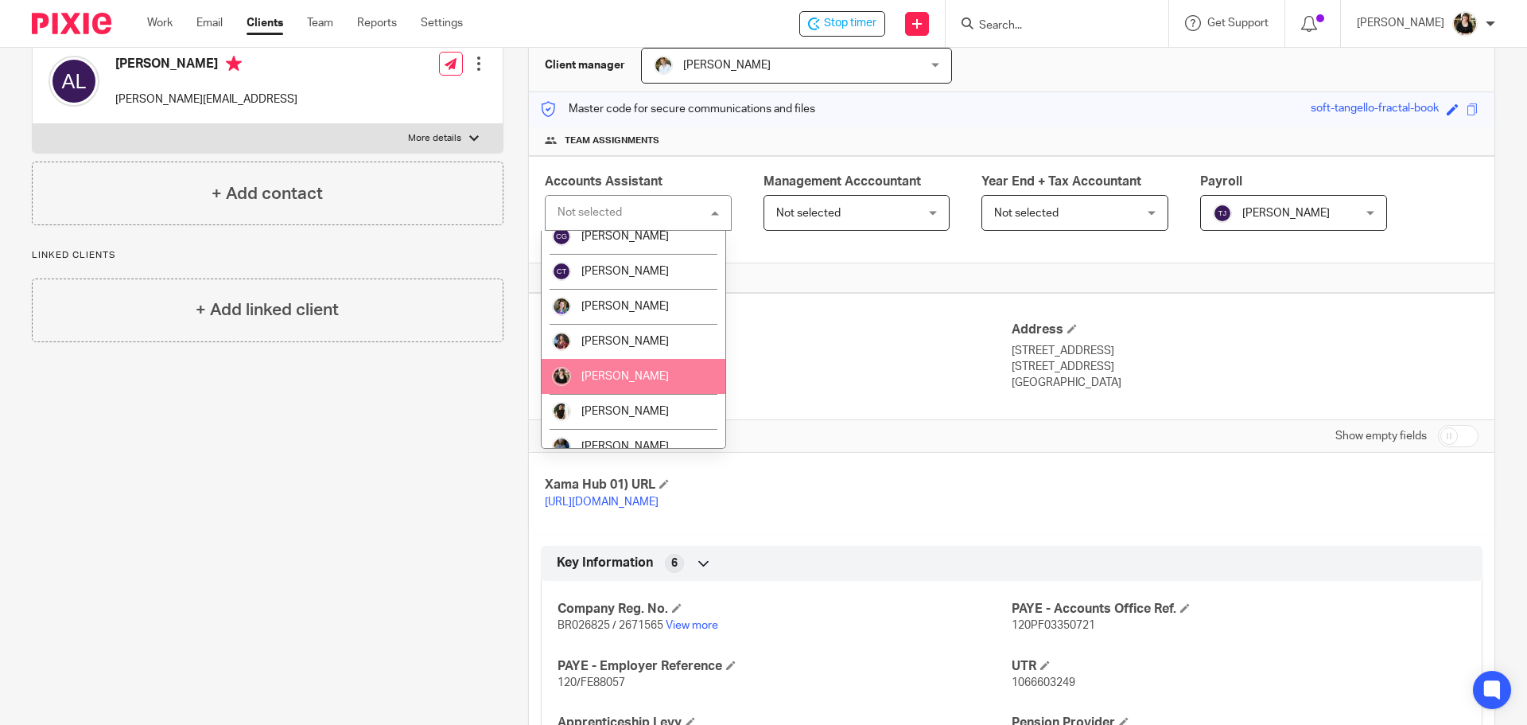
click at [627, 374] on span "[PERSON_NAME]" at bounding box center [626, 376] width 88 height 11
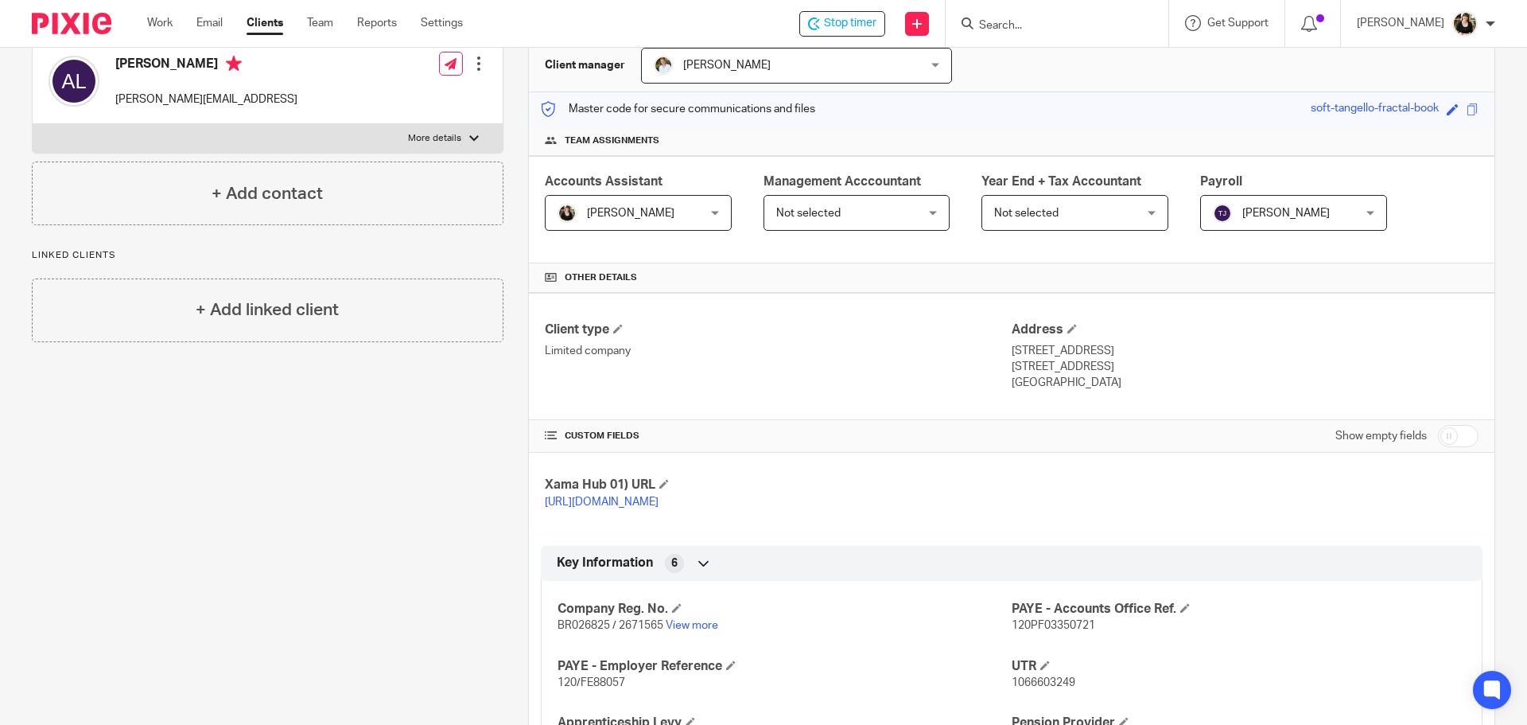
click at [789, 379] on div "Client type Limited company" at bounding box center [778, 356] width 467 height 70
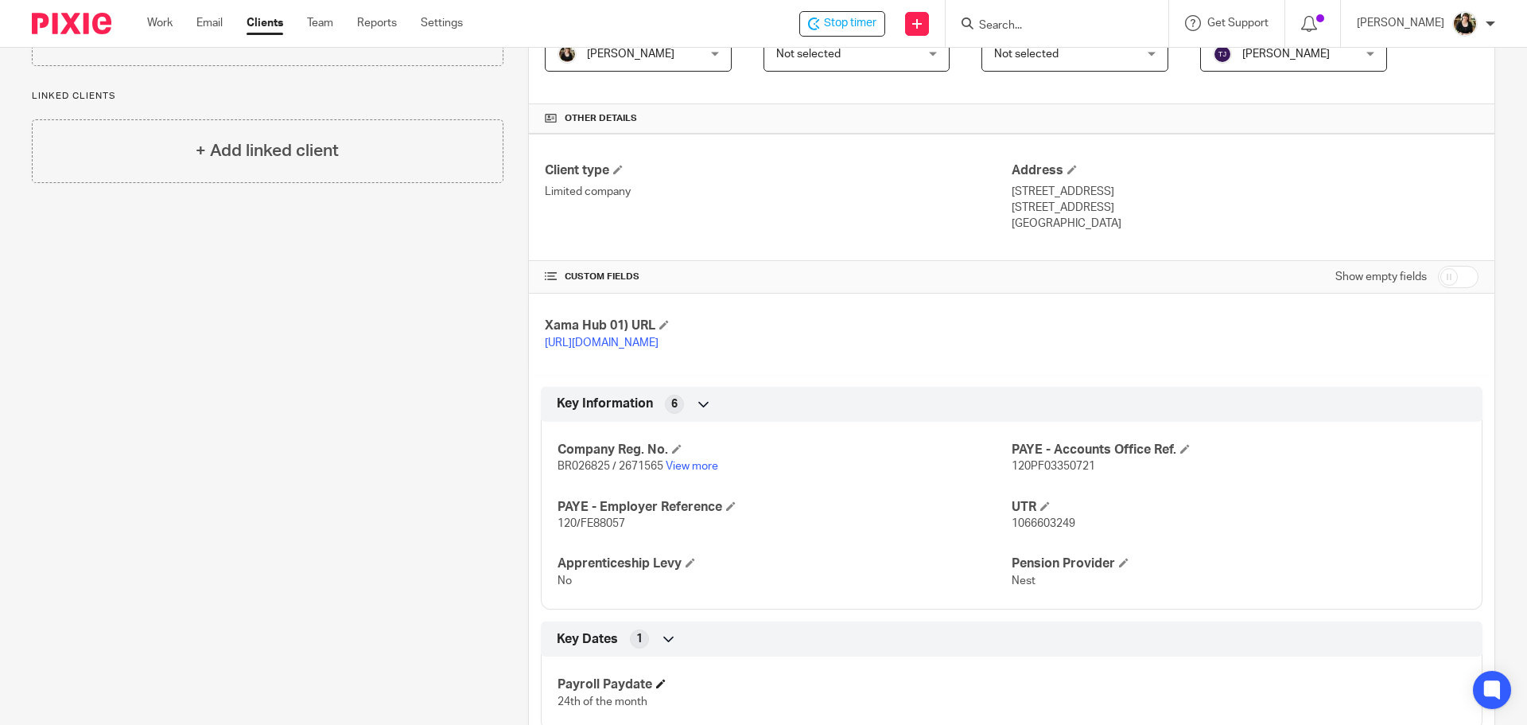
scroll to position [557, 0]
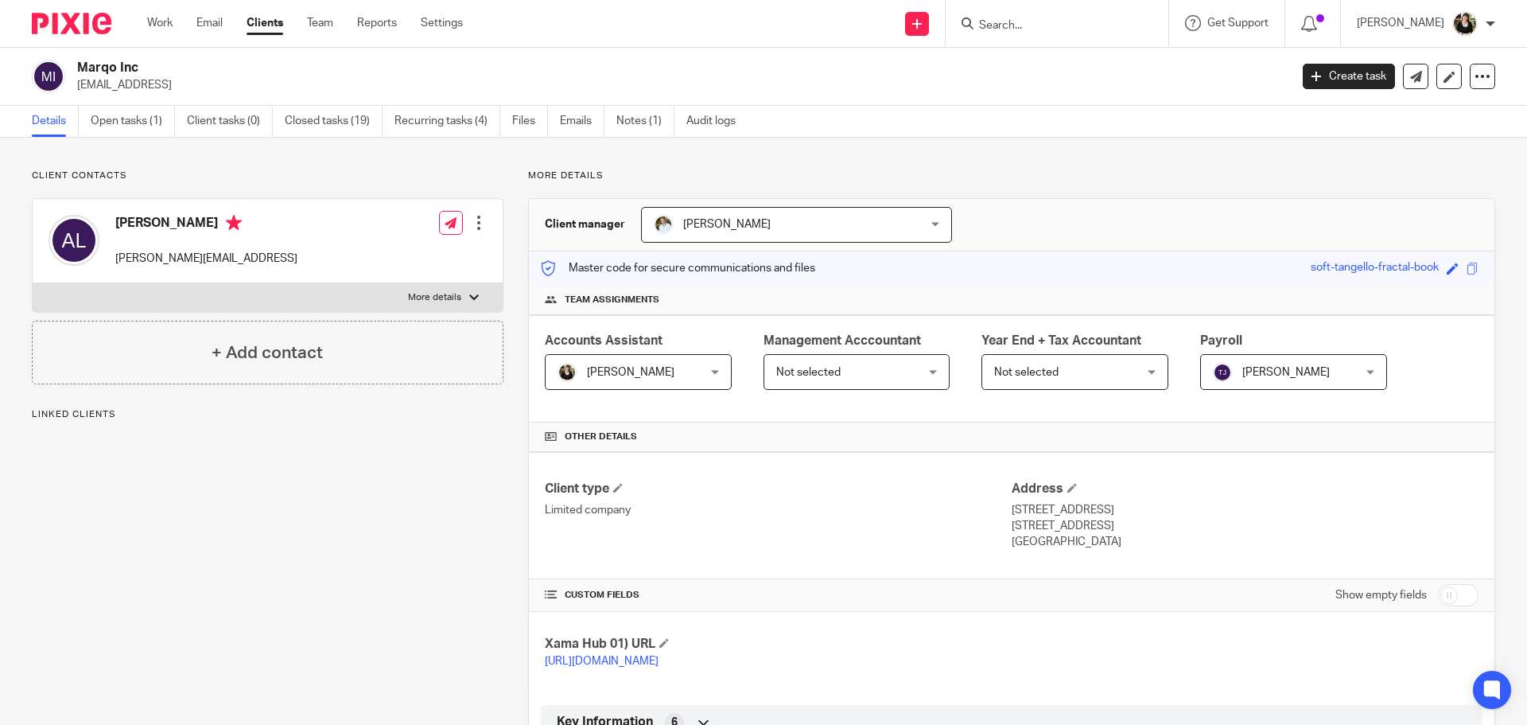
scroll to position [583, 0]
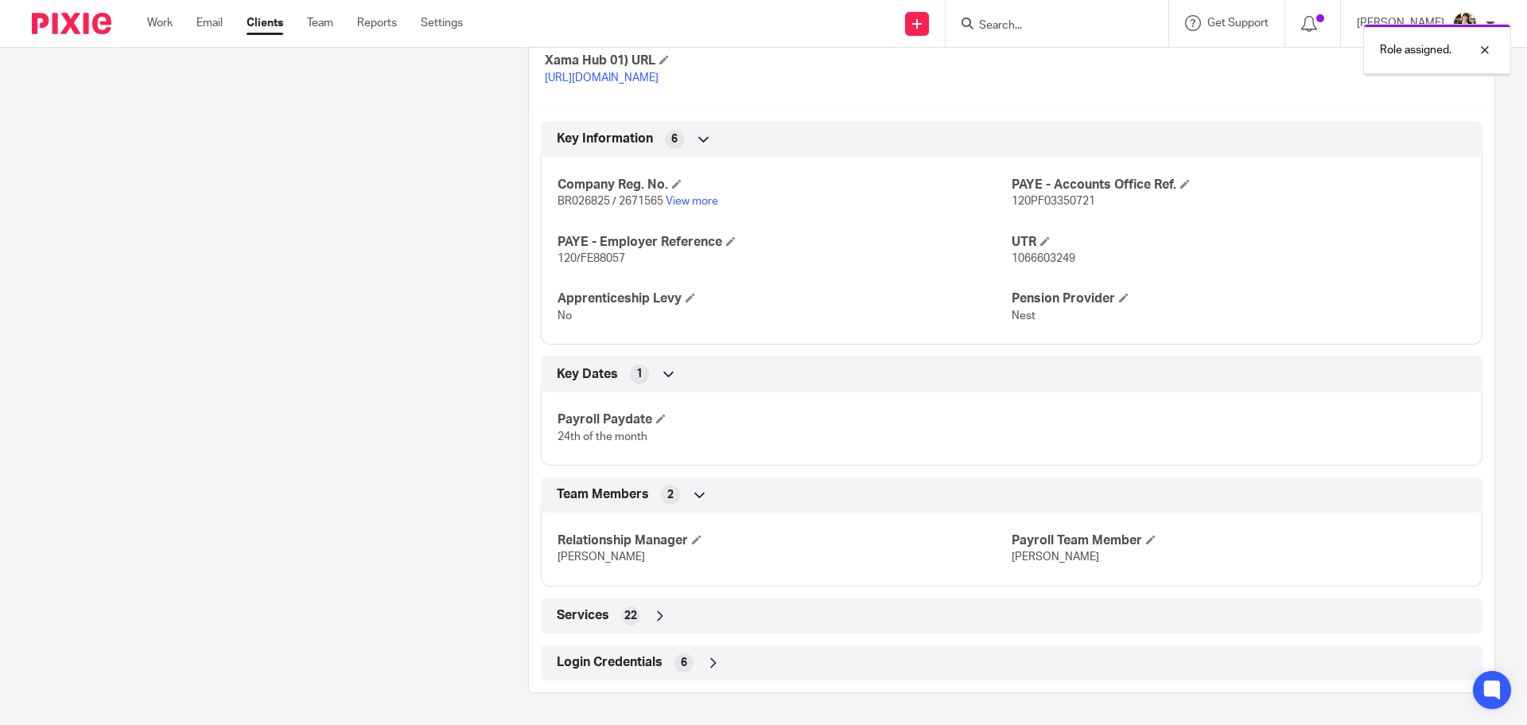
click at [621, 664] on span "Login Credentials" at bounding box center [610, 662] width 106 height 17
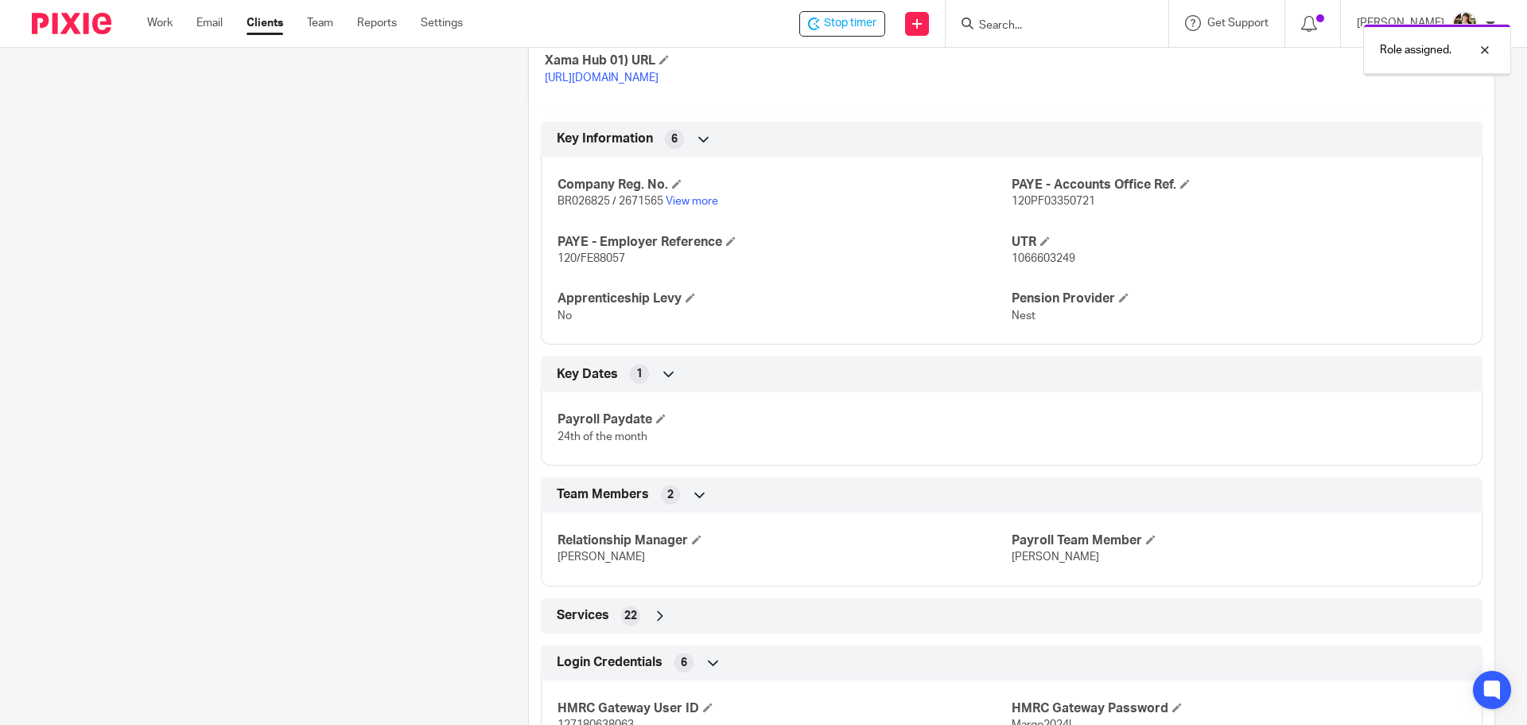
scroll to position [771, 0]
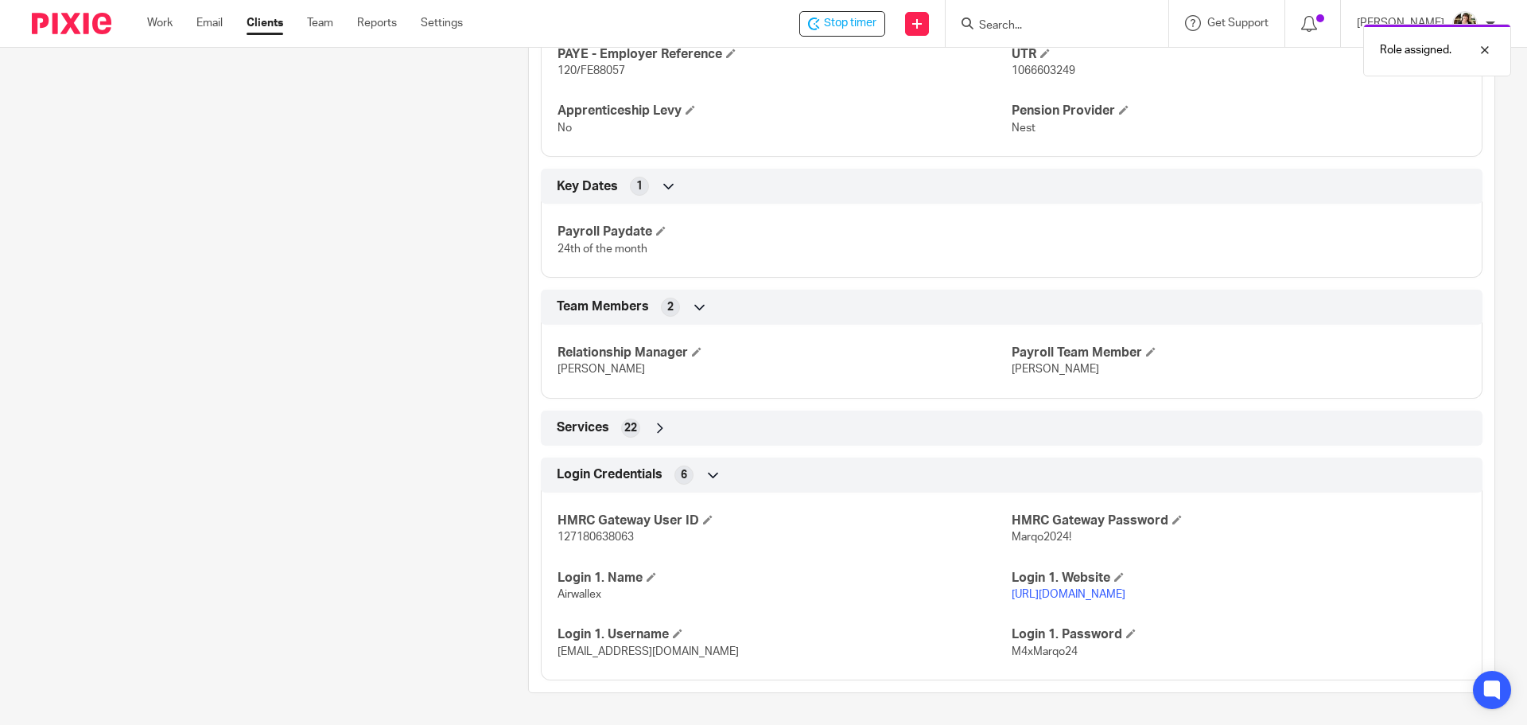
click at [1058, 597] on link "https://www.airwallex.com/app/login" at bounding box center [1069, 594] width 114 height 11
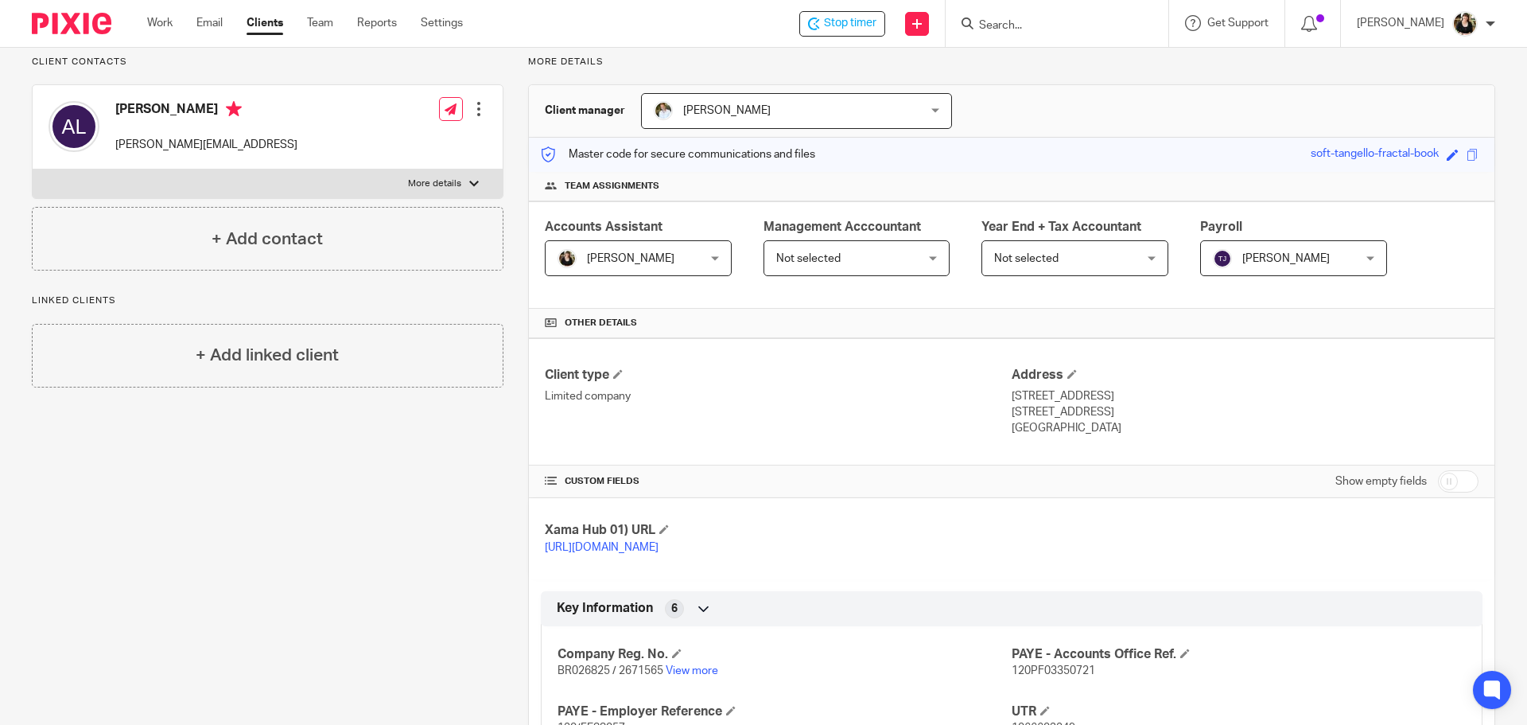
scroll to position [0, 0]
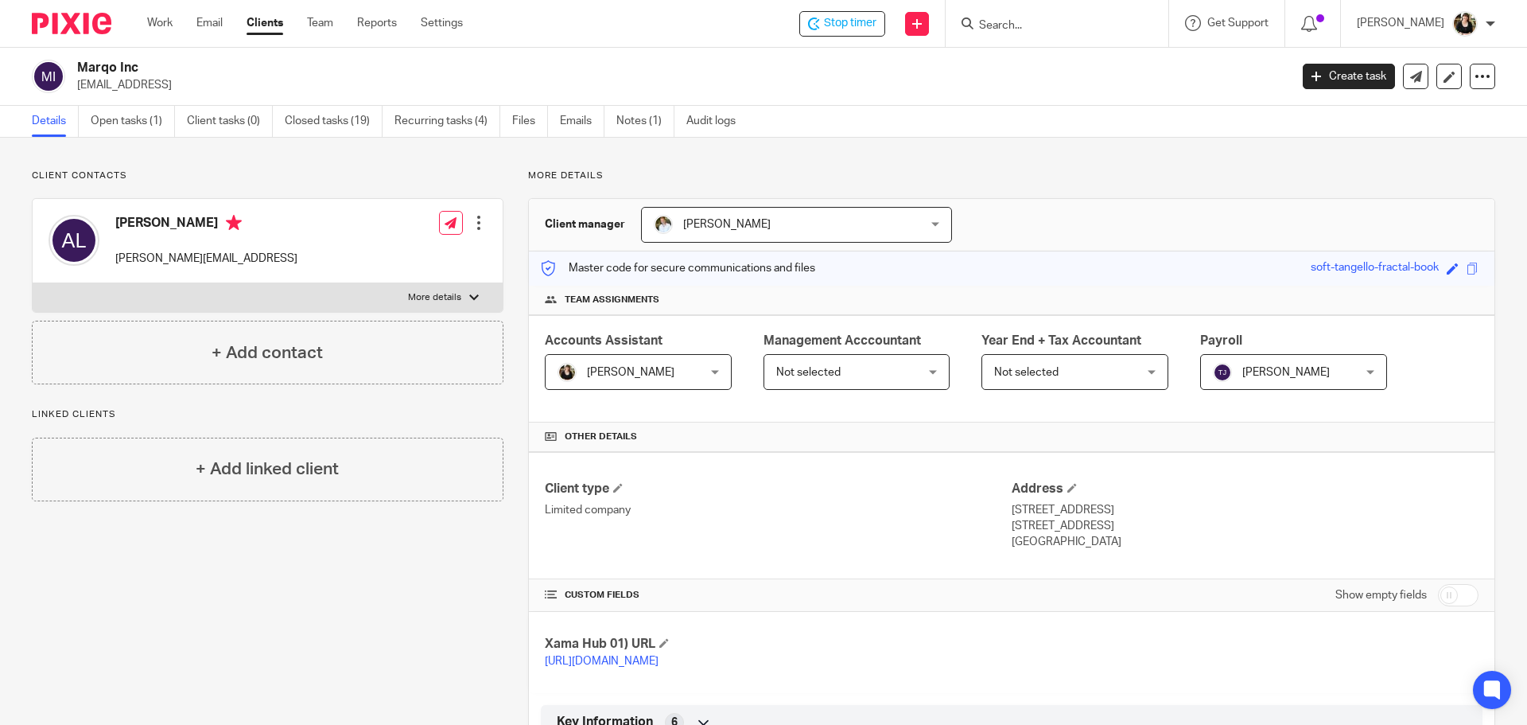
drag, startPoint x: 441, startPoint y: 119, endPoint x: 442, endPoint y: 105, distance: 13.6
click at [441, 119] on link "Recurring tasks (4)" at bounding box center [448, 121] width 106 height 31
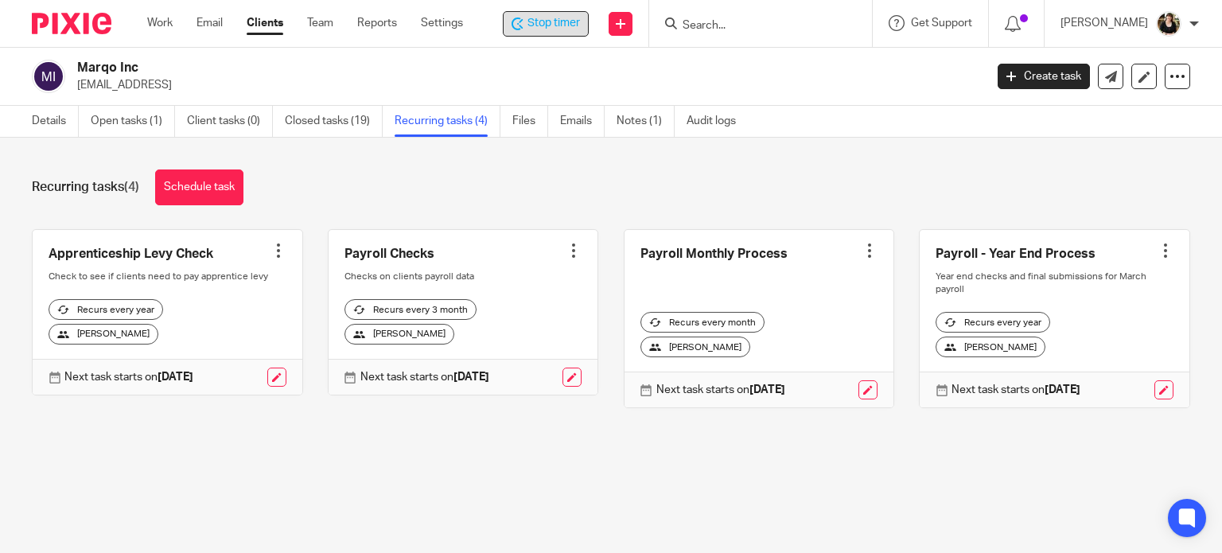
click at [535, 25] on span "Stop timer" at bounding box center [553, 23] width 53 height 17
click at [441, 27] on link "Settings" at bounding box center [442, 23] width 42 height 16
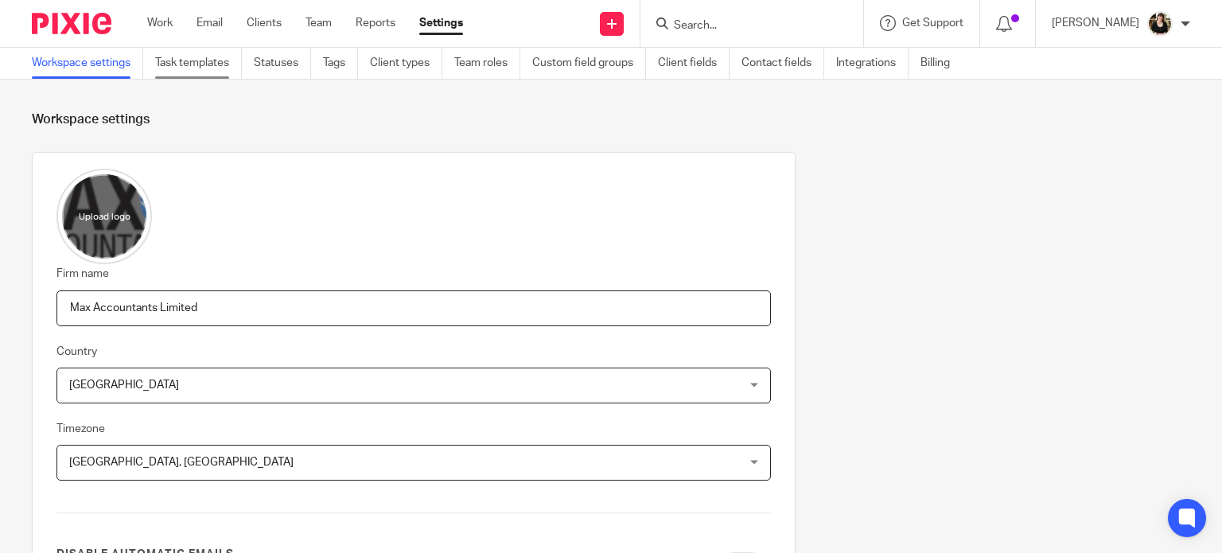
click at [185, 58] on link "Task templates" at bounding box center [198, 63] width 87 height 31
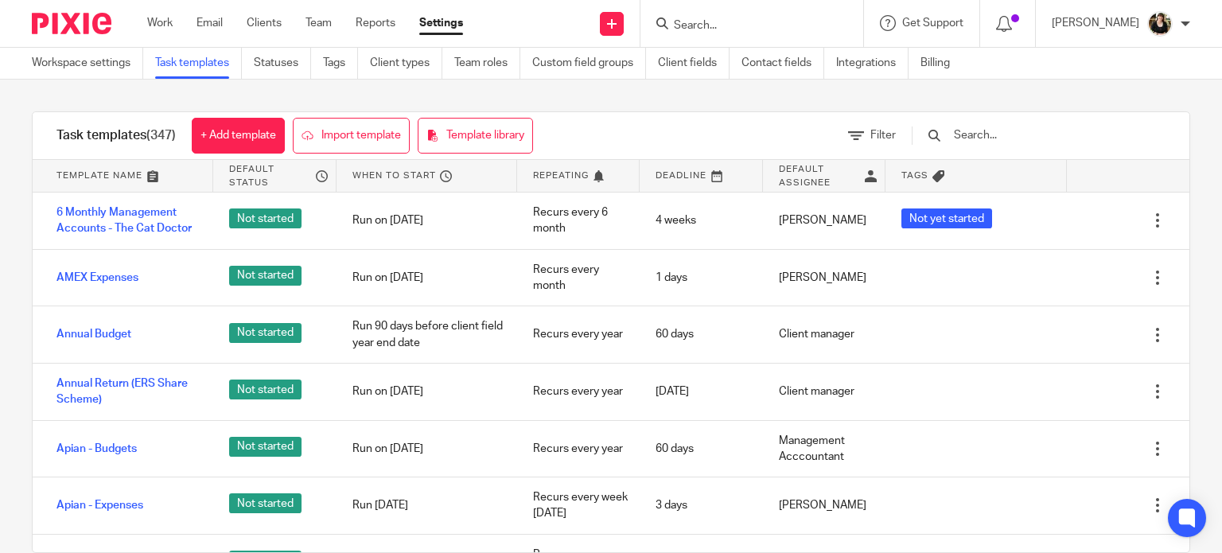
click at [994, 135] on input "text" at bounding box center [1044, 135] width 185 height 18
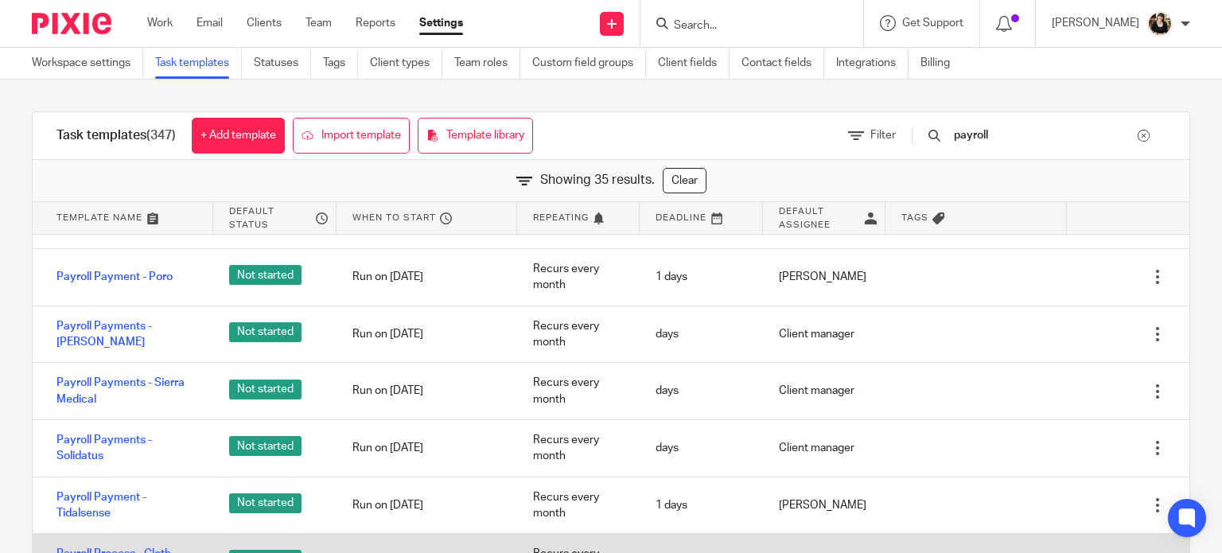
scroll to position [1352, 0]
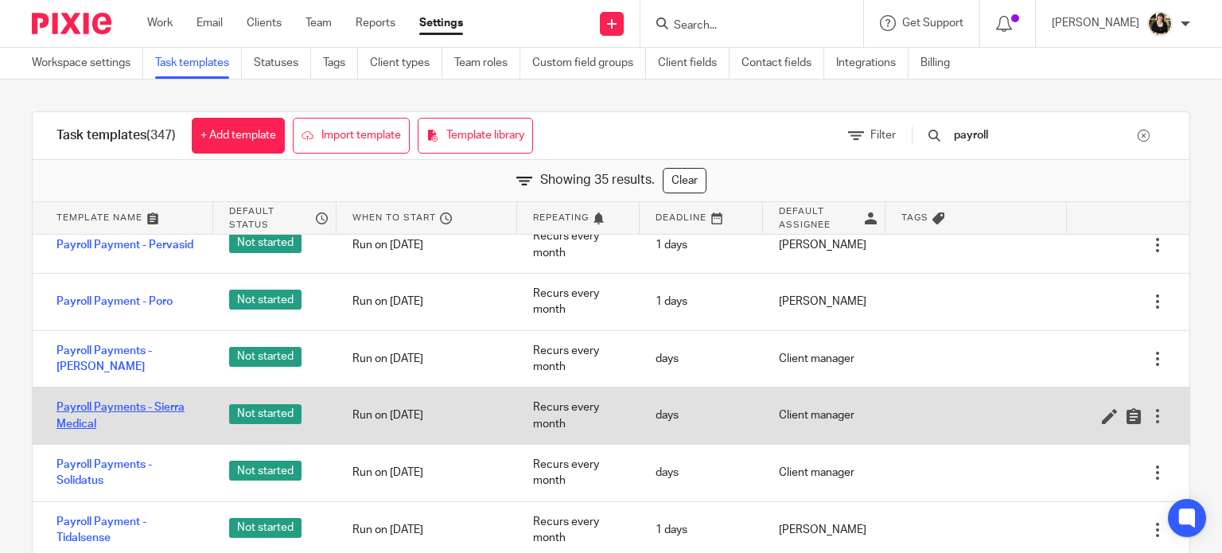
type input "payroll"
click at [148, 411] on link "Payroll Payments - Sierra Medical" at bounding box center [126, 415] width 141 height 33
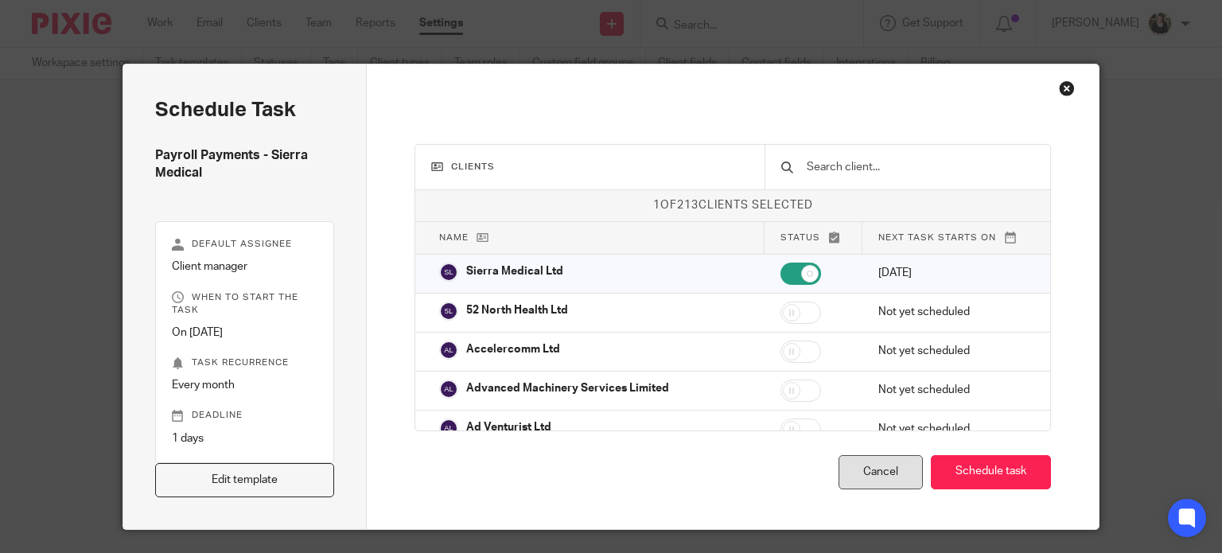
click at [870, 470] on div "Cancel" at bounding box center [881, 472] width 84 height 34
click at [890, 469] on div "Cancel" at bounding box center [881, 472] width 84 height 34
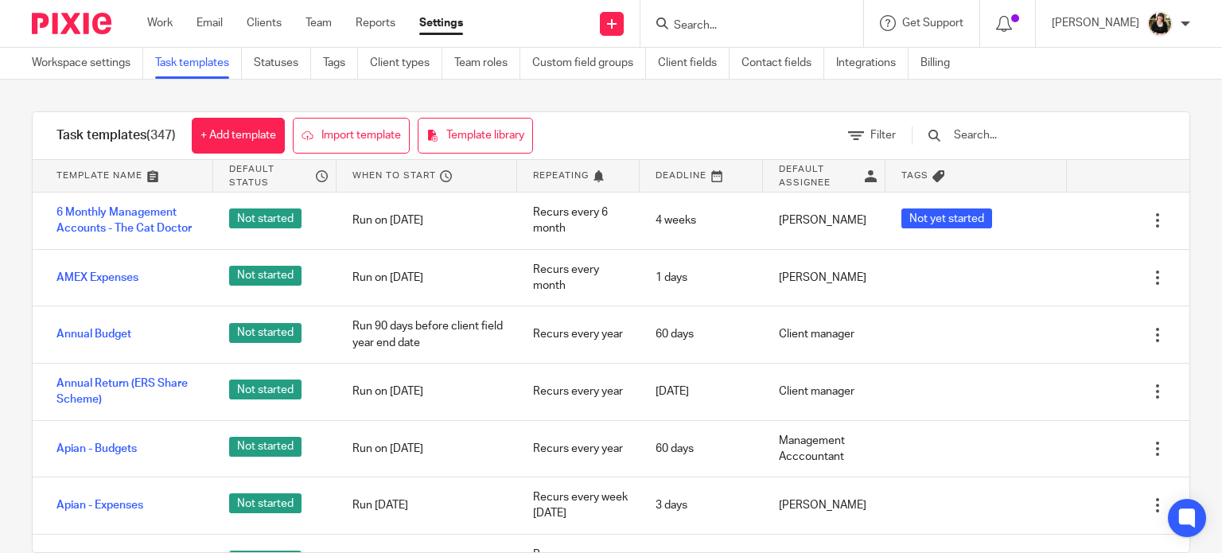
click at [996, 129] on input "text" at bounding box center [1044, 135] width 185 height 18
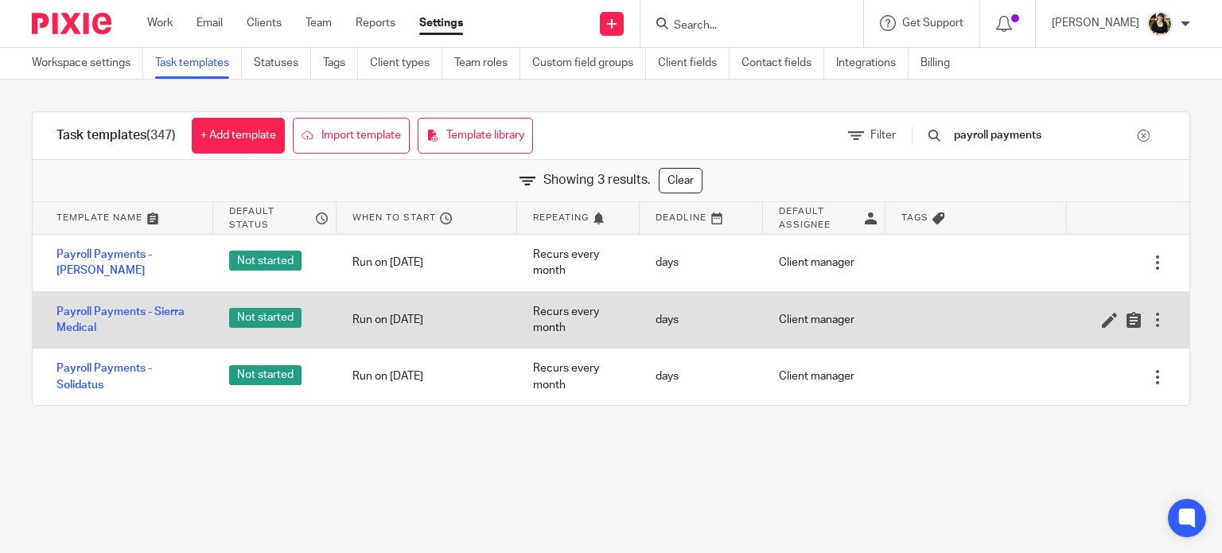
type input "payroll payments"
click at [1150, 314] on div at bounding box center [1158, 320] width 16 height 16
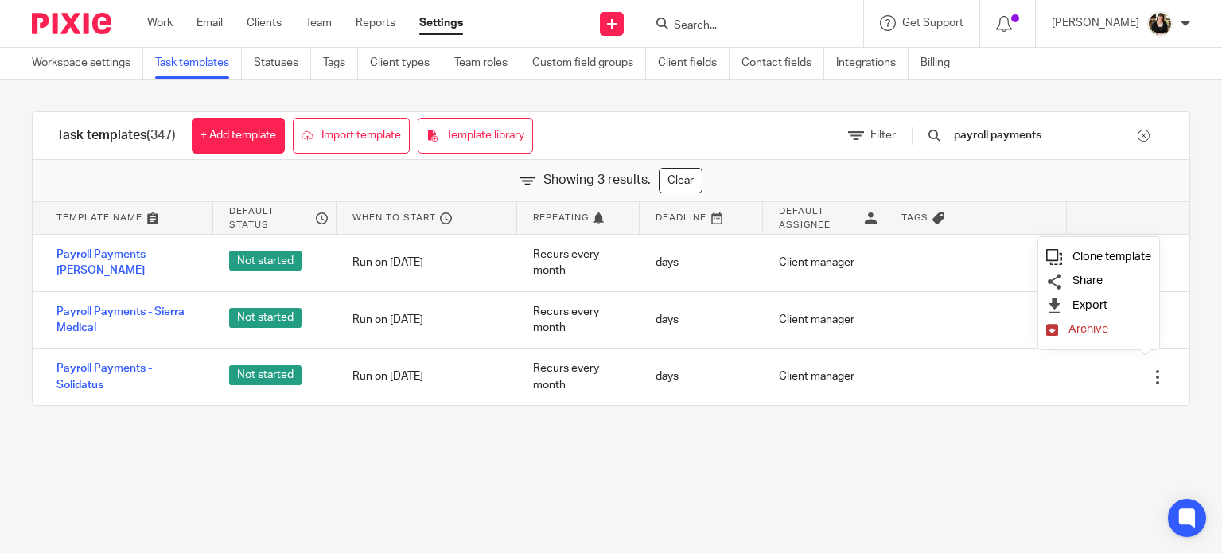
click at [1095, 256] on span "Clone template" at bounding box center [1111, 257] width 79 height 12
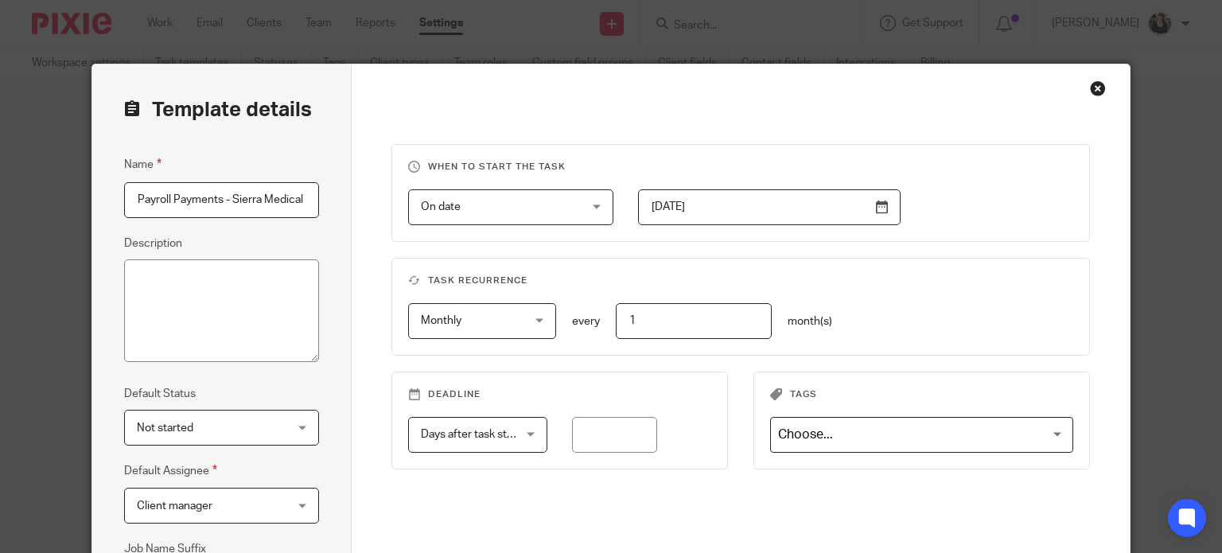
scroll to position [0, 60]
drag, startPoint x: 173, startPoint y: 197, endPoint x: 344, endPoint y: 202, distance: 171.1
click at [344, 202] on div "Template details Name Payroll Payments - Sierra Medical [DATE] Description Defa…" at bounding box center [221, 406] width 259 height 684
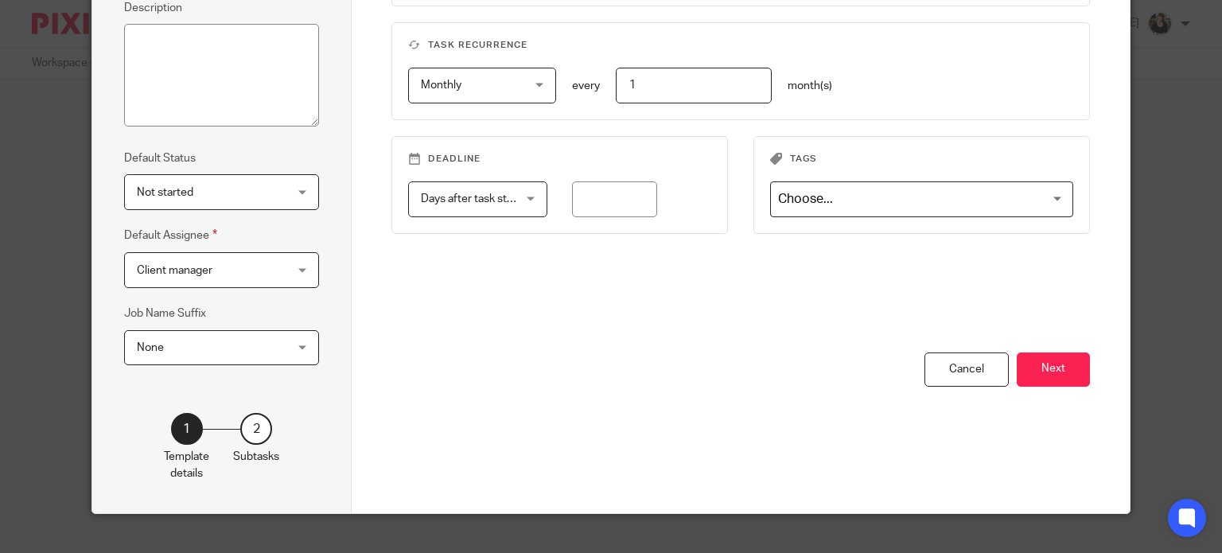
scroll to position [258, 0]
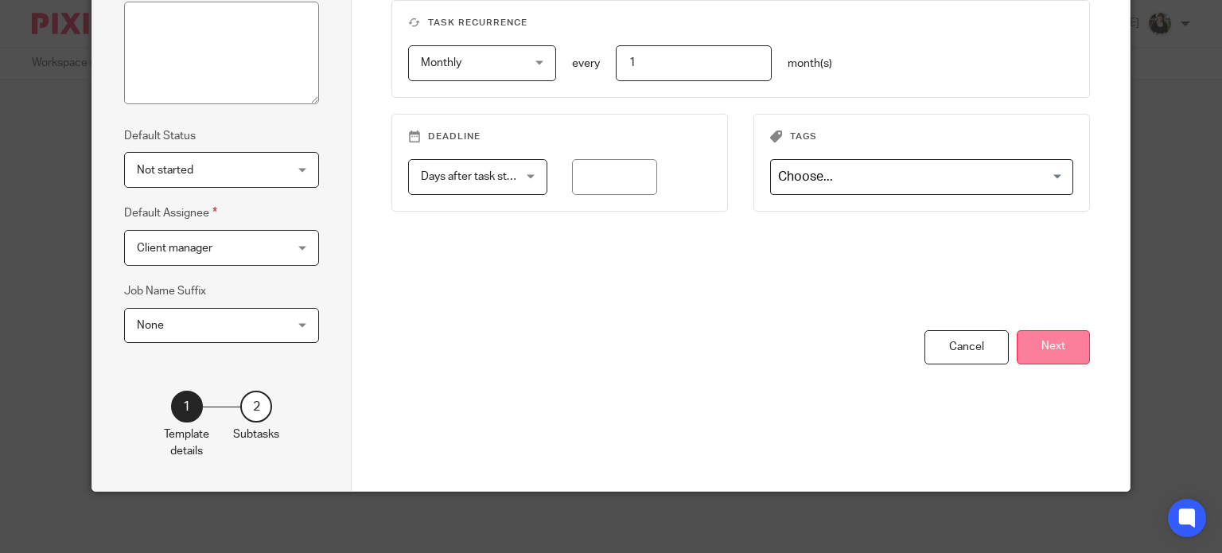
type input "Payroll Payments - Marqo"
click at [1052, 348] on button "Next" at bounding box center [1053, 347] width 73 height 34
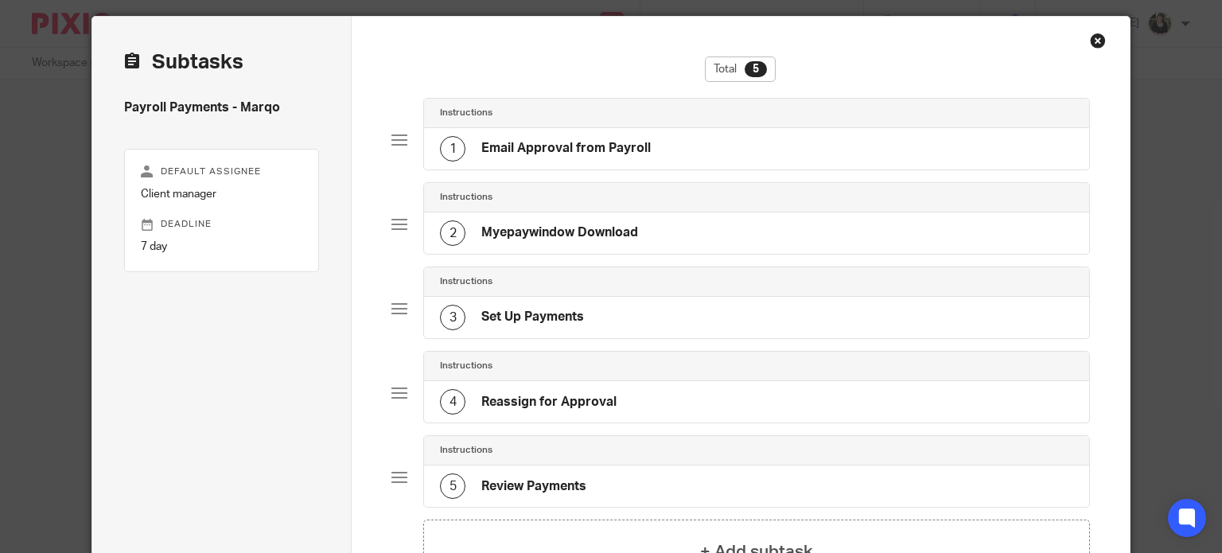
scroll to position [0, 0]
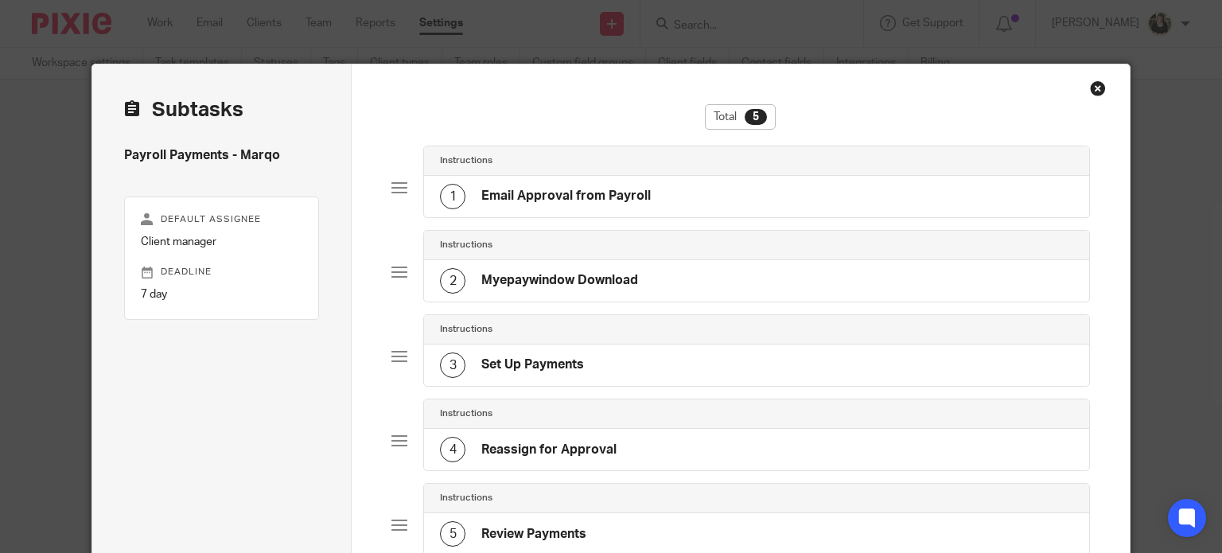
click at [601, 201] on h4 "Email Approval from Payroll" at bounding box center [565, 196] width 169 height 17
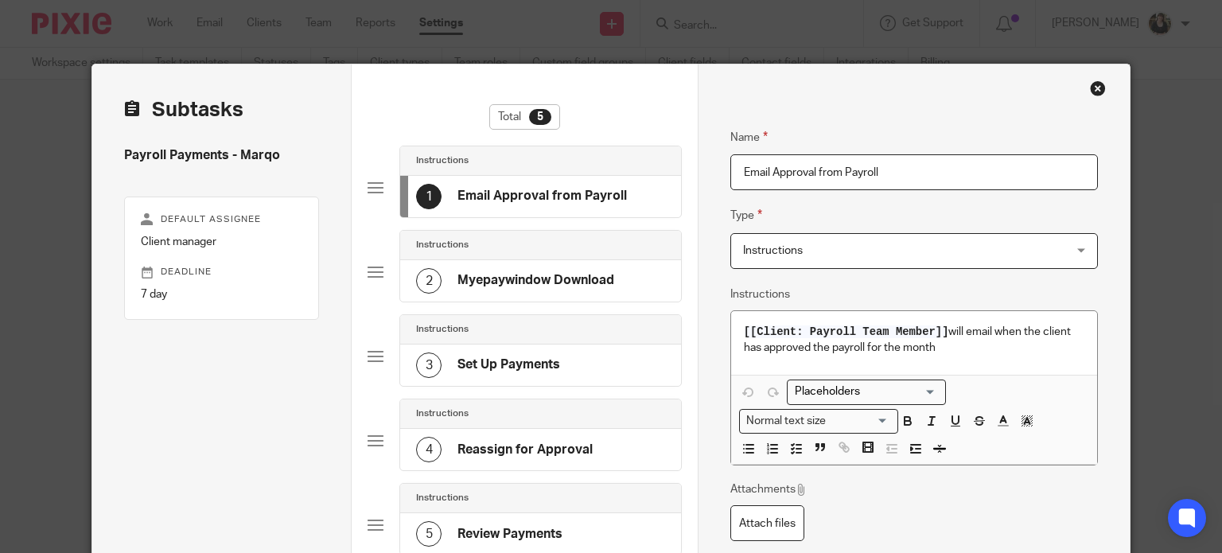
click at [544, 273] on h4 "Myepaywindow Download" at bounding box center [535, 280] width 157 height 17
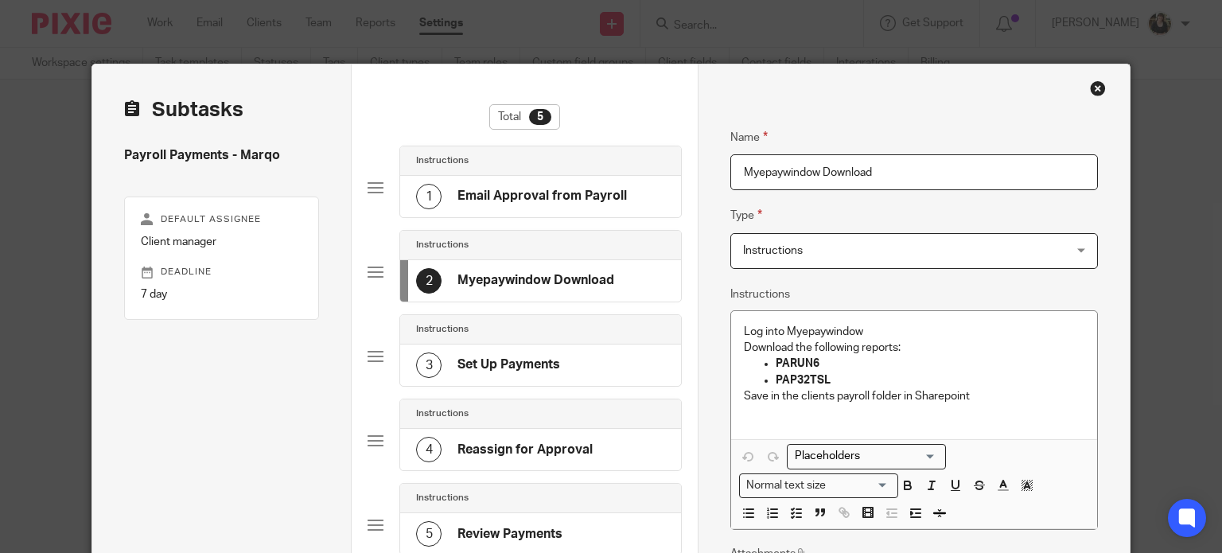
drag, startPoint x: 881, startPoint y: 168, endPoint x: 671, endPoint y: 164, distance: 210.1
click at [671, 164] on div "Subtasks Payroll Payments - Marqo Default assignee Client manager Deadline 7 da…" at bounding box center [610, 387] width 1037 height 647
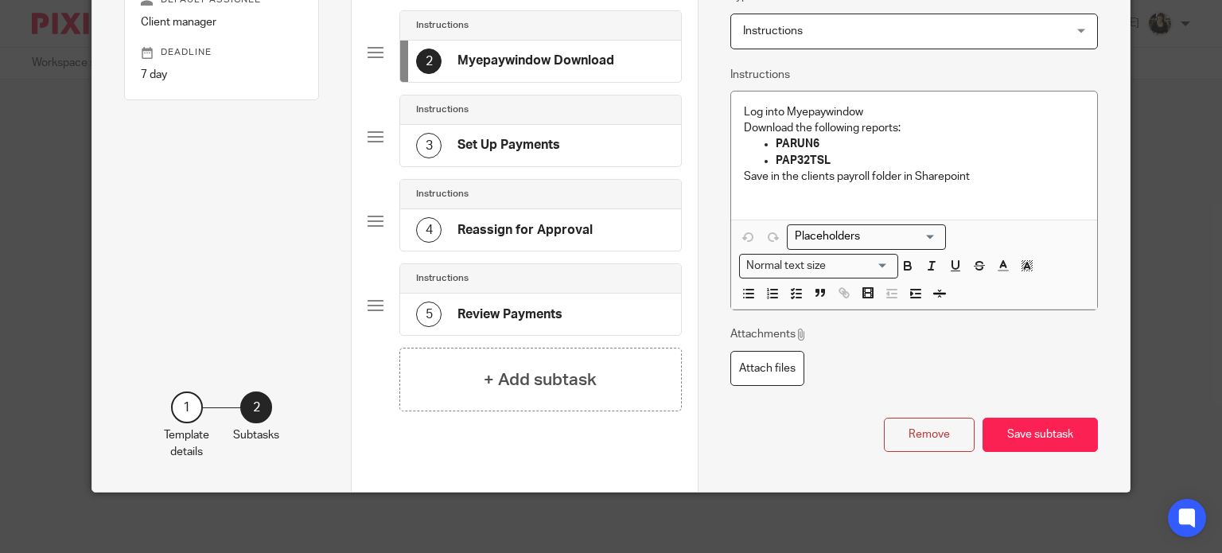
click at [909, 418] on button "Remove" at bounding box center [929, 435] width 91 height 34
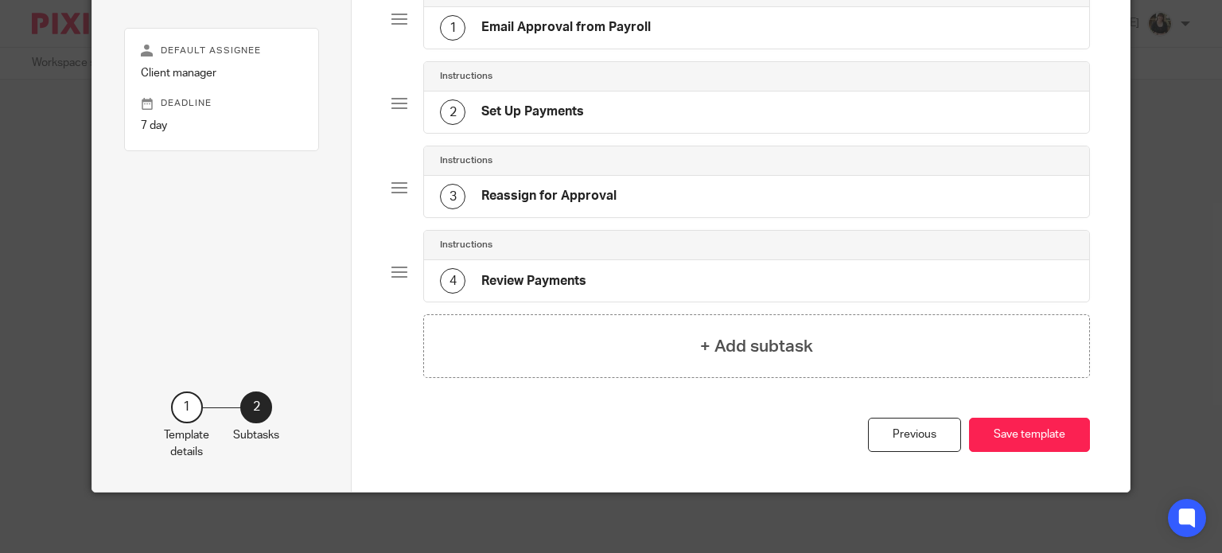
scroll to position [0, 0]
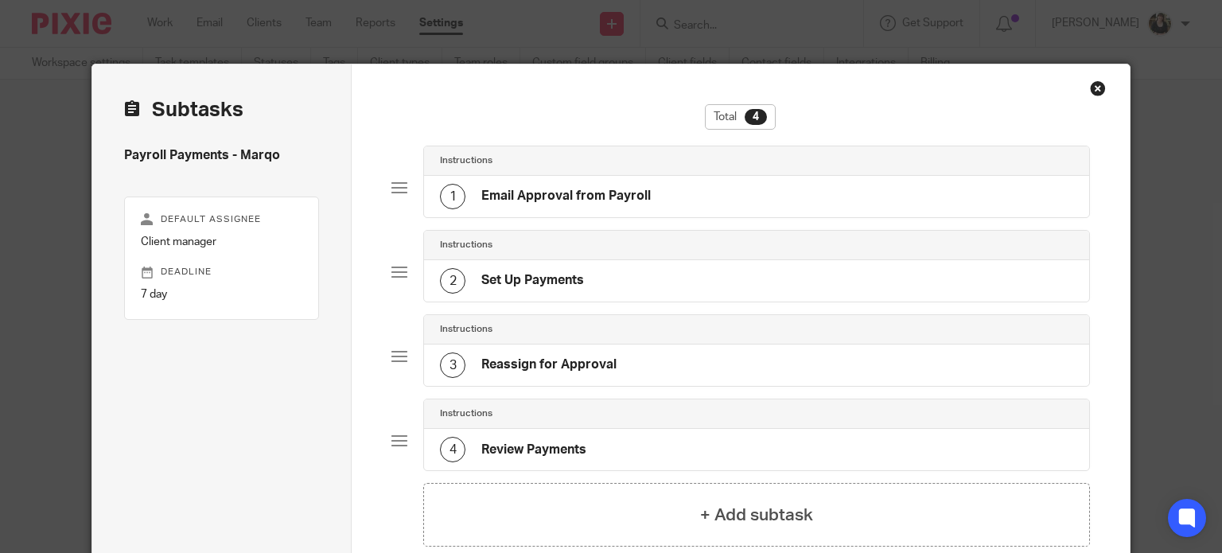
click at [522, 289] on div "2 Set Up Payments" at bounding box center [512, 280] width 144 height 25
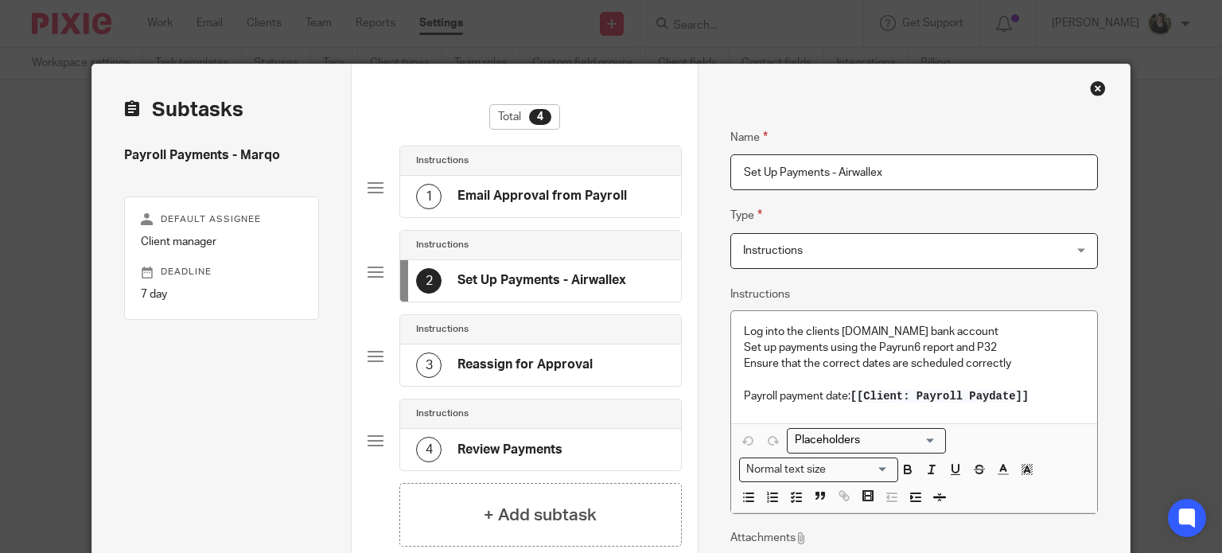
type input "Set Up Payments - Airwallex"
drag, startPoint x: 837, startPoint y: 331, endPoint x: 882, endPoint y: 330, distance: 45.4
click at [882, 330] on p "Log into the clients HSBC.net bank account" at bounding box center [914, 332] width 341 height 16
click at [951, 331] on p "Log into the clients Airwallex bank account" at bounding box center [914, 332] width 341 height 16
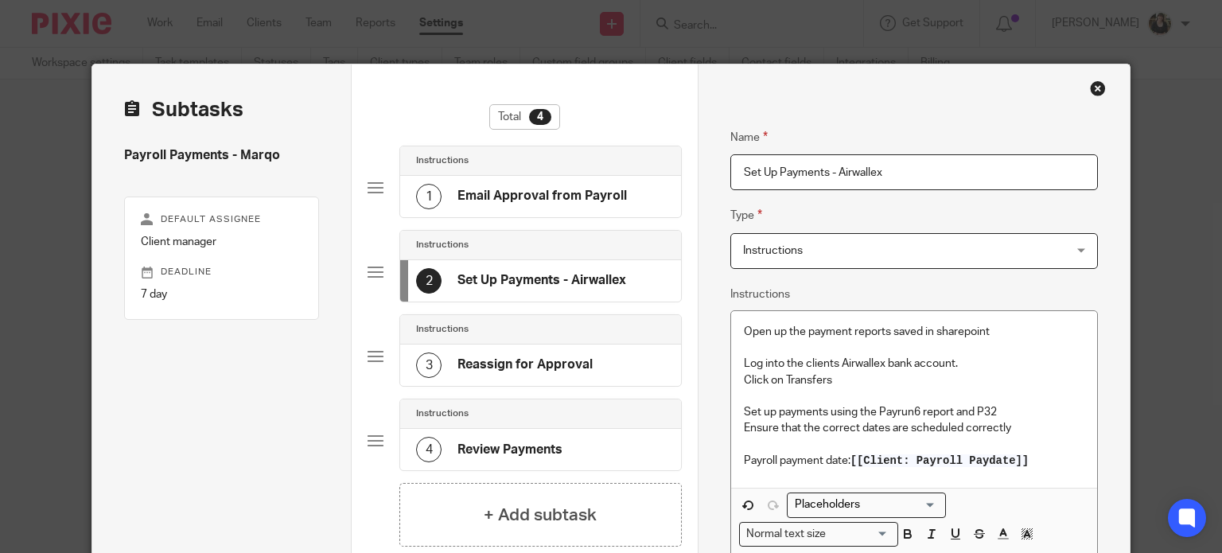
click at [760, 400] on p at bounding box center [914, 396] width 341 height 16
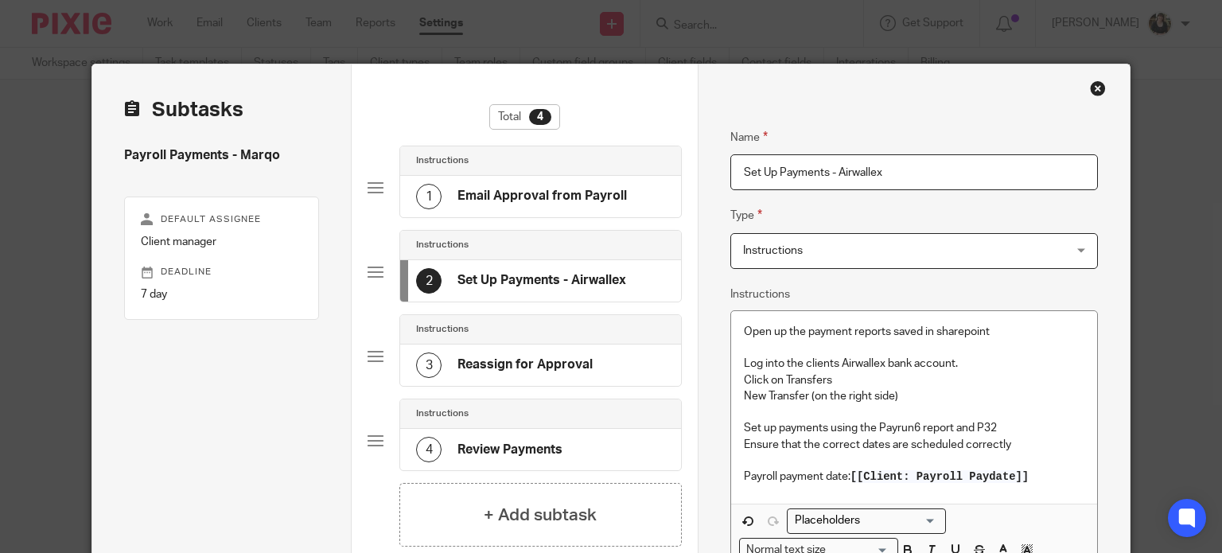
click at [757, 415] on p at bounding box center [914, 412] width 341 height 16
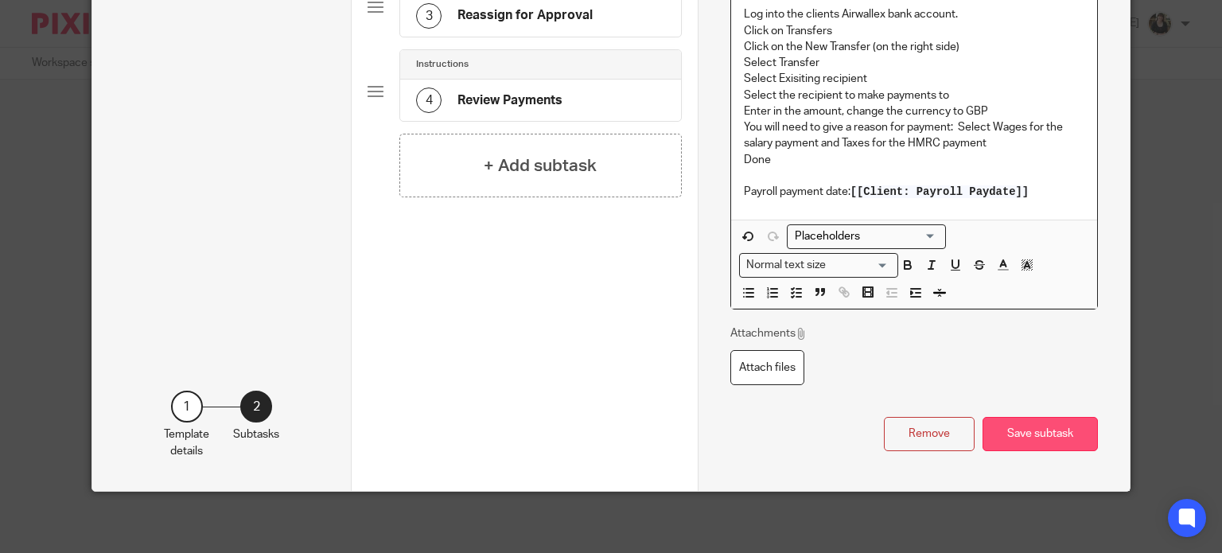
click at [1029, 435] on button "Save subtask" at bounding box center [1040, 434] width 115 height 34
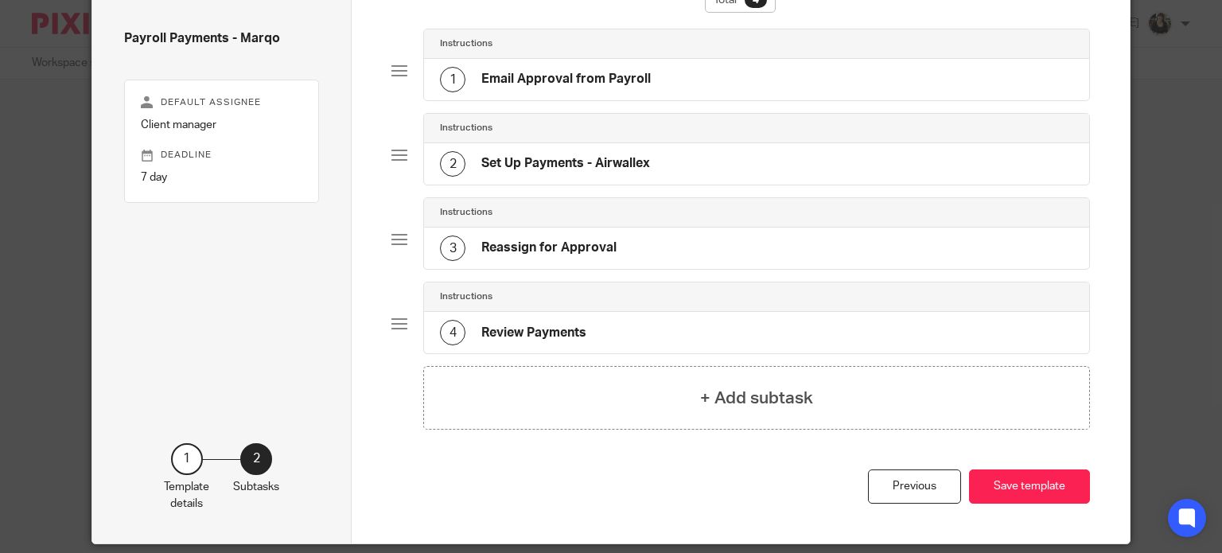
scroll to position [10, 0]
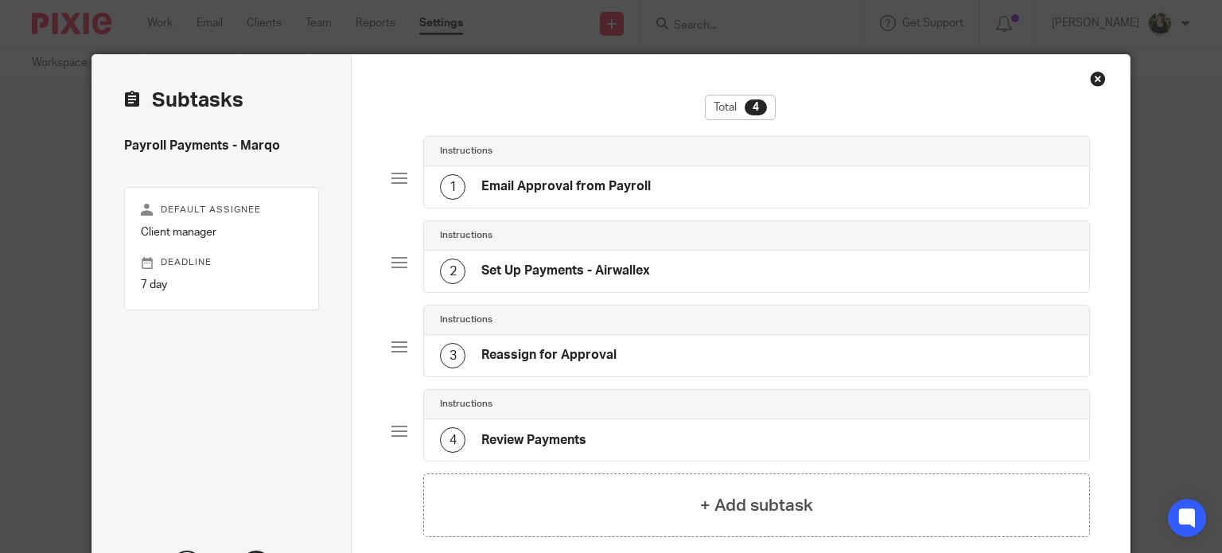
click at [533, 348] on h4 "Reassign for Approval" at bounding box center [548, 355] width 135 height 17
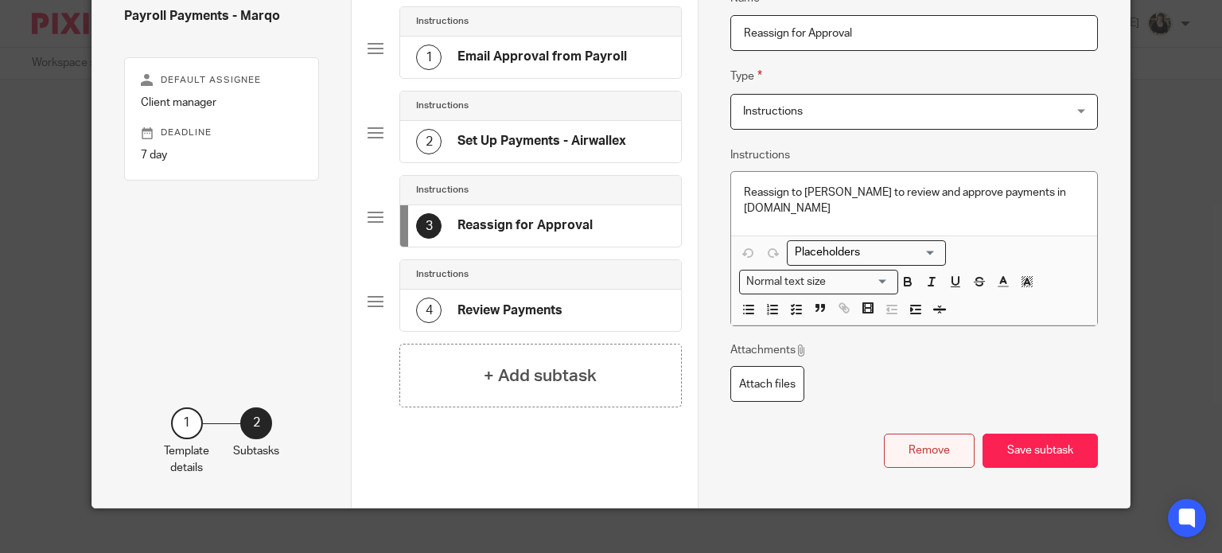
click at [916, 434] on button "Remove" at bounding box center [929, 451] width 91 height 34
type input "Review Payments"
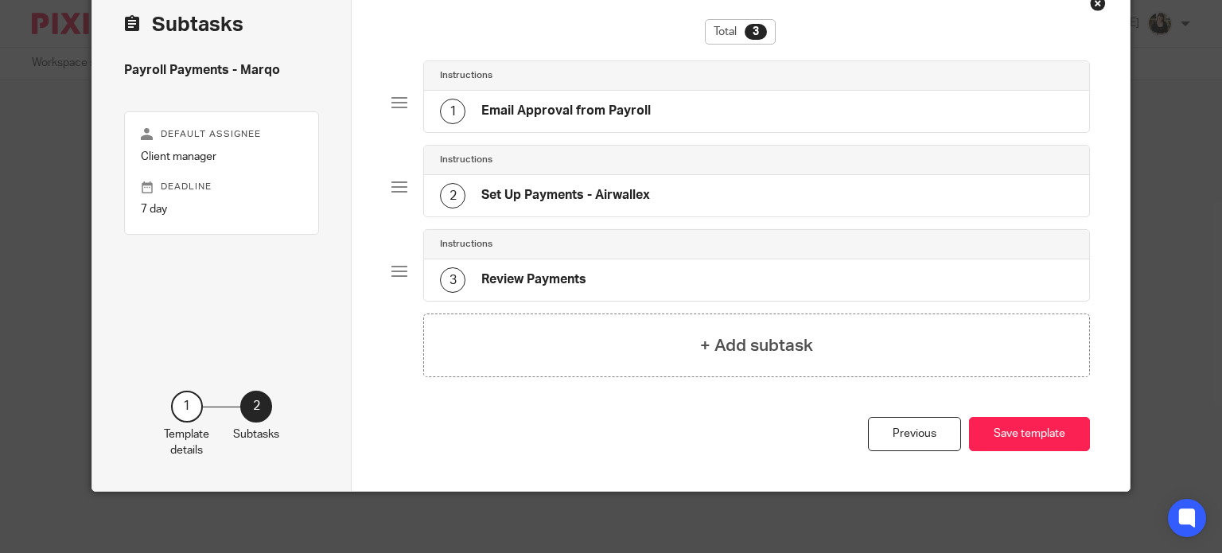
click at [525, 287] on div "3 Review Payments" at bounding box center [513, 279] width 146 height 25
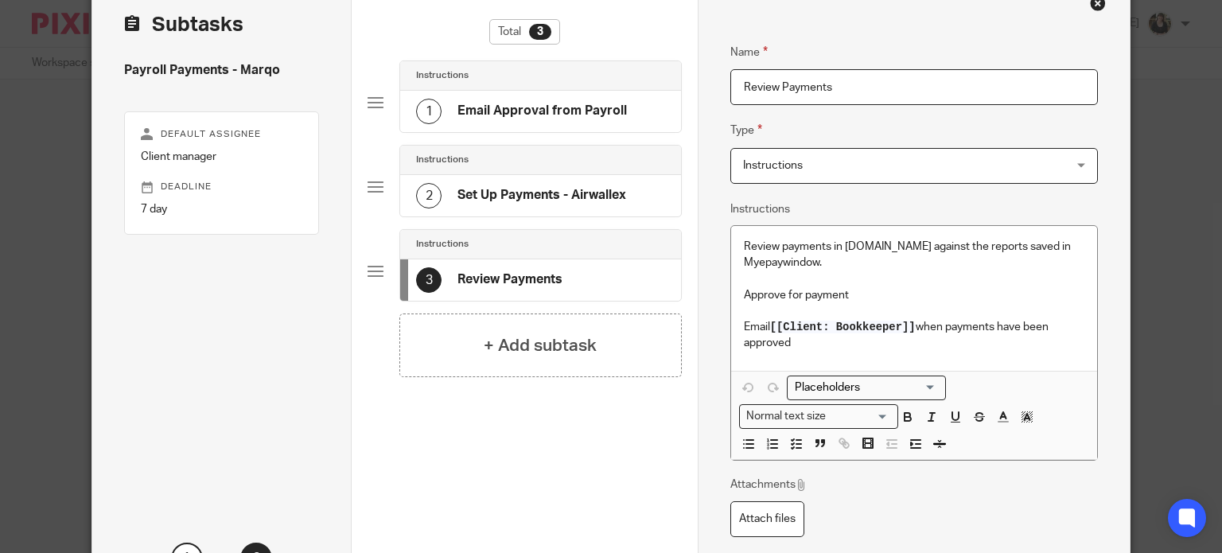
click at [522, 190] on h4 "Set Up Payments - Airwallex" at bounding box center [541, 195] width 169 height 17
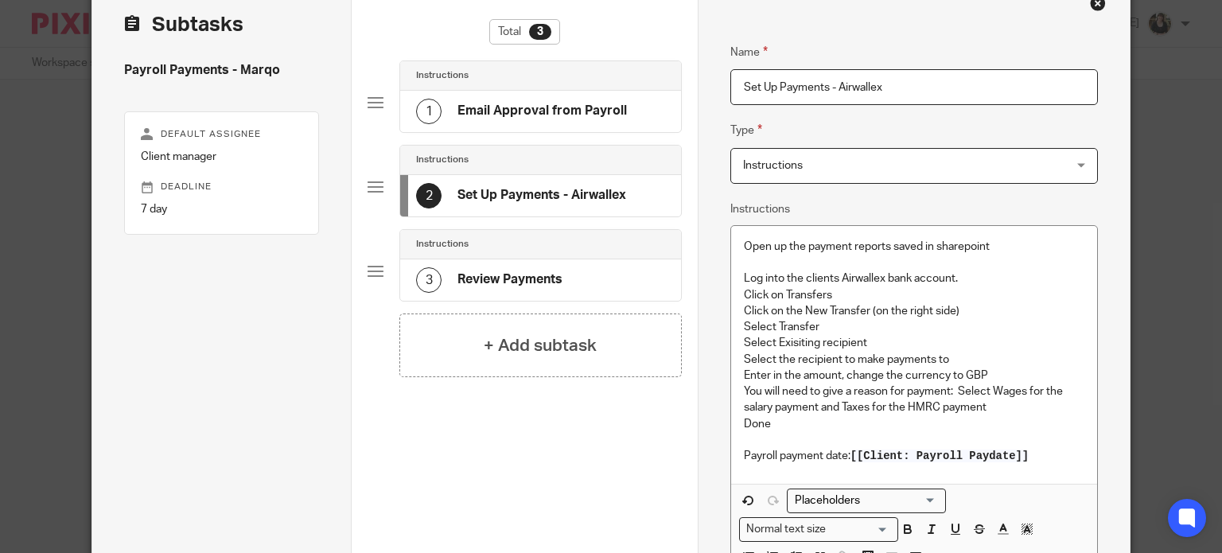
click at [538, 278] on h4 "Review Payments" at bounding box center [509, 279] width 105 height 17
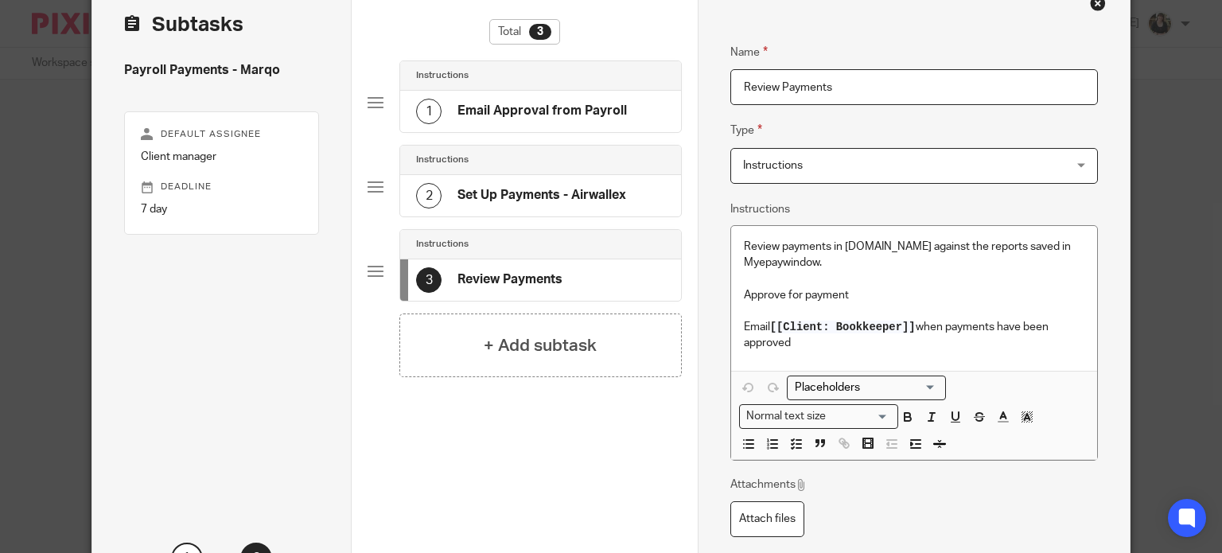
drag, startPoint x: 839, startPoint y: 91, endPoint x: 482, endPoint y: 85, distance: 356.5
click at [490, 85] on div "Subtasks Payroll Payments - Marqo Default assignee Client manager Deadline 7 da…" at bounding box center [610, 310] width 1037 height 663
click at [777, 160] on span "Instructions" at bounding box center [773, 165] width 60 height 11
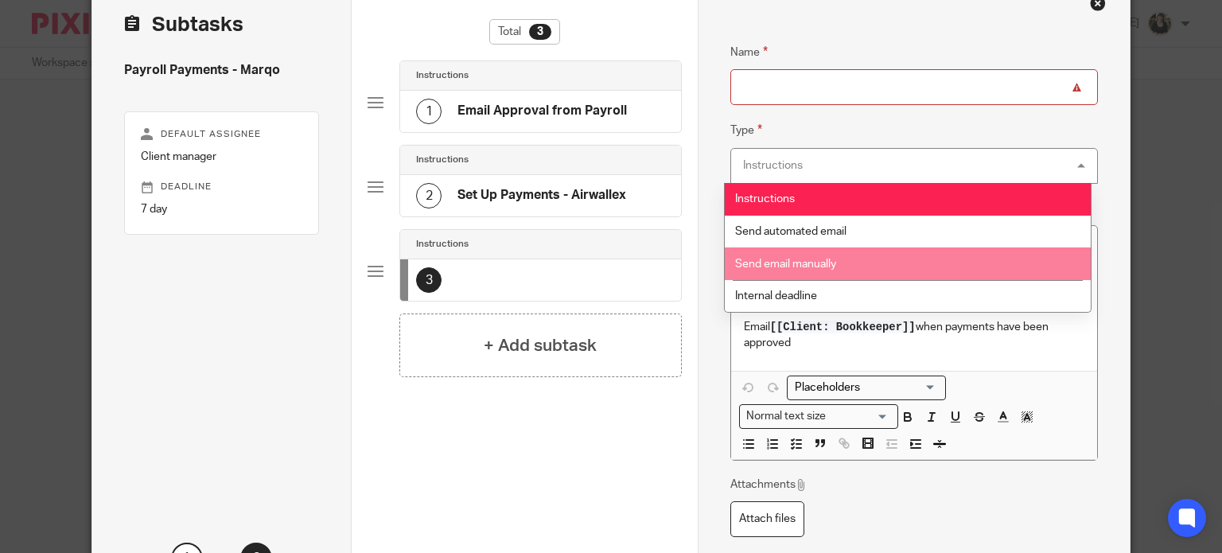
click at [802, 264] on span "Send email manually" at bounding box center [785, 264] width 101 height 11
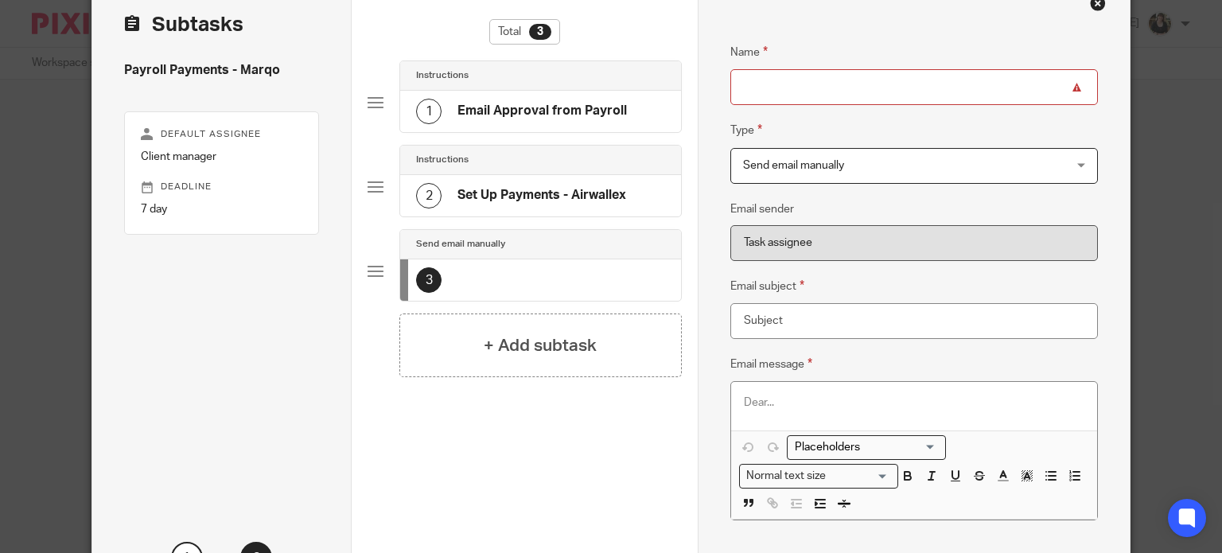
click at [774, 88] on input "Name" at bounding box center [914, 87] width 368 height 36
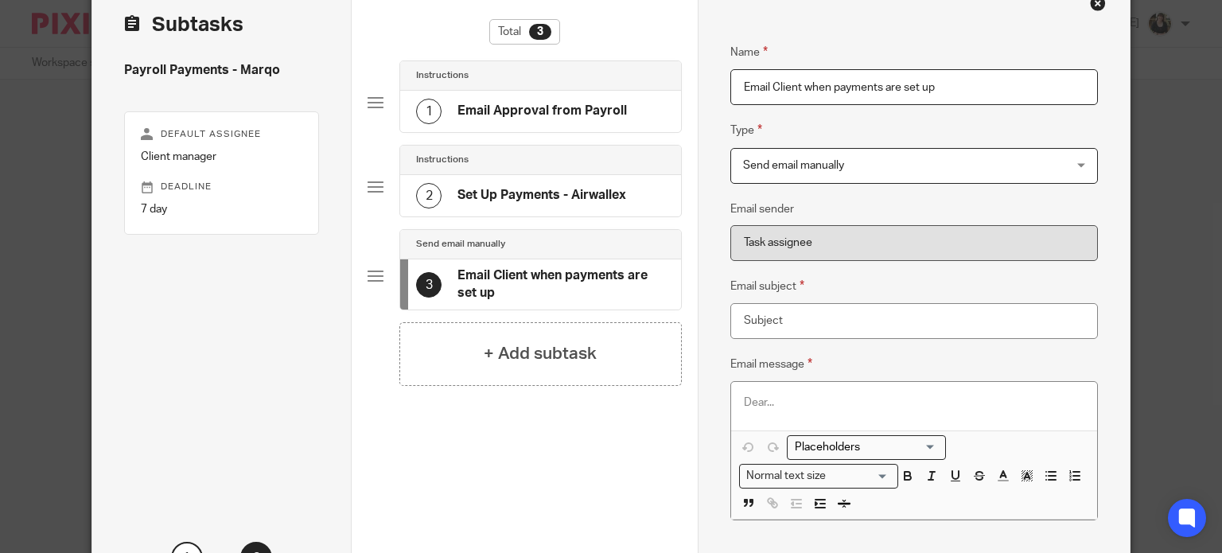
type input "Email Client when payments are set up"
drag, startPoint x: 831, startPoint y: 319, endPoint x: 697, endPoint y: 324, distance: 133.7
click at [698, 324] on div "Name Email Approval from Payroll Type Instructions Instructions Instructions Se…" at bounding box center [914, 310] width 432 height 663
type input "Salary payments ready for approval"
click at [745, 475] on div "Normal text size" at bounding box center [815, 475] width 150 height 20
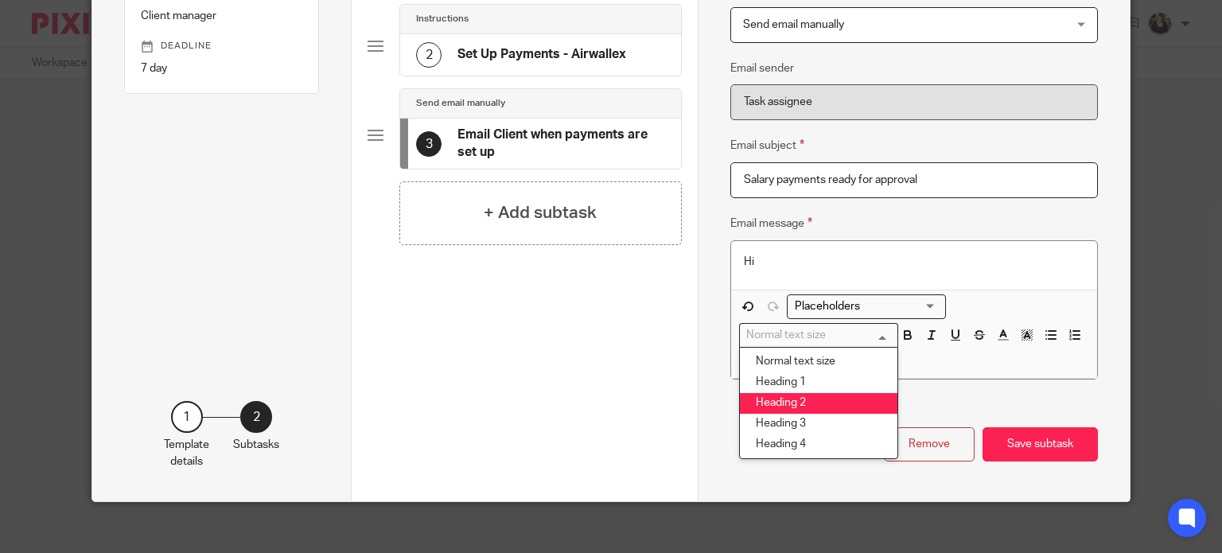
scroll to position [235, 0]
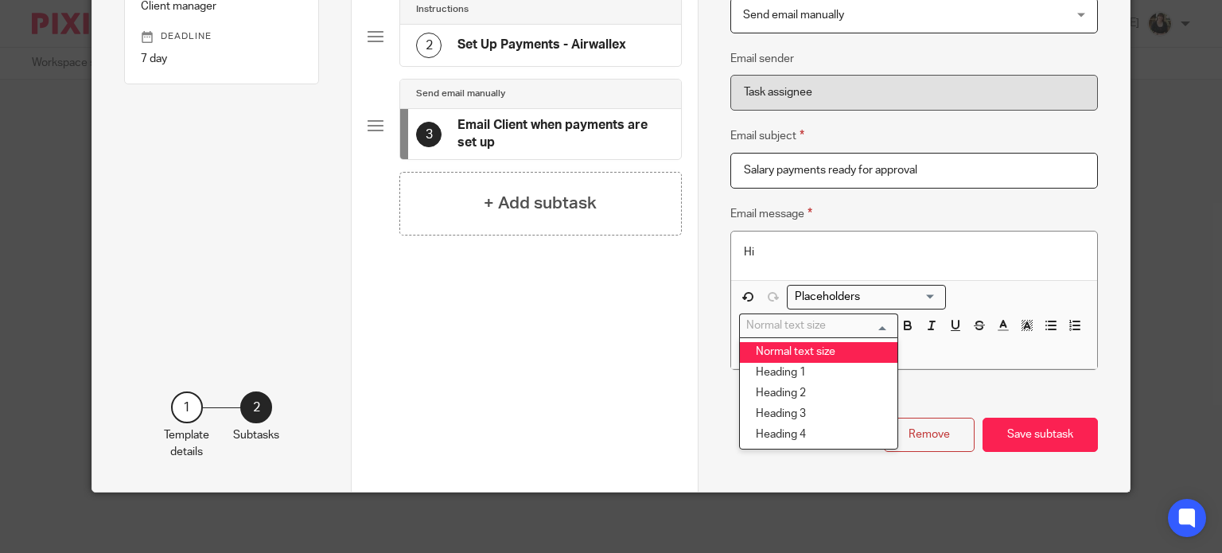
click at [809, 292] on input "Search for option" at bounding box center [862, 297] width 147 height 17
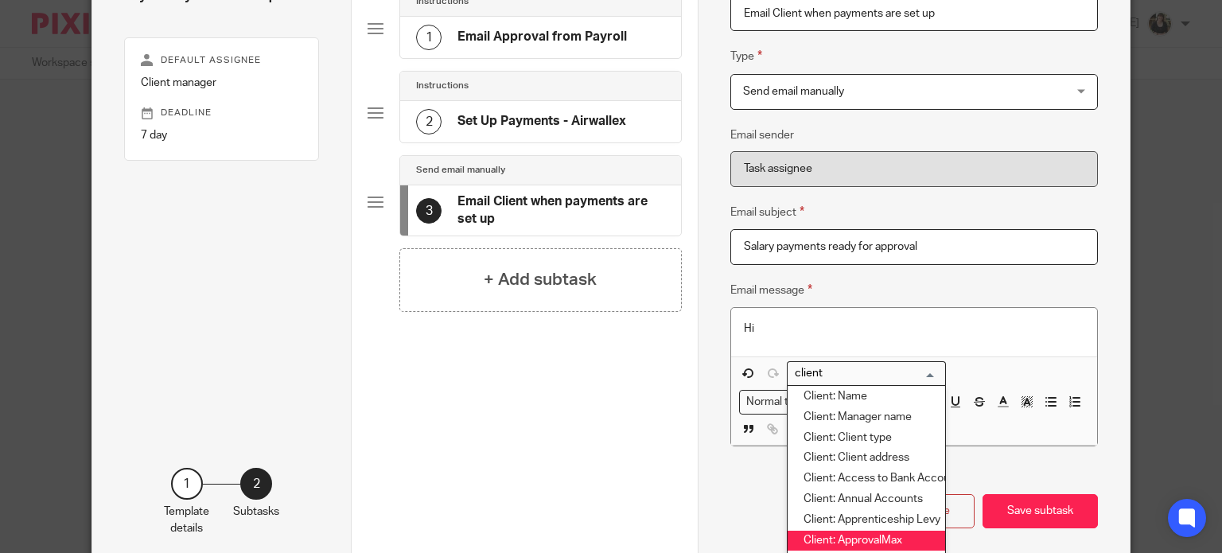
scroll to position [0, 0]
drag, startPoint x: 854, startPoint y: 375, endPoint x: 799, endPoint y: 375, distance: 55.7
click at [799, 375] on input "client" at bounding box center [862, 373] width 147 height 17
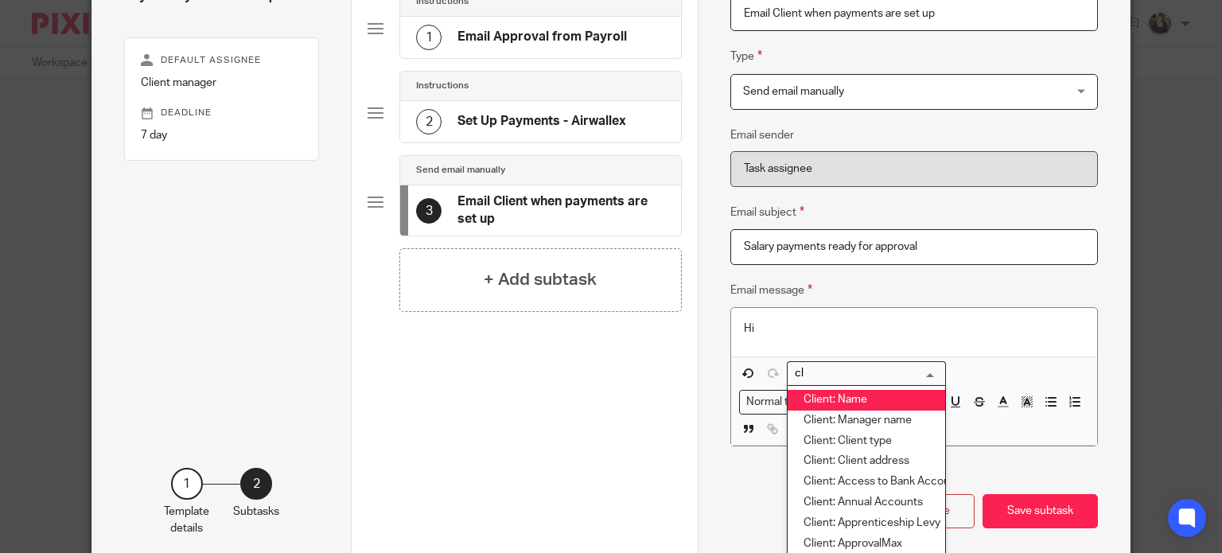
type input "c"
click at [832, 392] on li "Contact: First name" at bounding box center [867, 400] width 158 height 21
type input "contact"
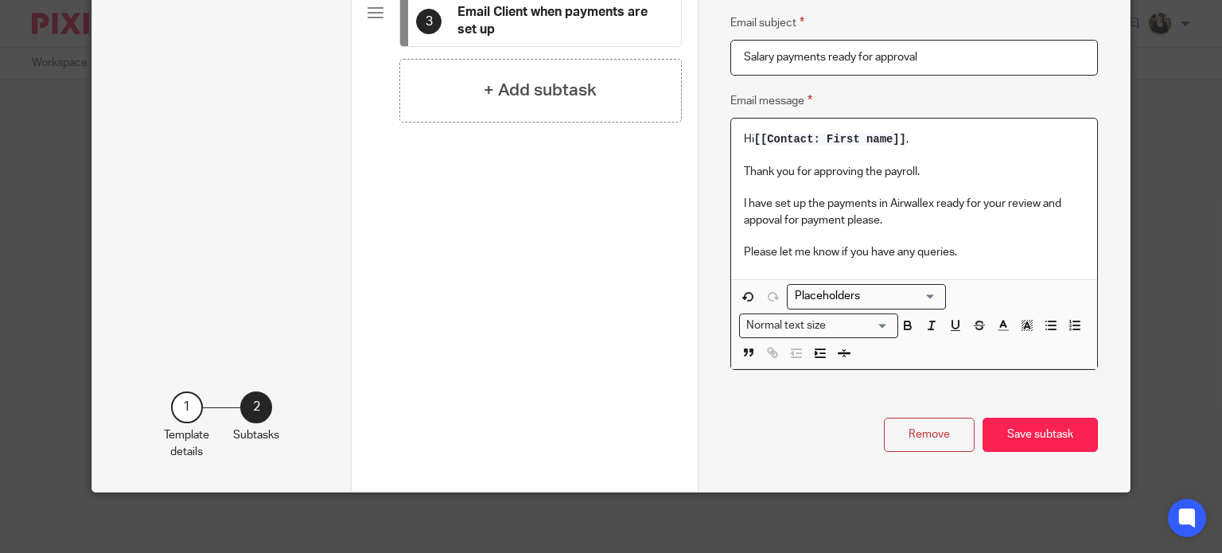
scroll to position [349, 0]
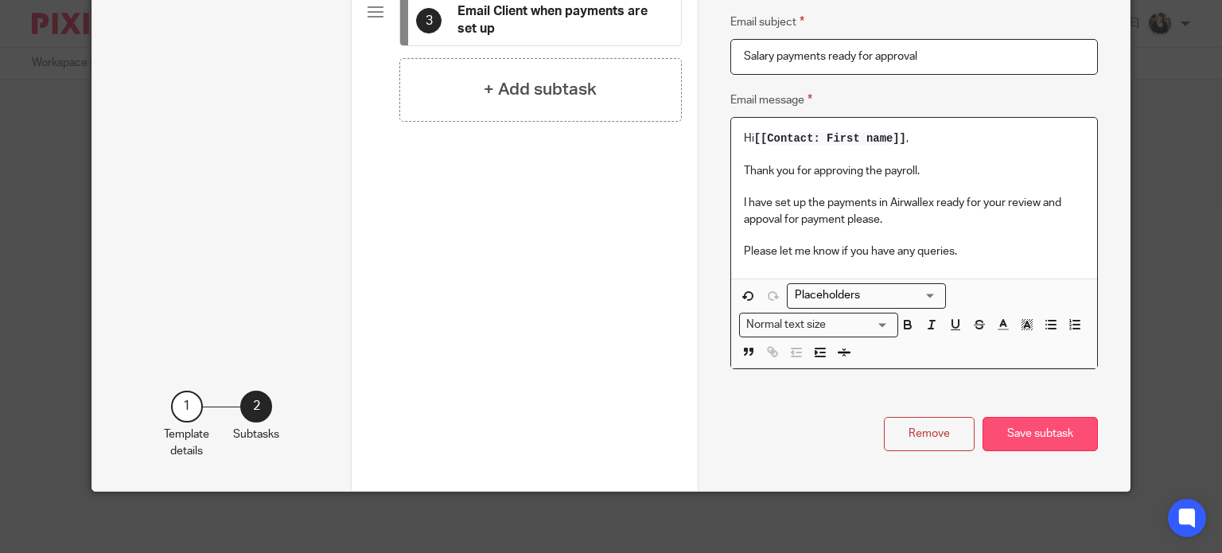
click at [999, 426] on button "Save subtask" at bounding box center [1040, 434] width 115 height 34
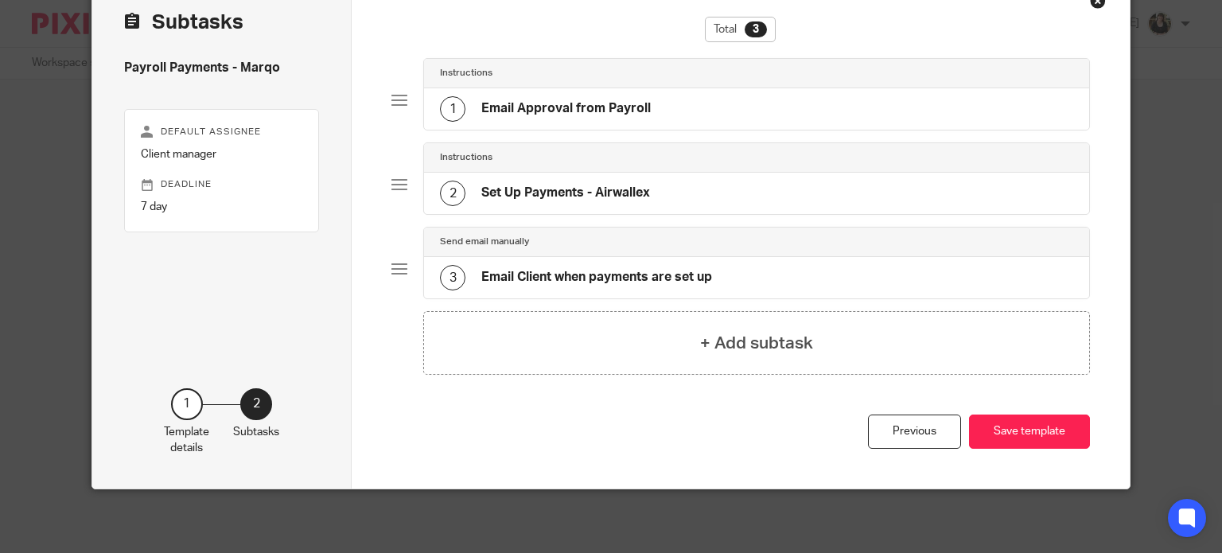
scroll to position [85, 0]
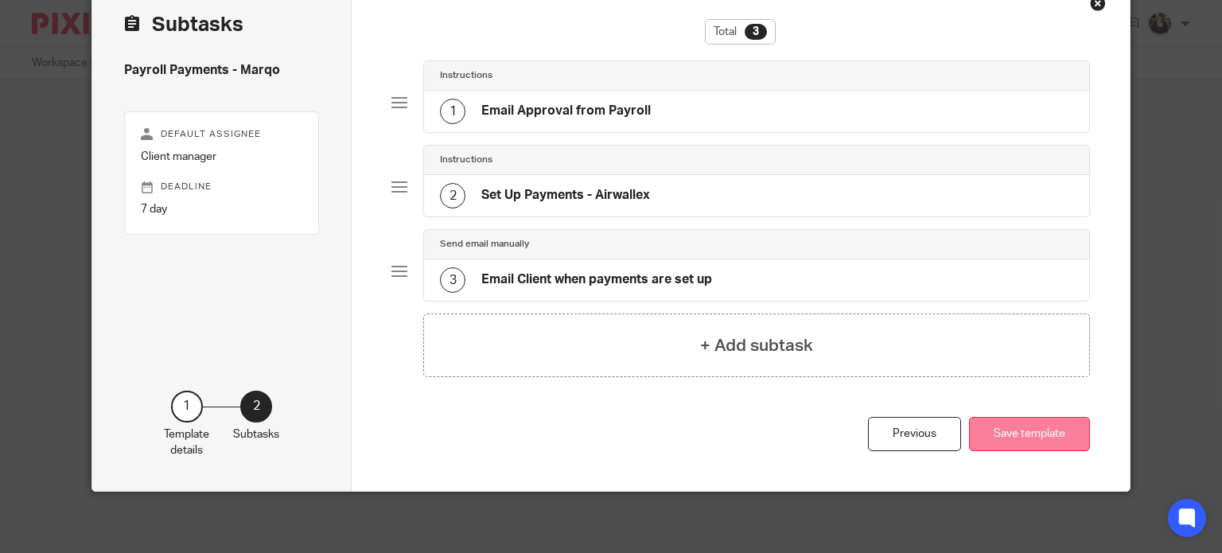
click at [1010, 431] on button "Save template" at bounding box center [1029, 434] width 121 height 34
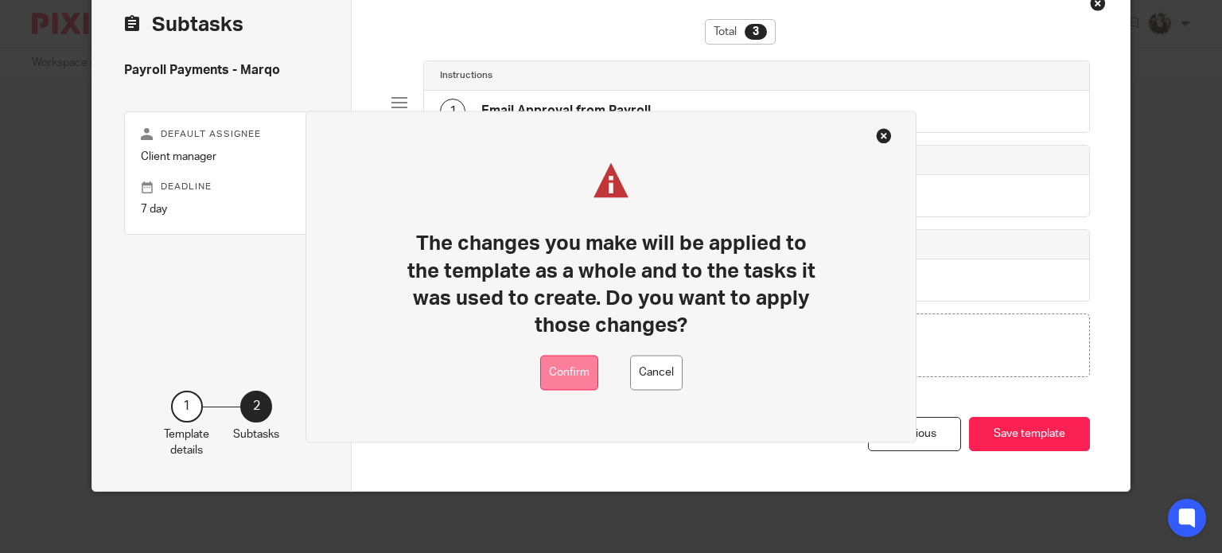
click at [558, 384] on button "Confirm" at bounding box center [569, 373] width 58 height 36
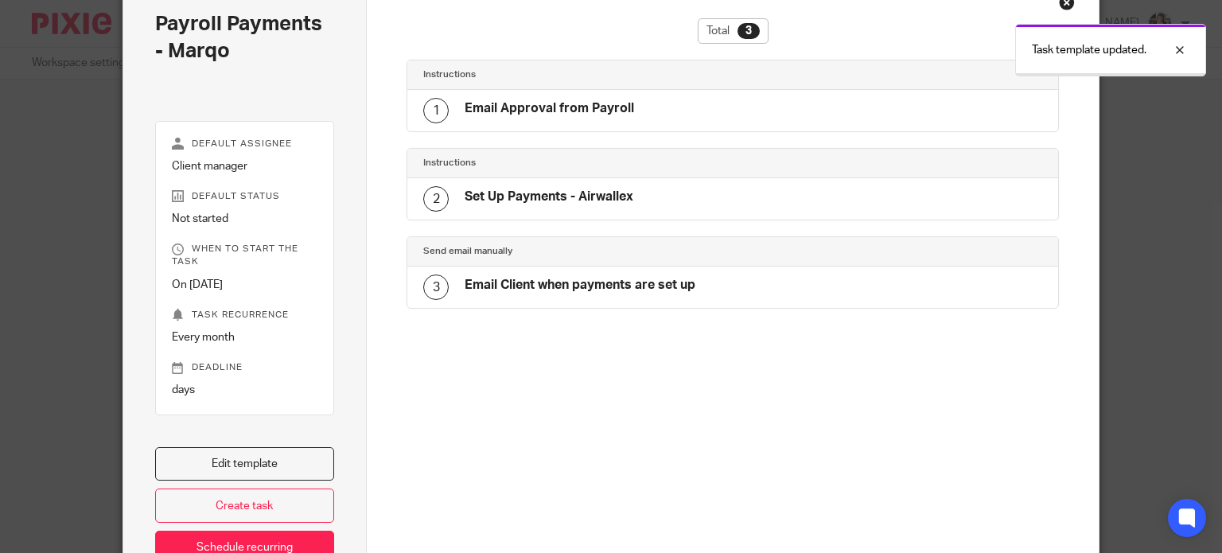
scroll to position [193, 0]
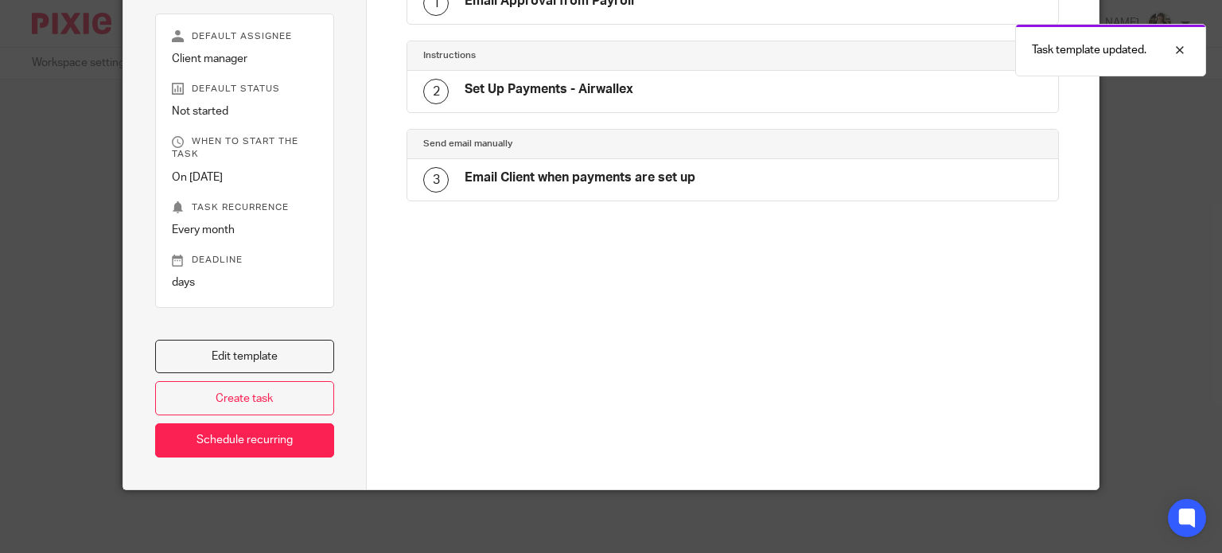
click at [518, 173] on h4 "Email Client when payments are set up" at bounding box center [580, 177] width 231 height 17
click at [256, 436] on link "Schedule recurring" at bounding box center [245, 440] width 180 height 34
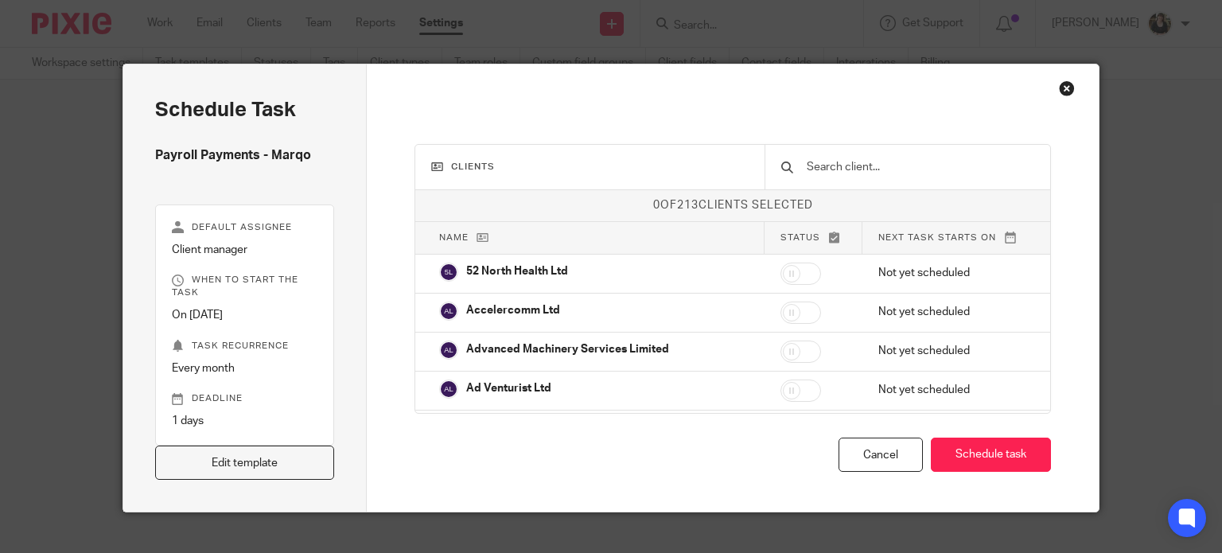
click at [792, 168] on div at bounding box center [908, 167] width 286 height 45
click at [806, 168] on input "text" at bounding box center [920, 167] width 230 height 18
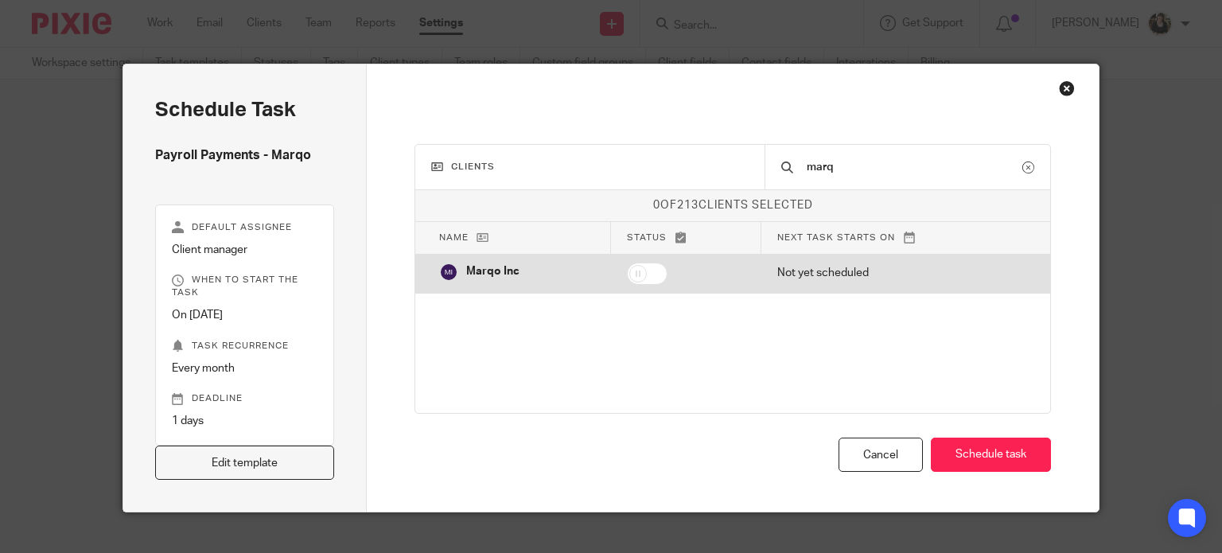
type input "marq"
click at [658, 274] on input "checkbox" at bounding box center [647, 274] width 41 height 22
checkbox input "true"
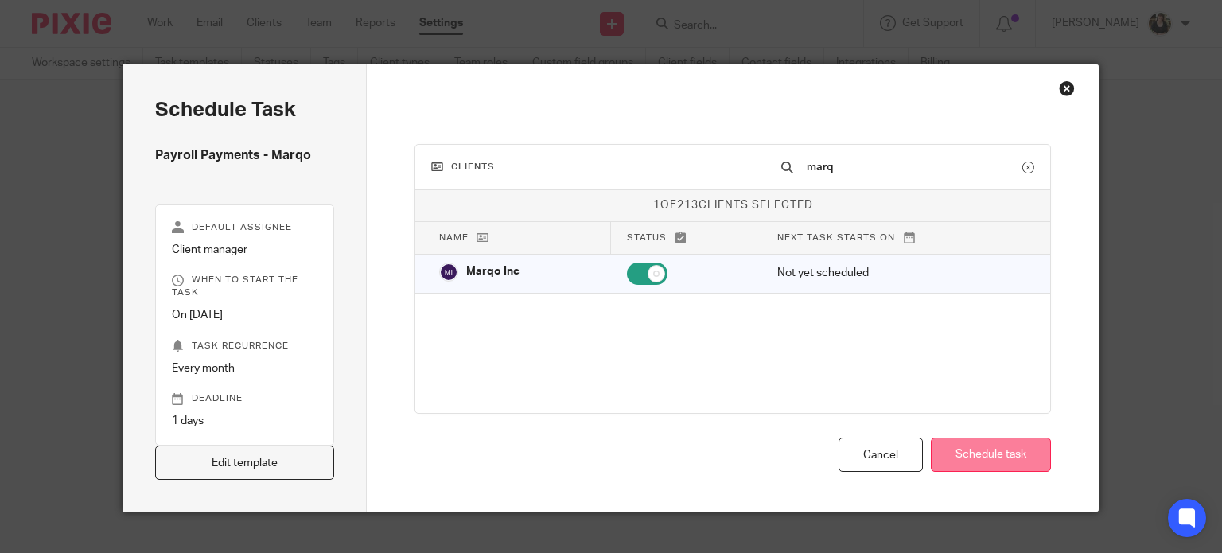
click at [1010, 460] on button "Schedule task" at bounding box center [991, 455] width 120 height 34
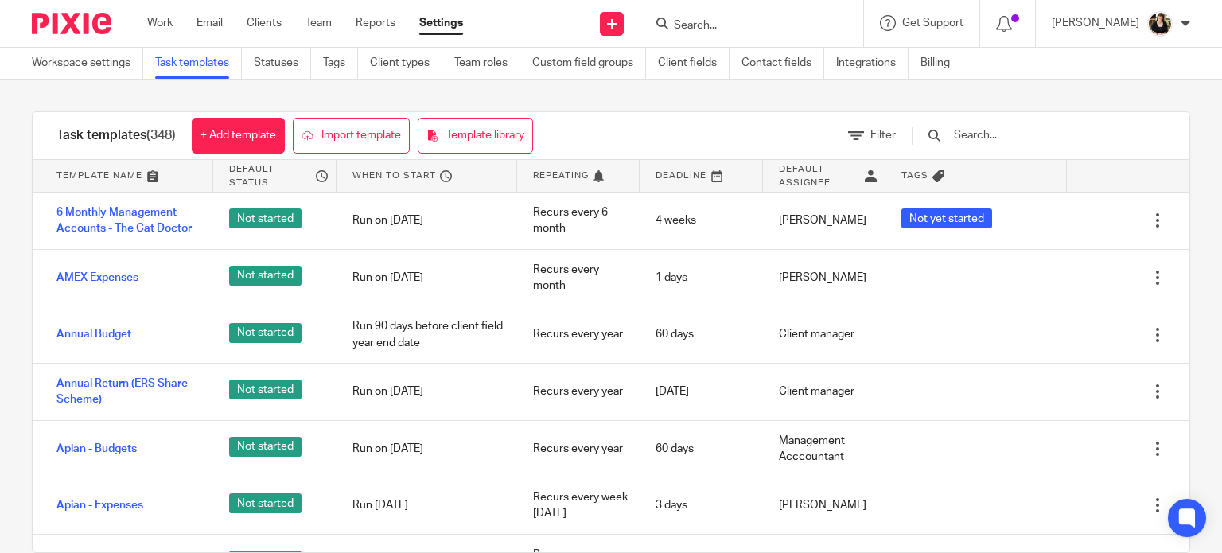
click at [718, 25] on input "Search" at bounding box center [743, 26] width 143 height 14
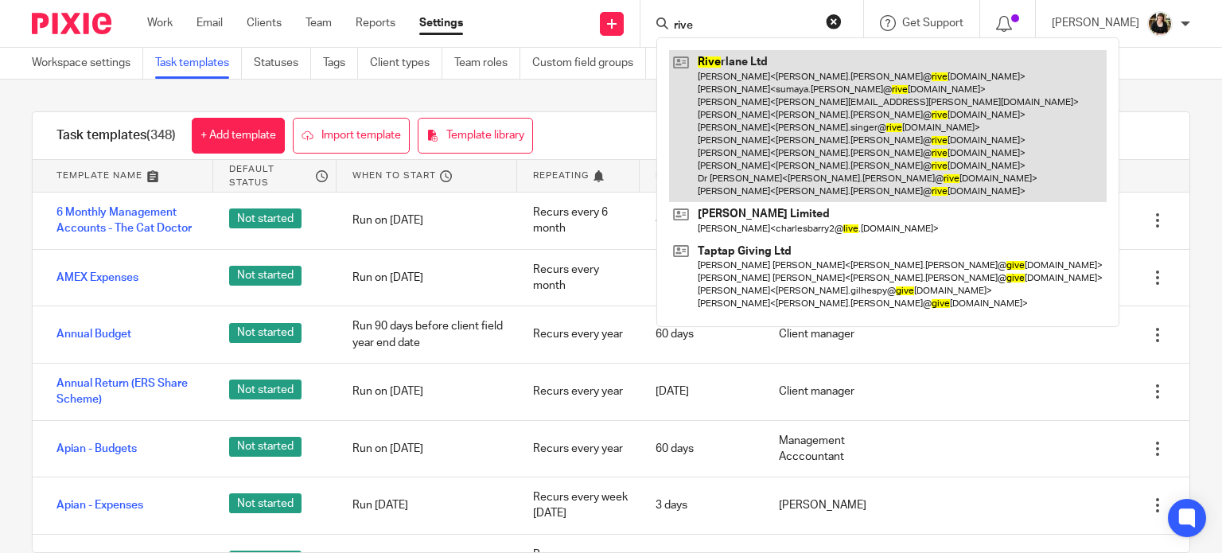
type input "rive"
click at [738, 126] on link at bounding box center [888, 126] width 438 height 152
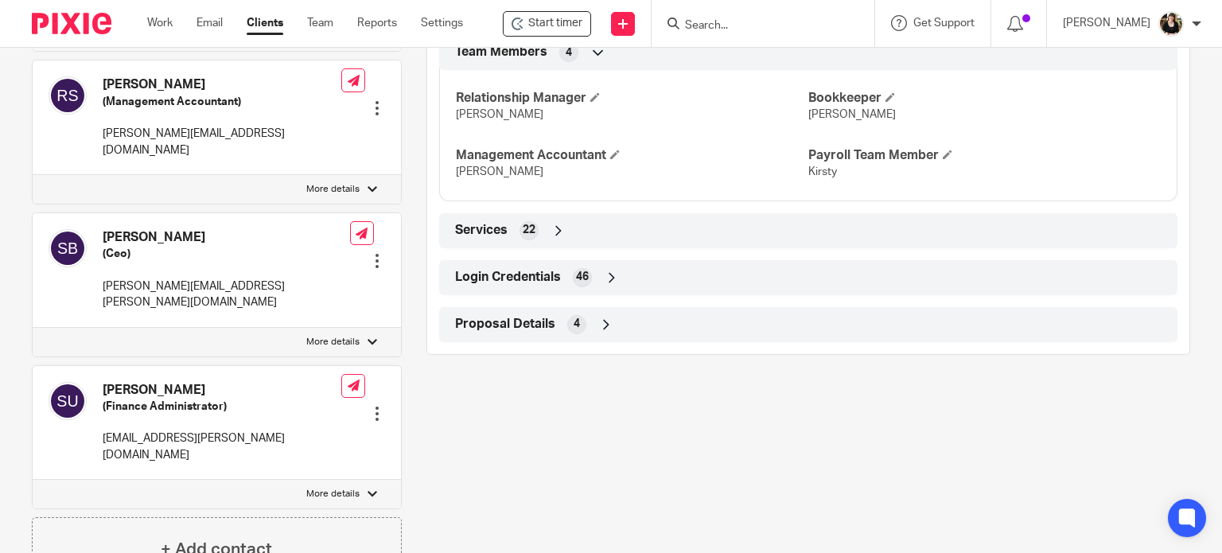
scroll to position [1298, 0]
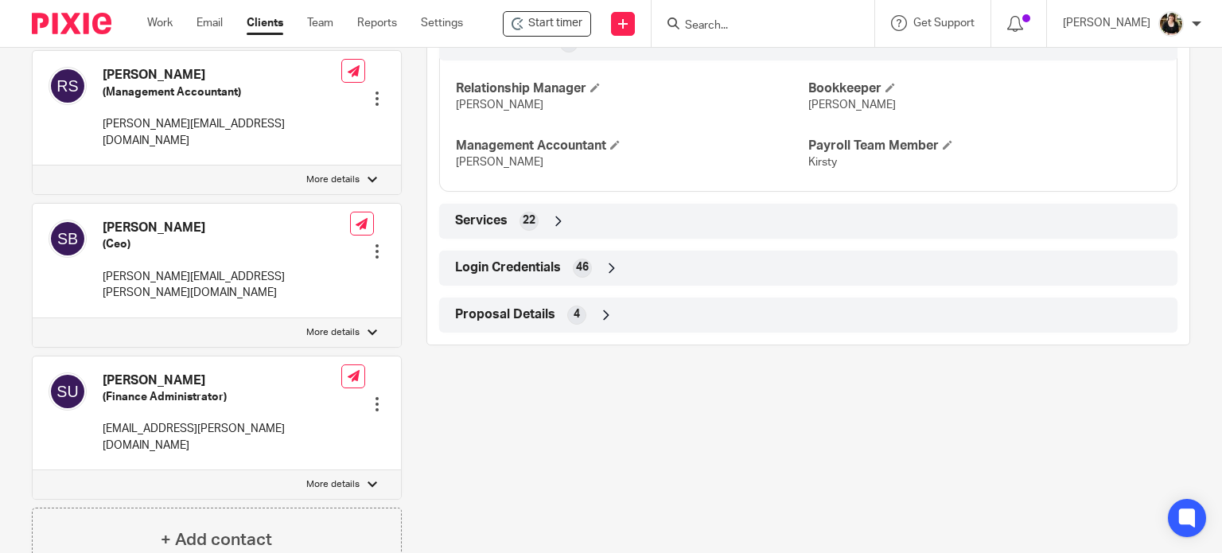
click at [512, 235] on div "Services 22" at bounding box center [808, 221] width 714 height 27
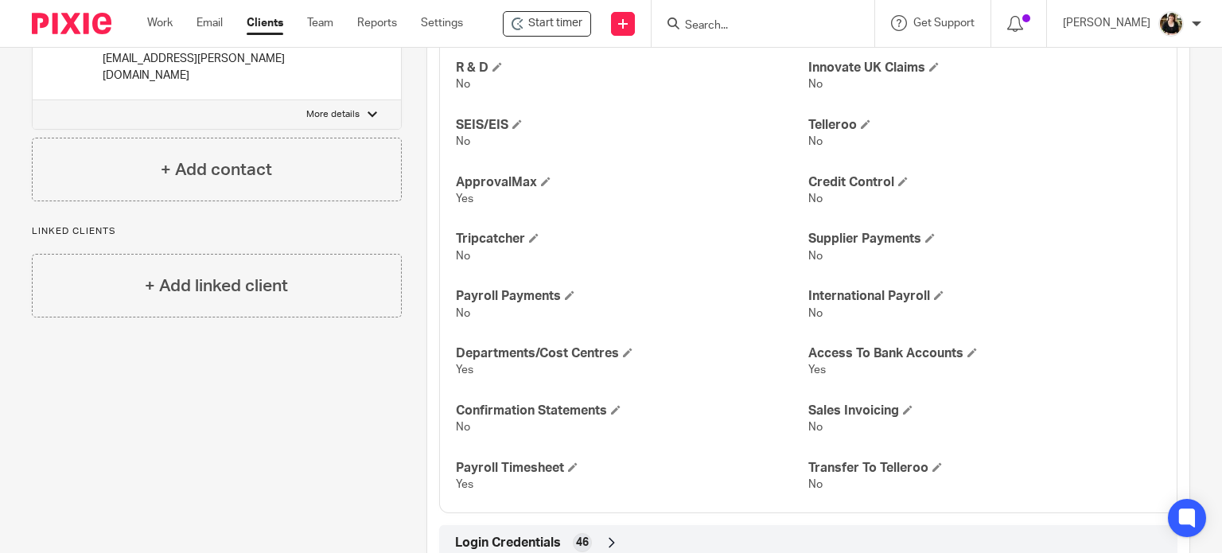
scroll to position [1696, 0]
